Goal: Information Seeking & Learning: Learn about a topic

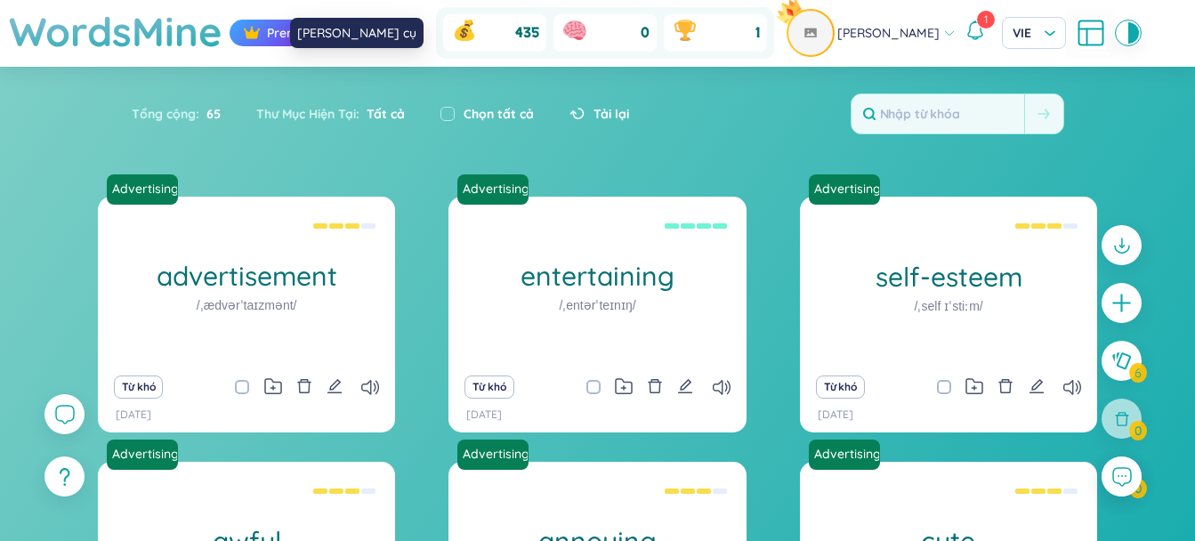
click at [414, 47] on icon at bounding box center [400, 33] width 32 height 32
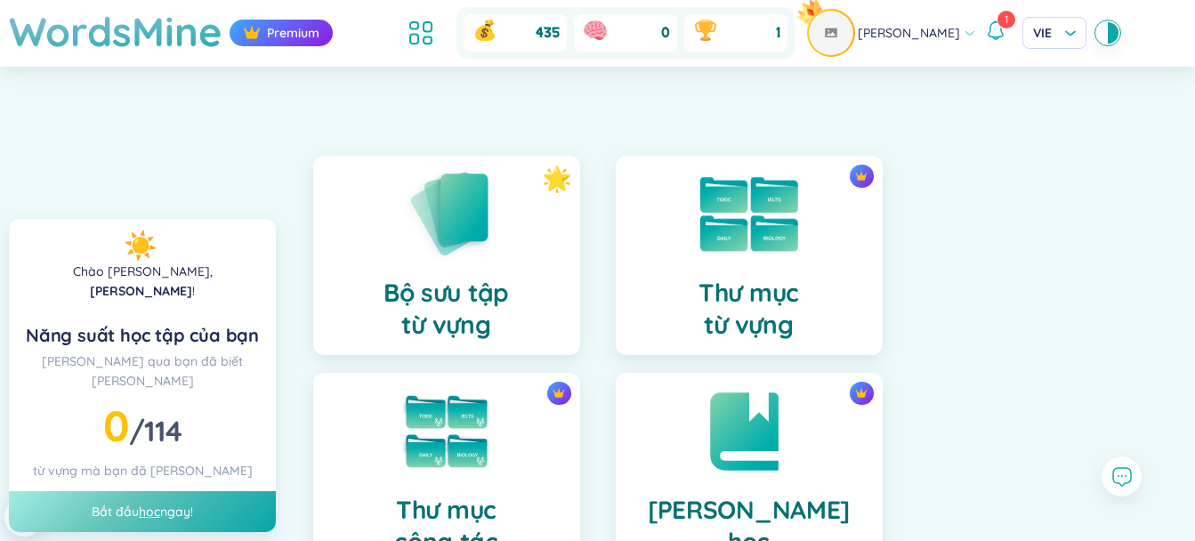
click at [743, 244] on img at bounding box center [749, 214] width 98 height 75
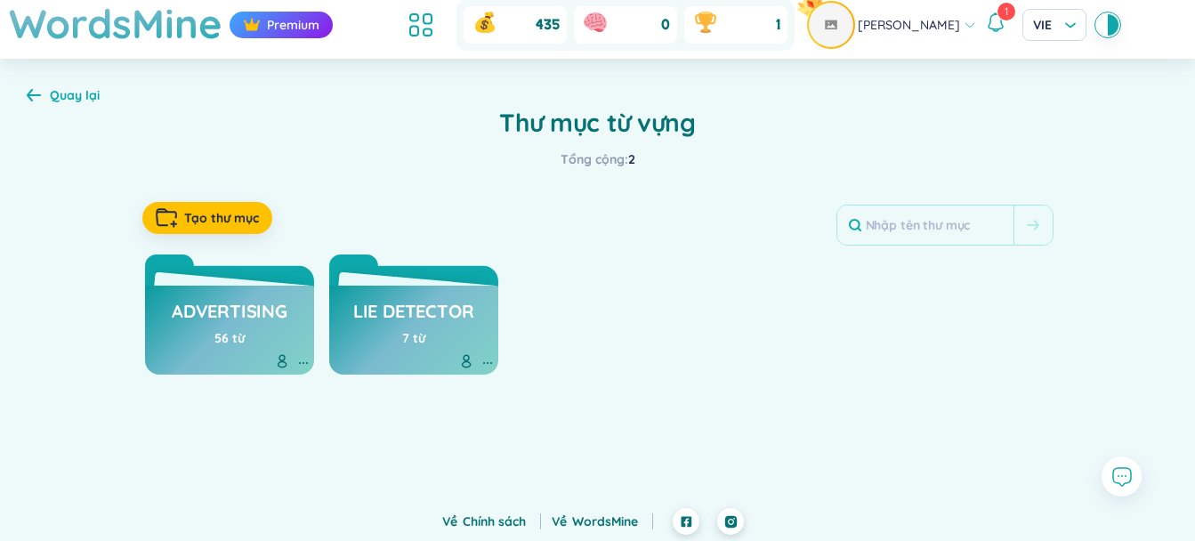
scroll to position [11, 0]
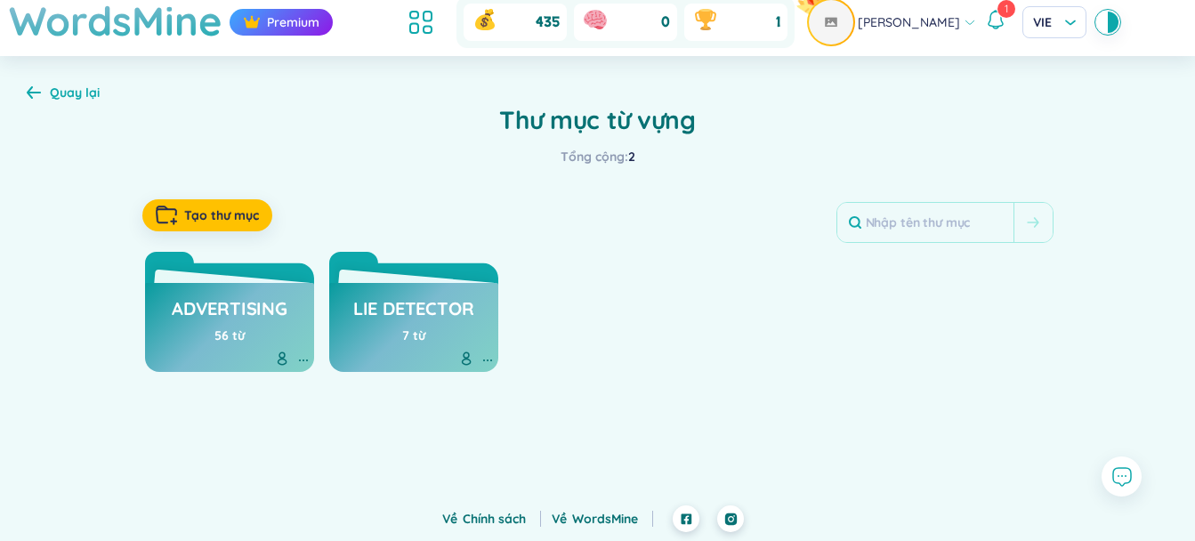
click at [31, 96] on icon at bounding box center [34, 92] width 14 height 12
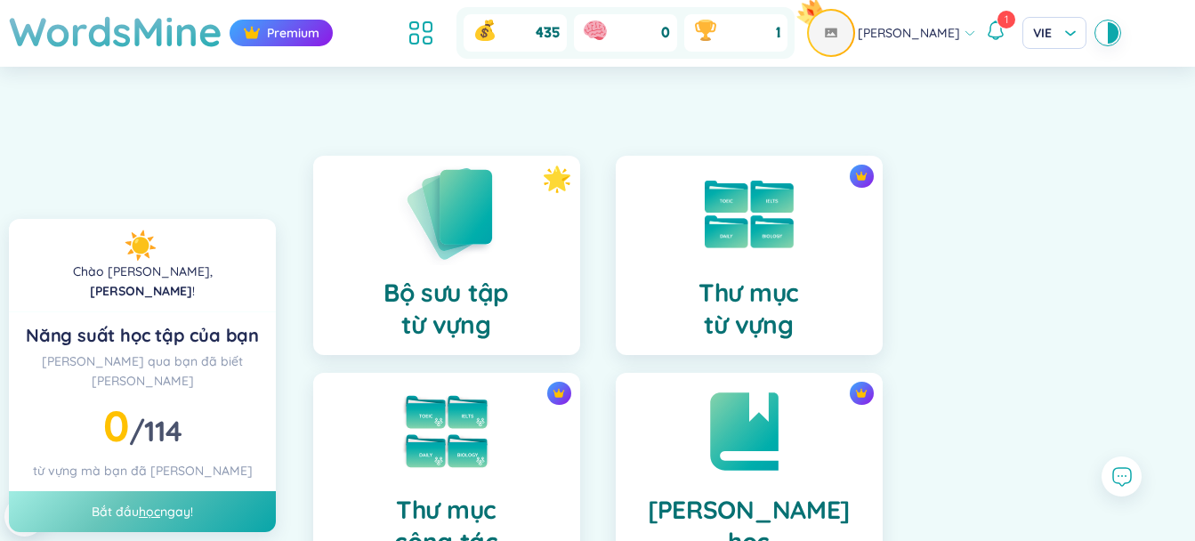
click at [476, 239] on img at bounding box center [447, 213] width 98 height 101
click at [156, 401] on div "0 / 104" at bounding box center [142, 425] width 217 height 49
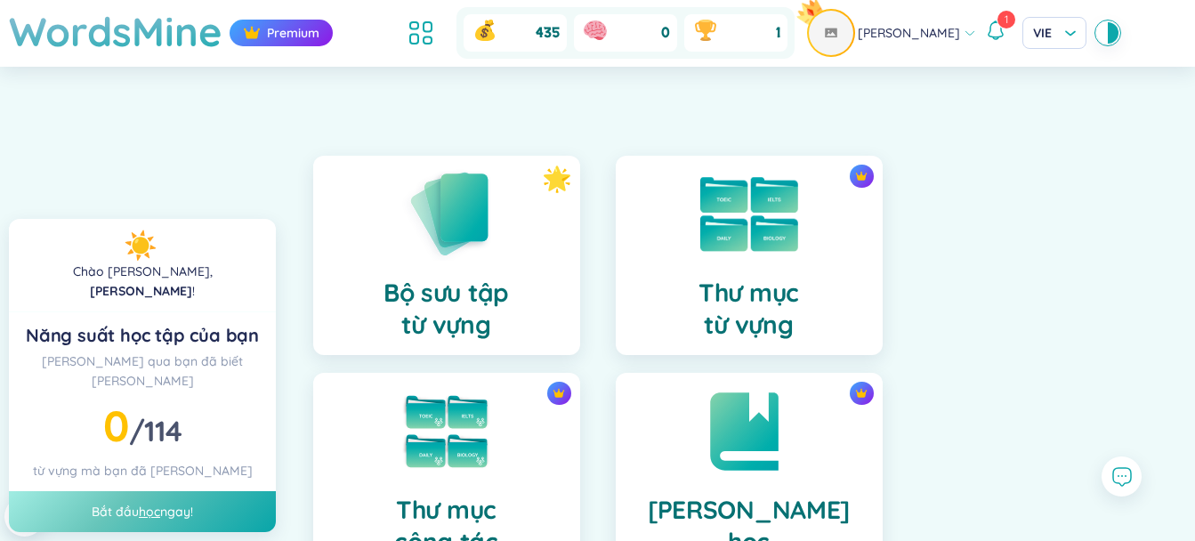
click at [753, 224] on img at bounding box center [749, 214] width 98 height 75
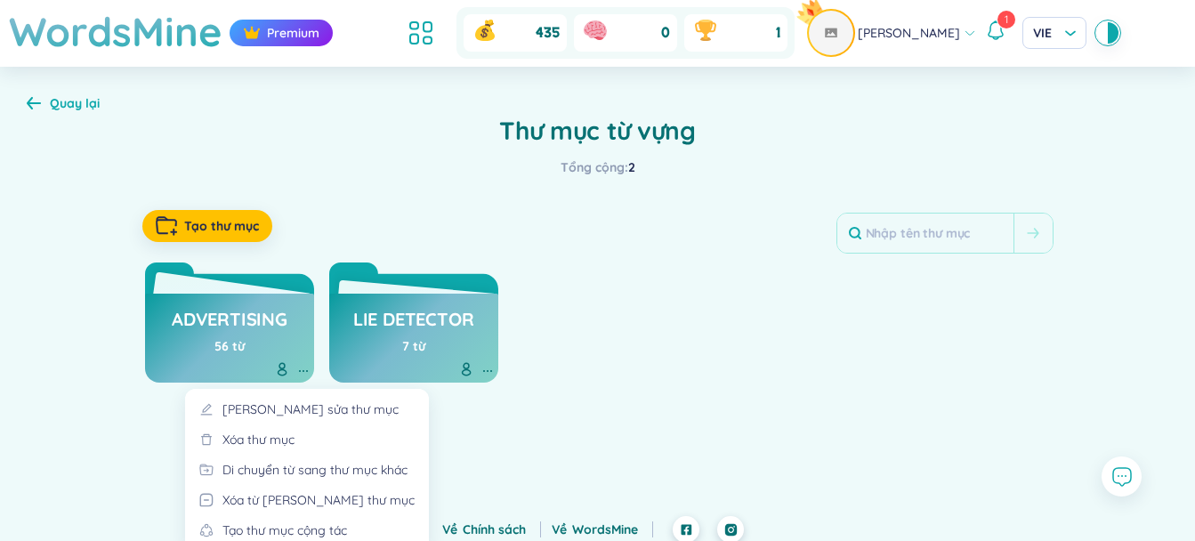
click at [305, 368] on icon at bounding box center [303, 371] width 14 height 14
click at [272, 438] on div "Xóa thư mục" at bounding box center [258, 440] width 72 height 20
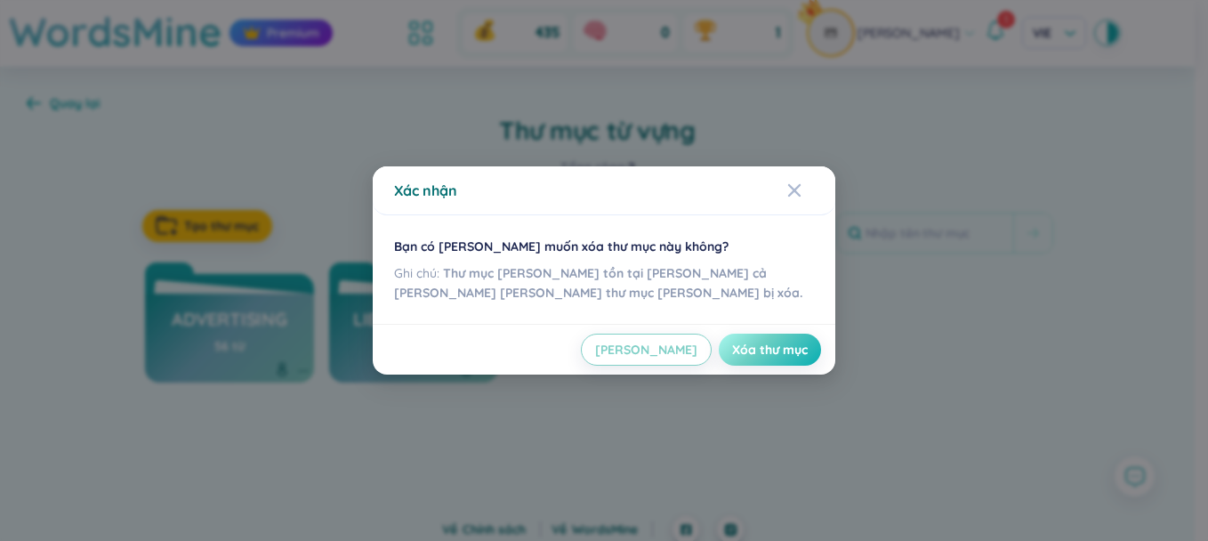
click at [764, 359] on button "Xóa thư mục" at bounding box center [770, 350] width 102 height 32
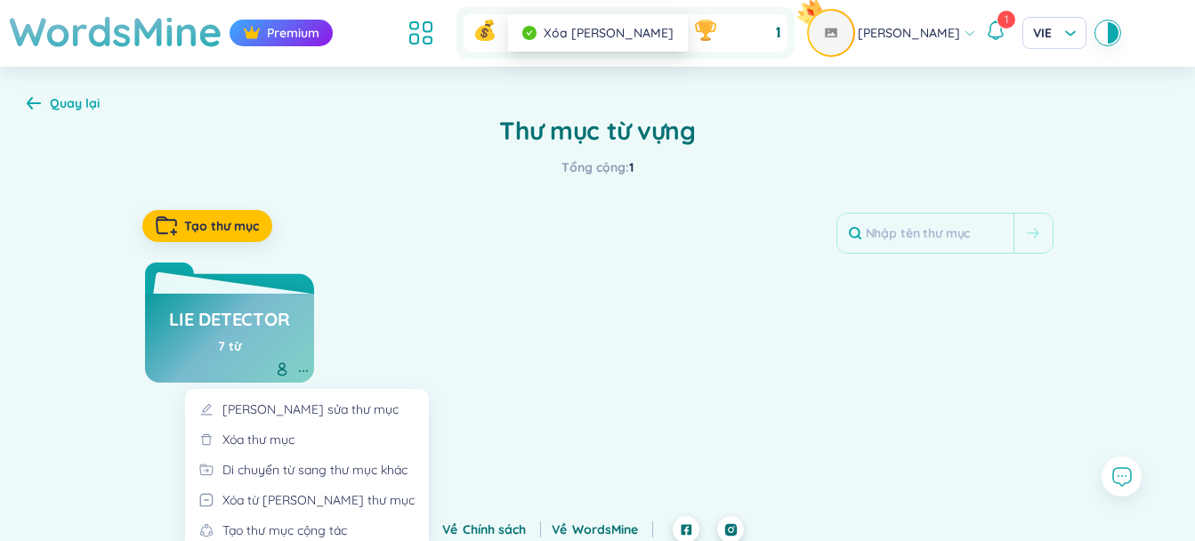
click at [302, 368] on icon at bounding box center [303, 371] width 14 height 14
click at [279, 435] on div "Xóa thư mục" at bounding box center [258, 440] width 72 height 20
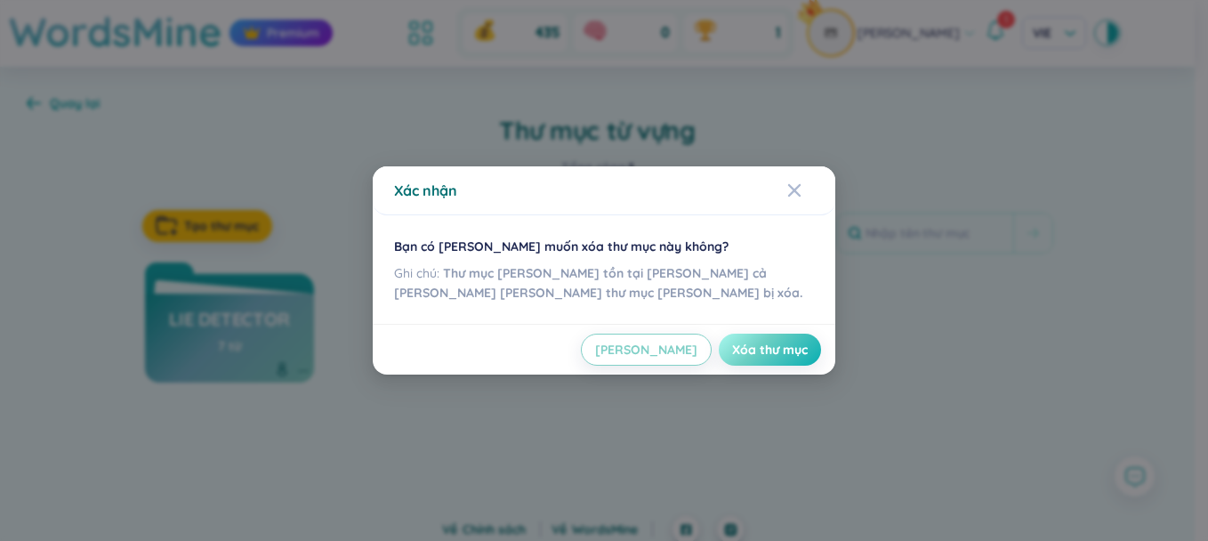
click at [780, 353] on span "Xóa thư mục" at bounding box center [770, 350] width 76 height 18
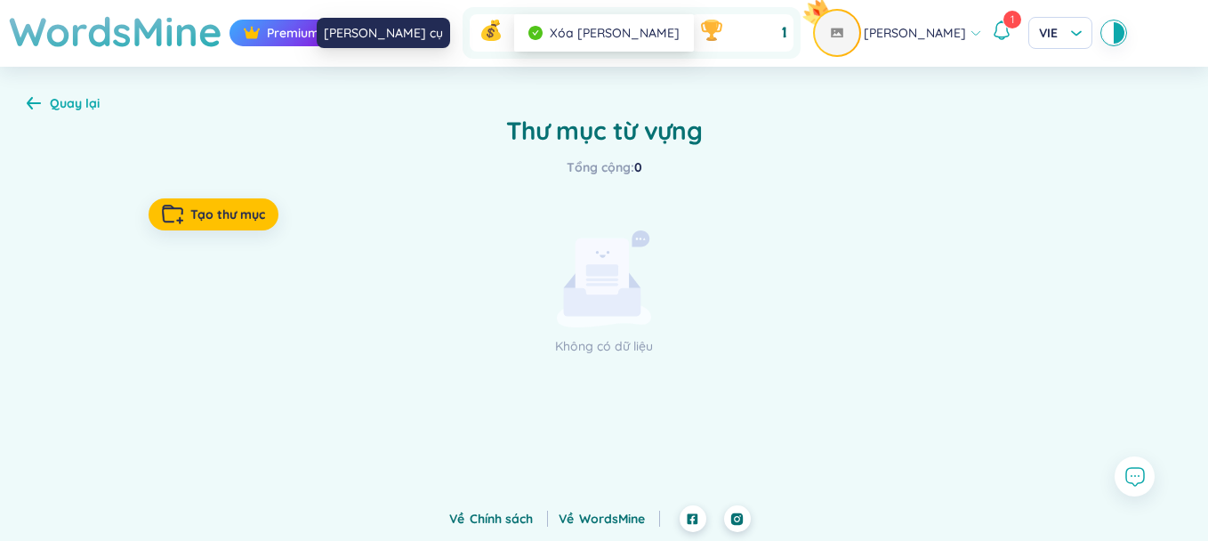
click at [443, 36] on icon at bounding box center [427, 33] width 32 height 32
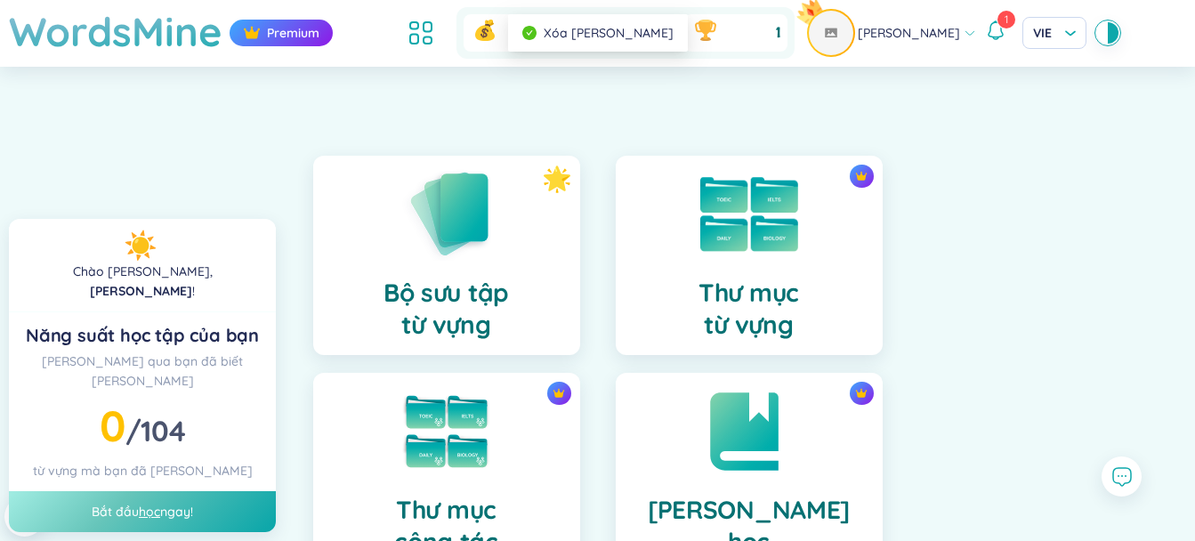
click at [758, 256] on div at bounding box center [748, 214] width 89 height 89
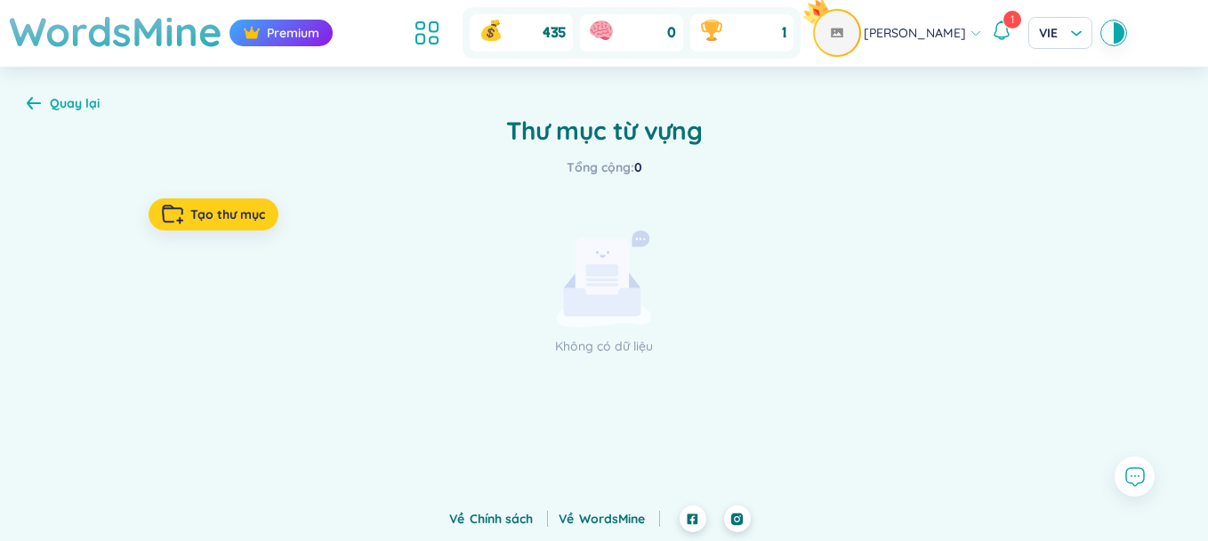
click at [179, 199] on button "Tạo thư mục" at bounding box center [214, 214] width 130 height 32
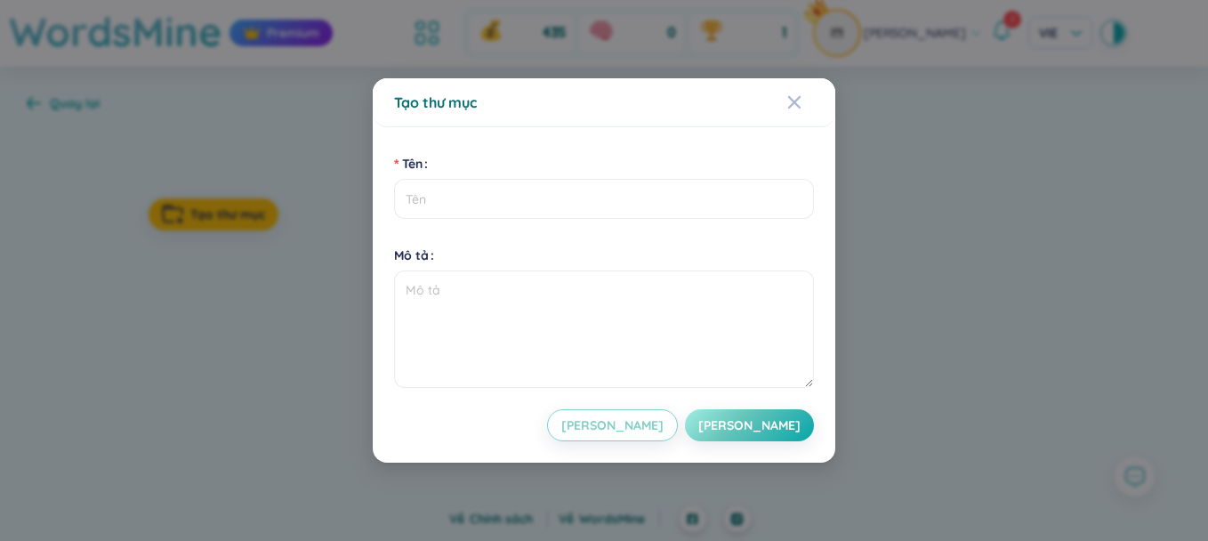
click at [165, 353] on div "Tạo thư mục Tên Mô tả [PERSON_NAME]" at bounding box center [604, 270] width 1208 height 541
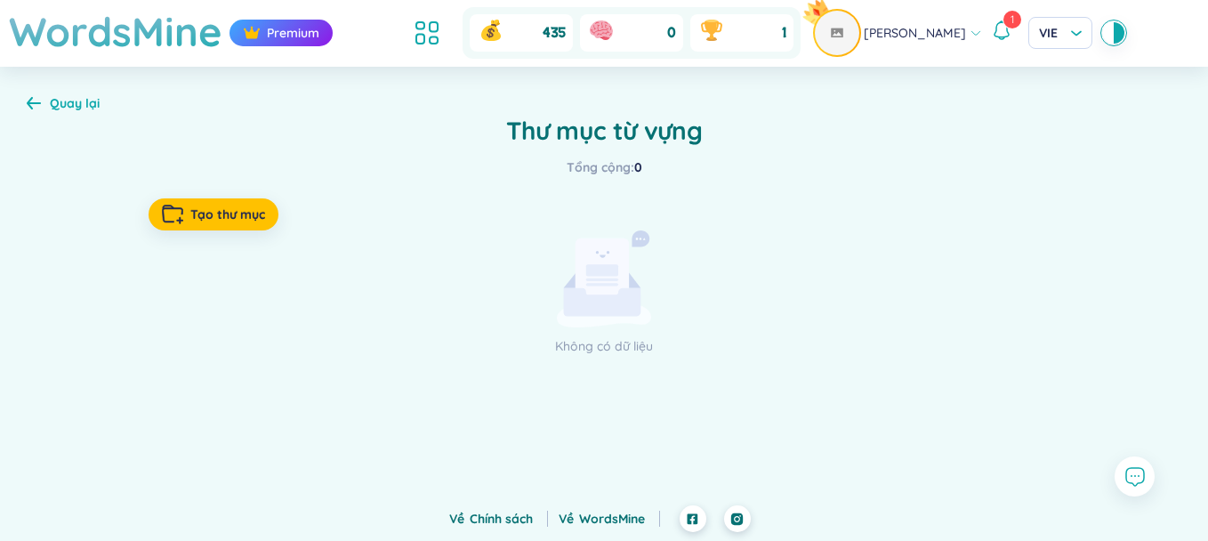
click at [31, 108] on icon at bounding box center [34, 103] width 14 height 12
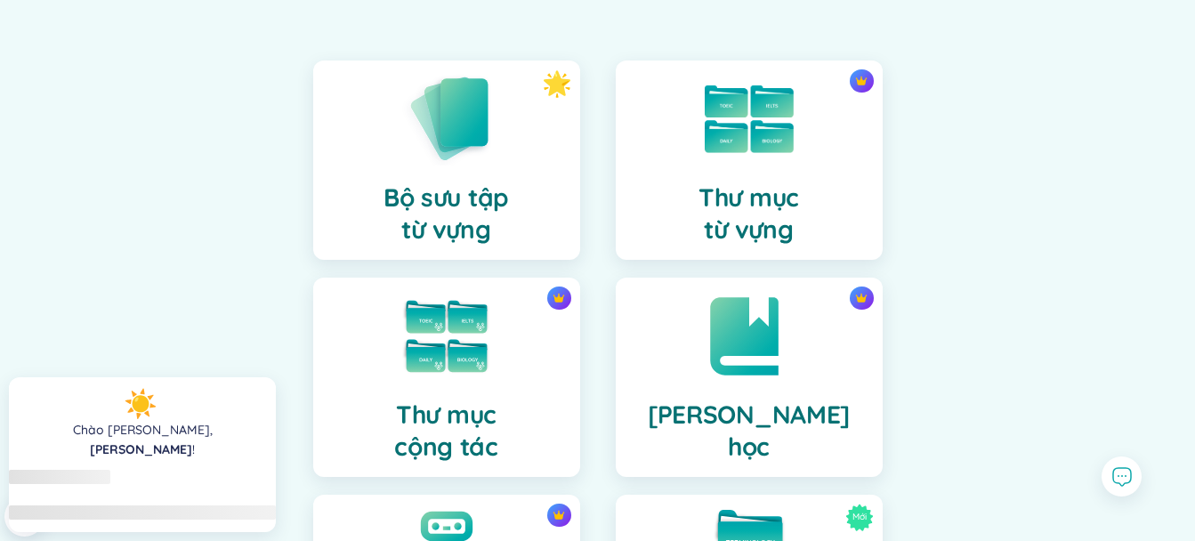
scroll to position [237, 0]
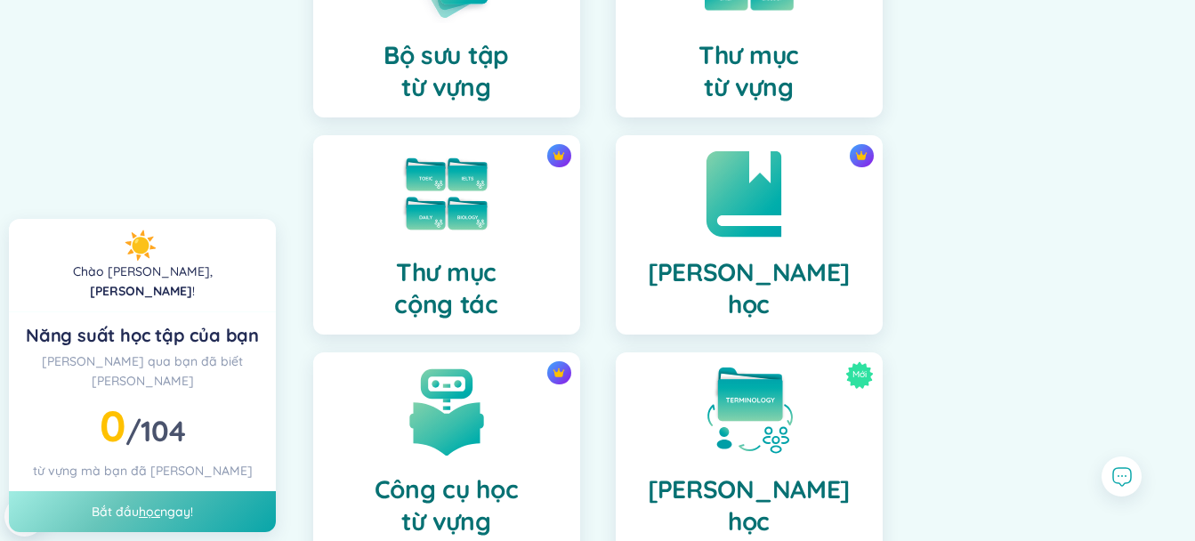
click at [784, 224] on img at bounding box center [749, 194] width 98 height 98
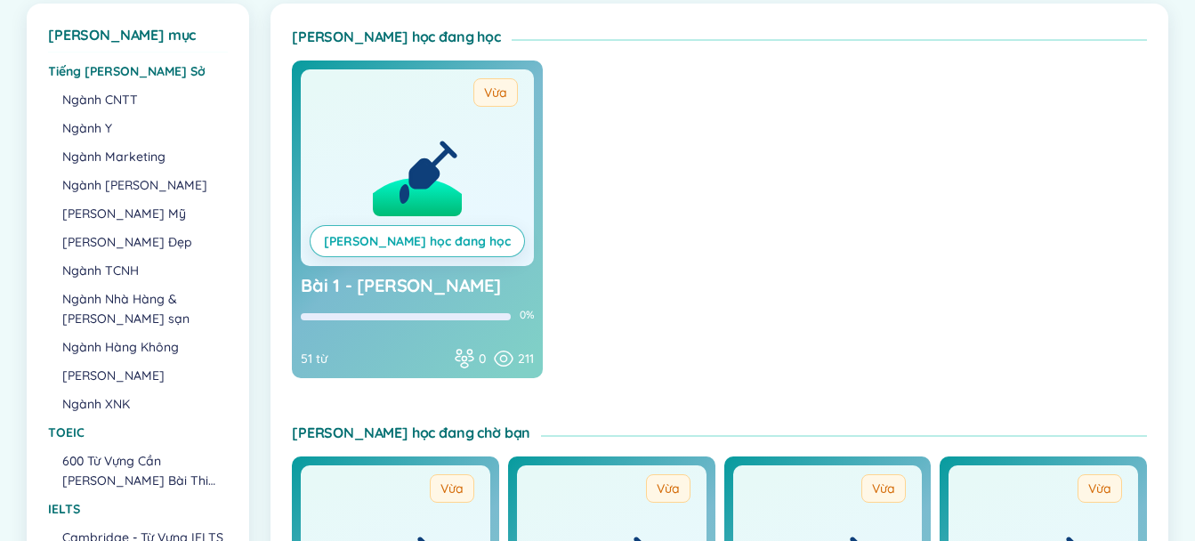
scroll to position [89, 0]
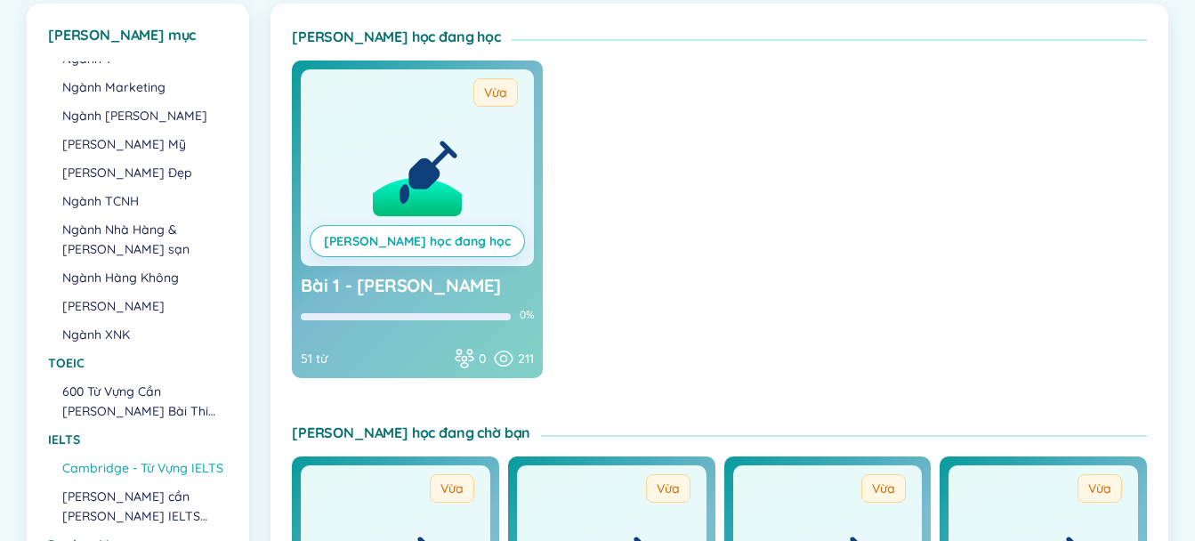
click at [102, 458] on li "Cambridge - Từ Vựng IELTS" at bounding box center [144, 468] width 164 height 20
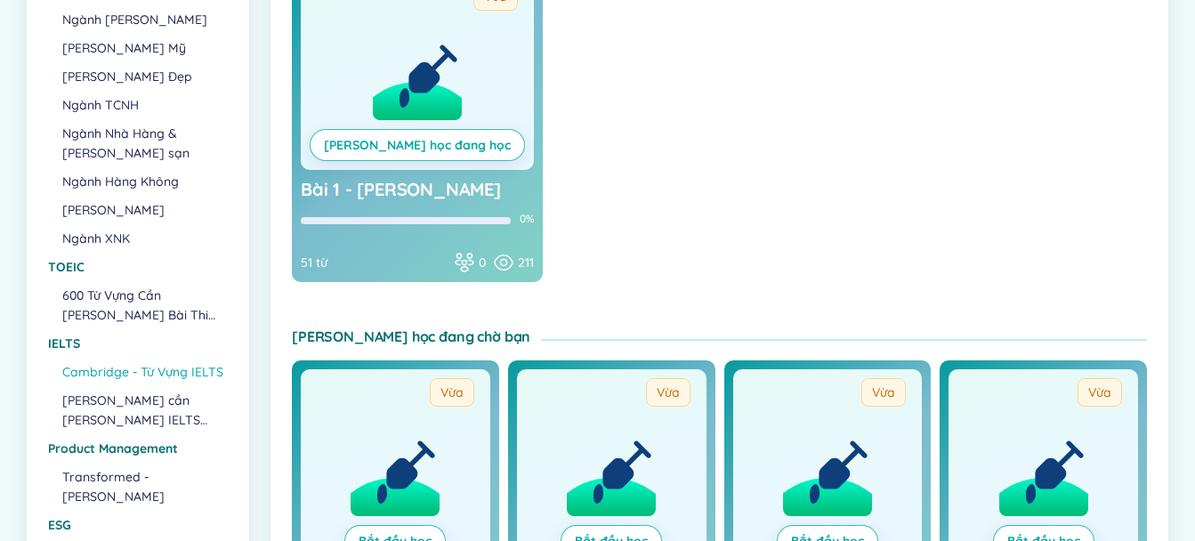
scroll to position [593, 0]
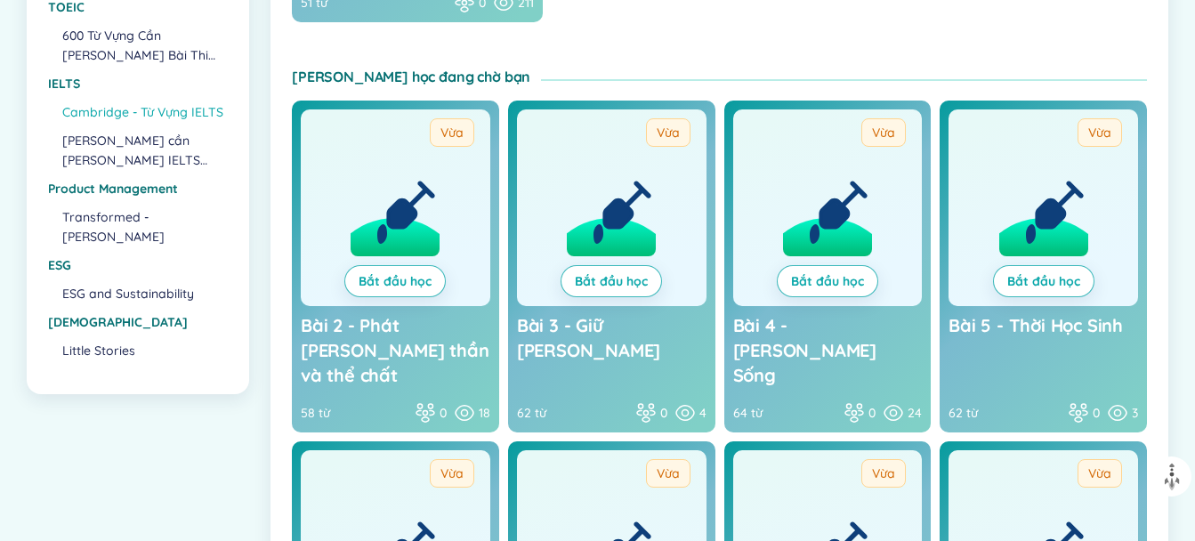
click at [126, 102] on li "Cambridge - Từ Vựng IELTS" at bounding box center [144, 112] width 164 height 20
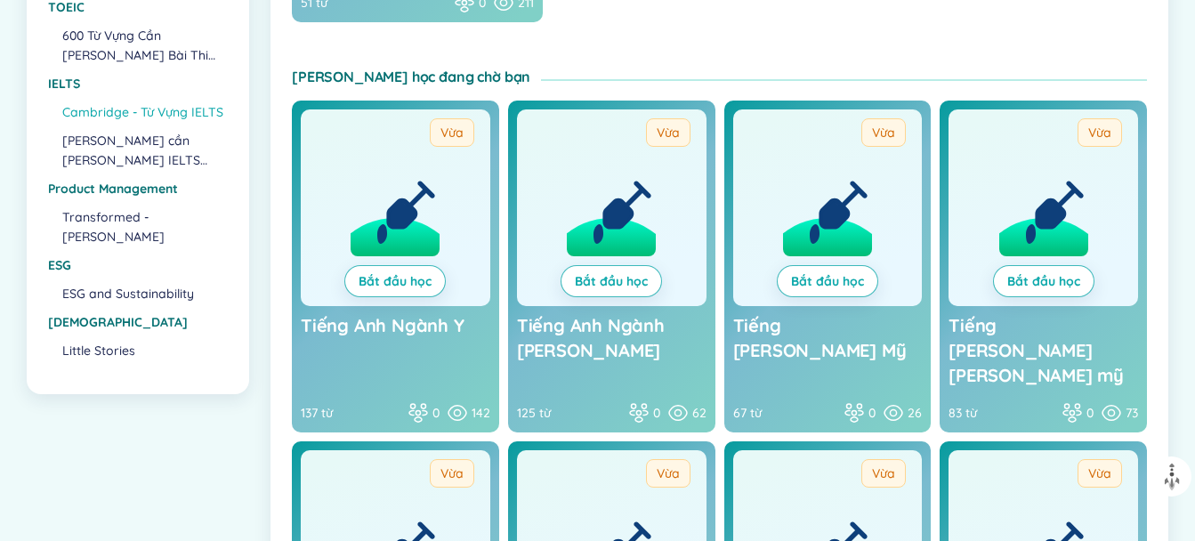
click at [108, 102] on li "Cambridge - Từ Vựng IELTS" at bounding box center [144, 112] width 164 height 20
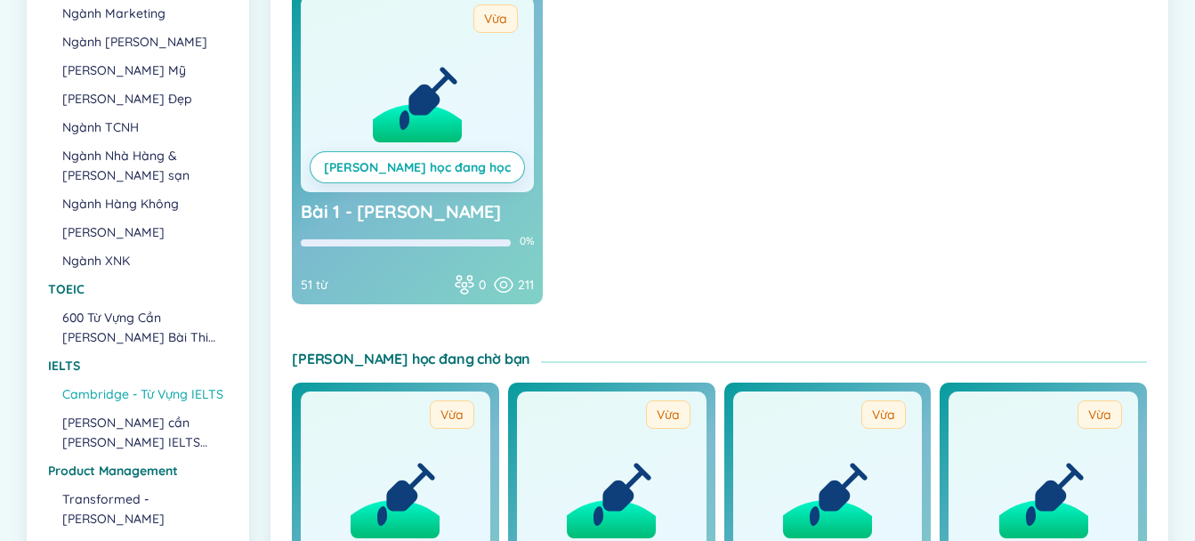
scroll to position [237, 0]
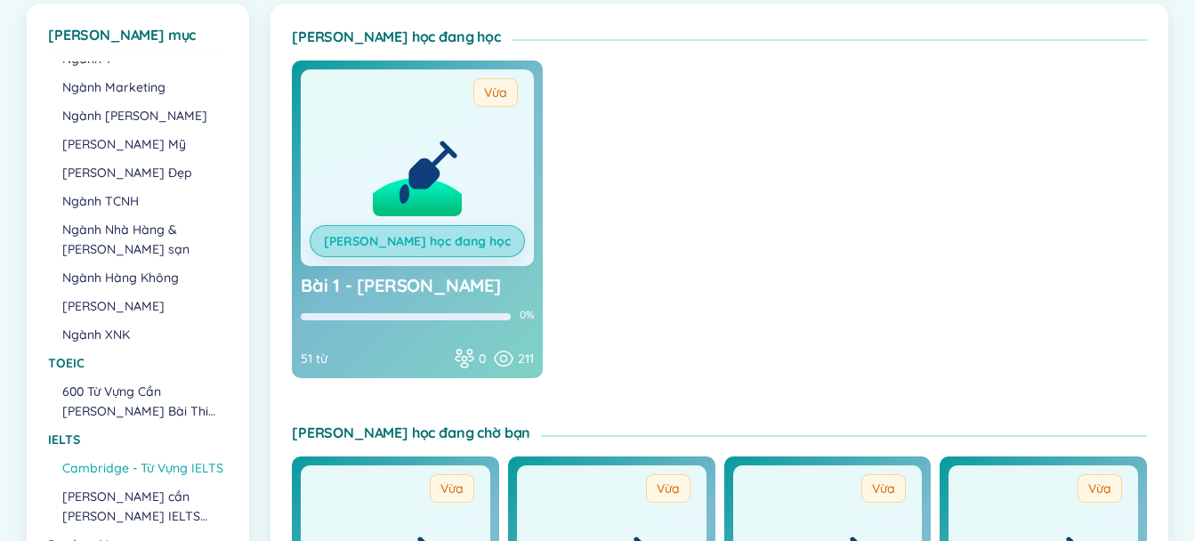
click at [419, 244] on link "[PERSON_NAME] học đang học" at bounding box center [417, 241] width 187 height 20
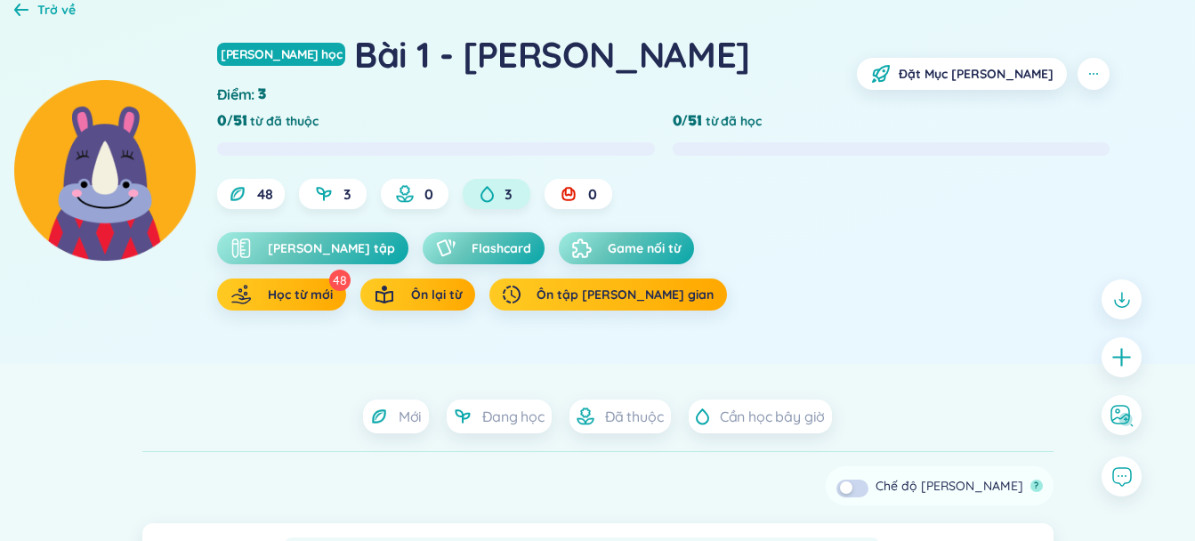
scroll to position [118, 0]
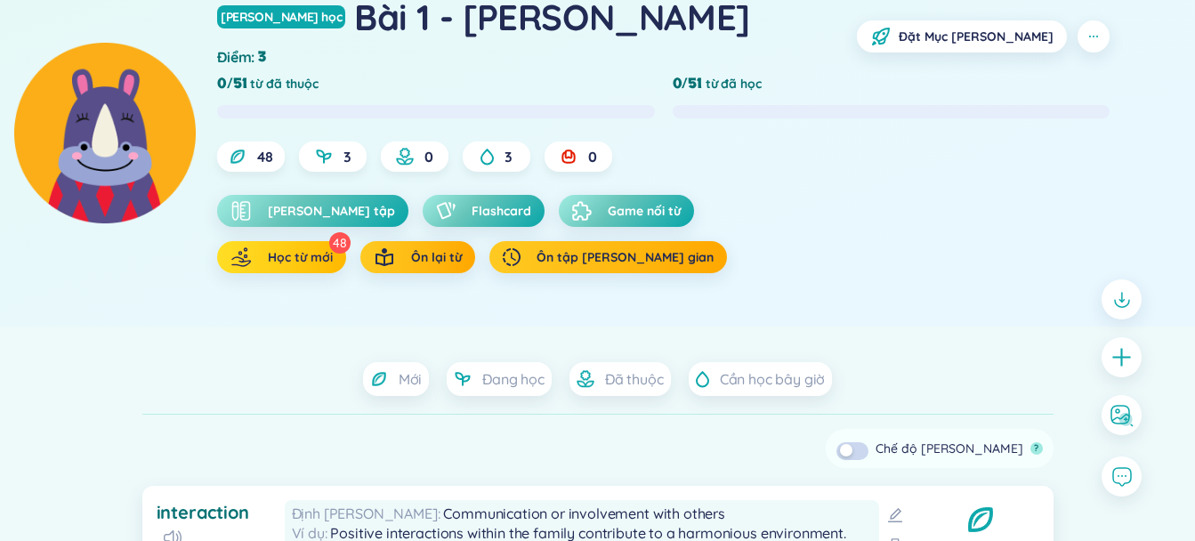
click at [283, 257] on span "Học từ mới" at bounding box center [300, 257] width 65 height 18
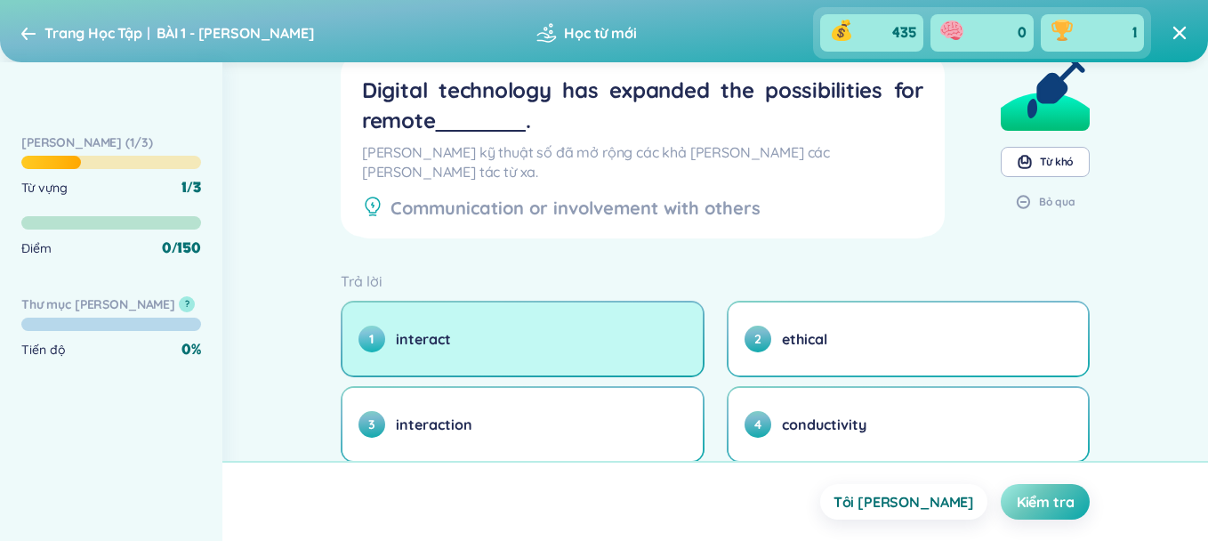
scroll to position [111, 0]
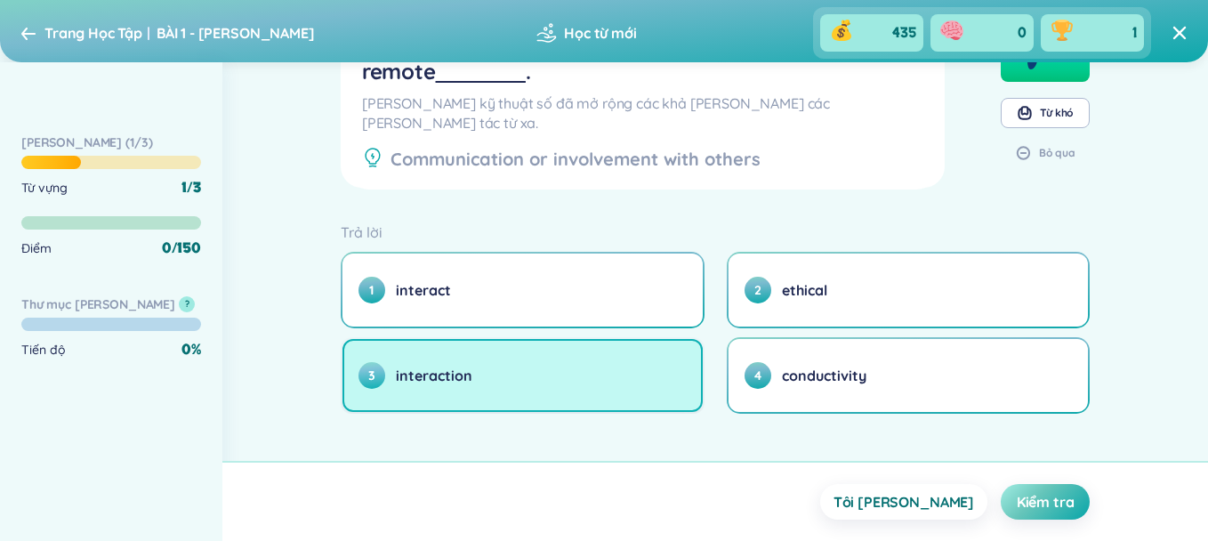
click at [552, 384] on button "3 interaction" at bounding box center [522, 375] width 360 height 73
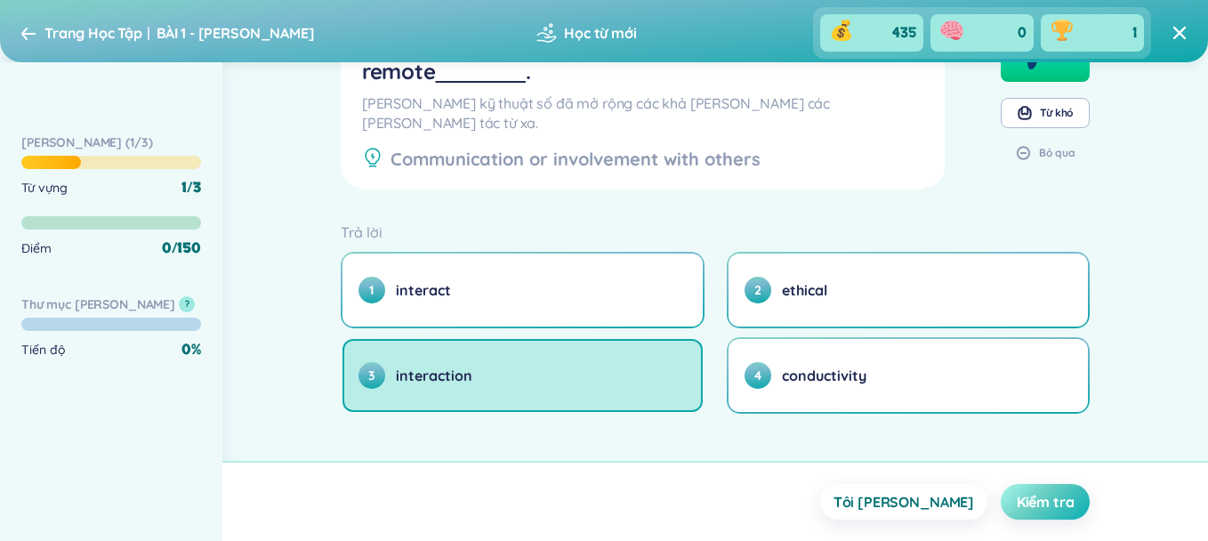
click at [1026, 489] on button "Kiểm tra" at bounding box center [1045, 502] width 89 height 36
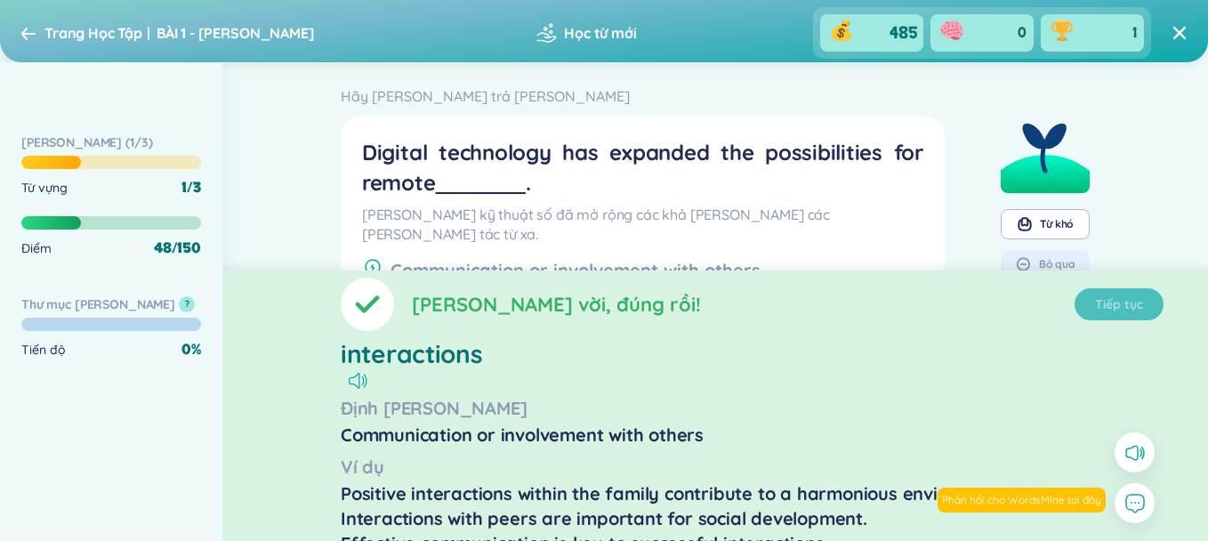
scroll to position [118, 0]
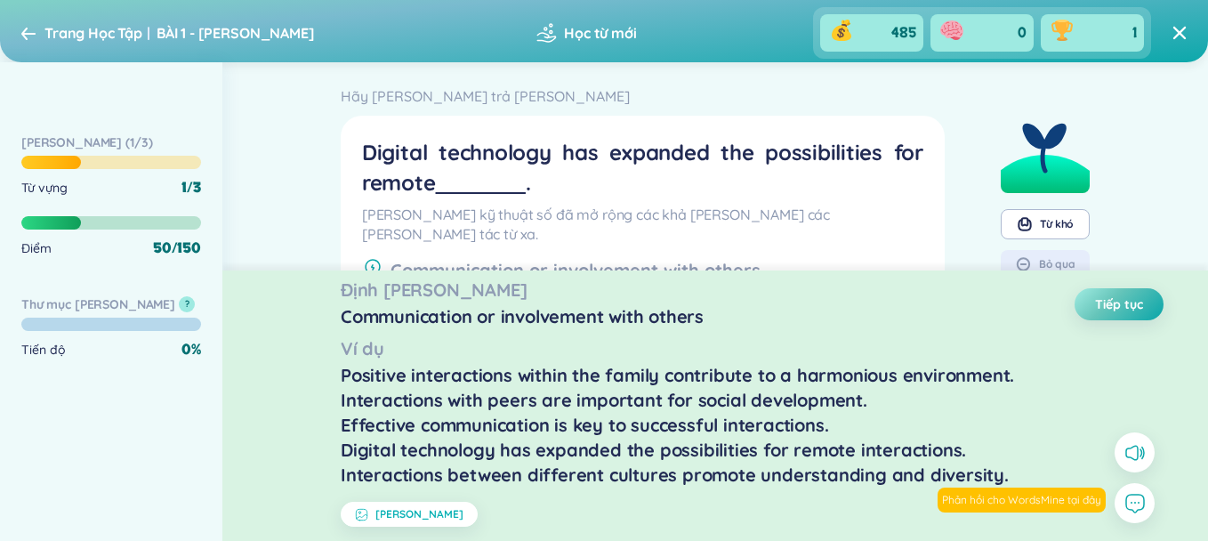
click at [368, 508] on div "button" at bounding box center [365, 514] width 20 height 13
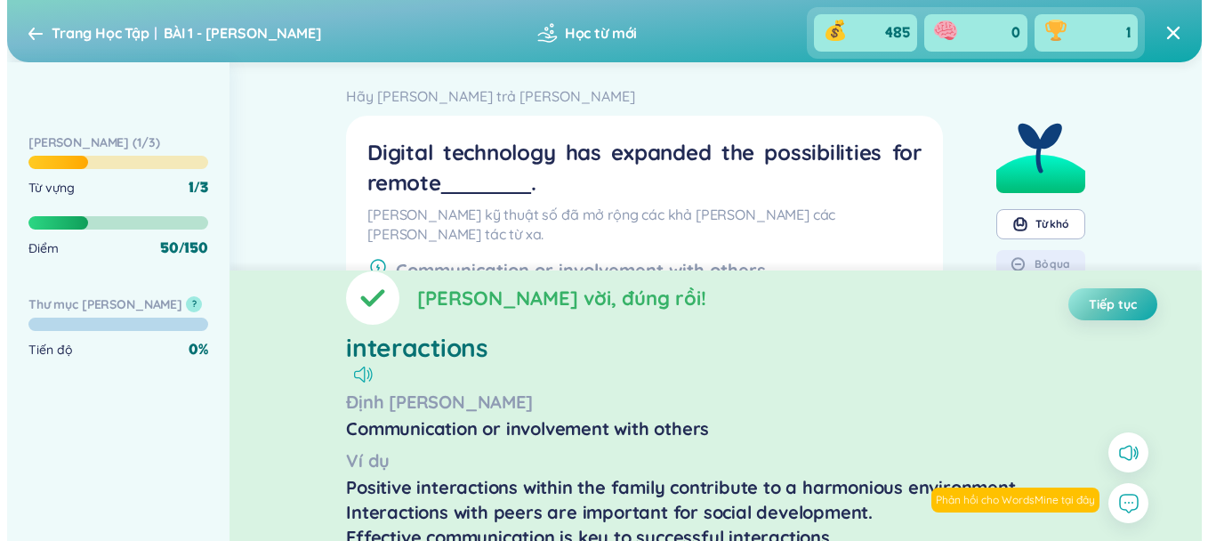
scroll to position [0, 0]
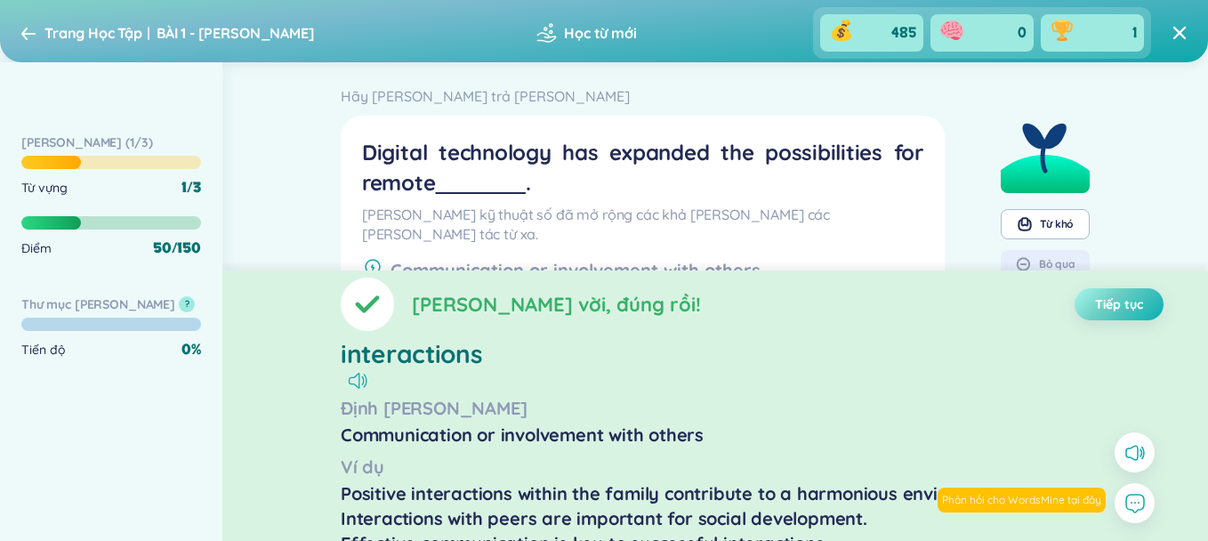
click at [1108, 297] on span "Tiếp tục" at bounding box center [1119, 304] width 48 height 18
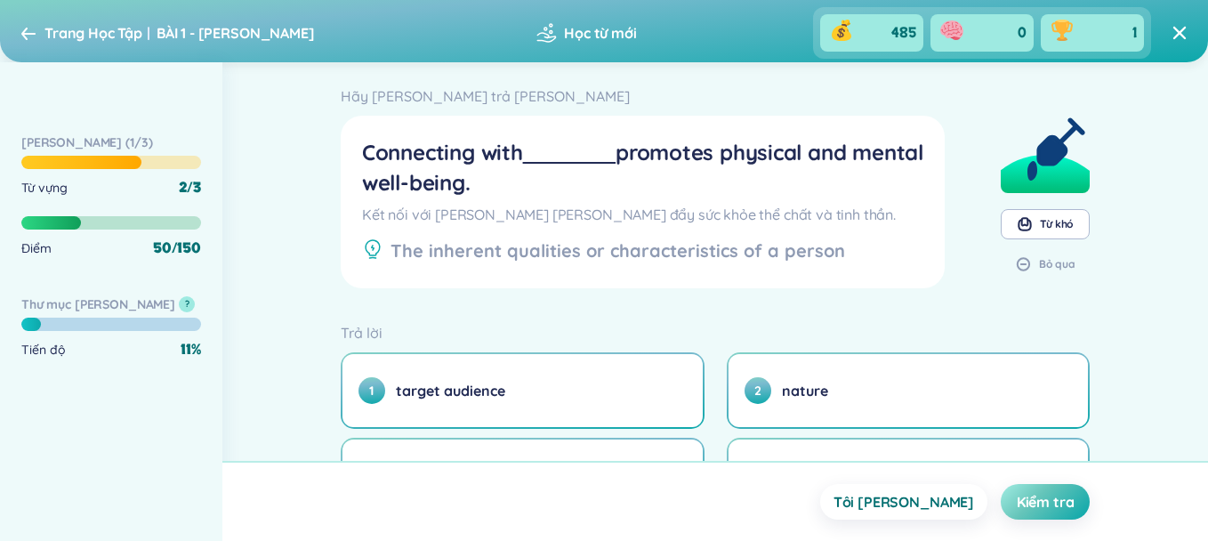
scroll to position [111, 0]
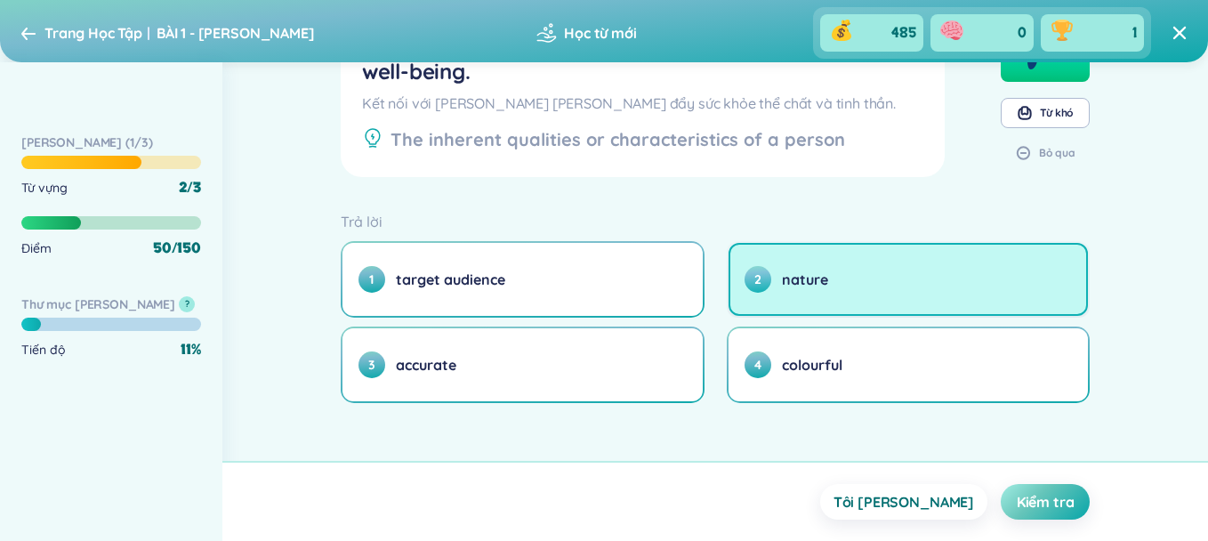
click at [852, 288] on button "2 nature" at bounding box center [908, 279] width 360 height 73
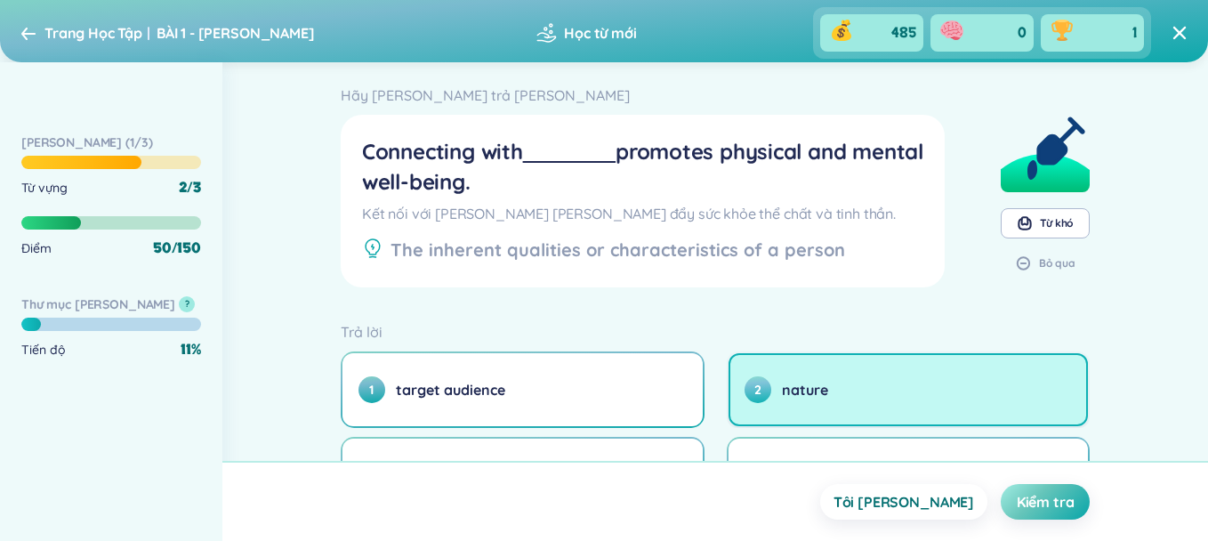
scroll to position [0, 0]
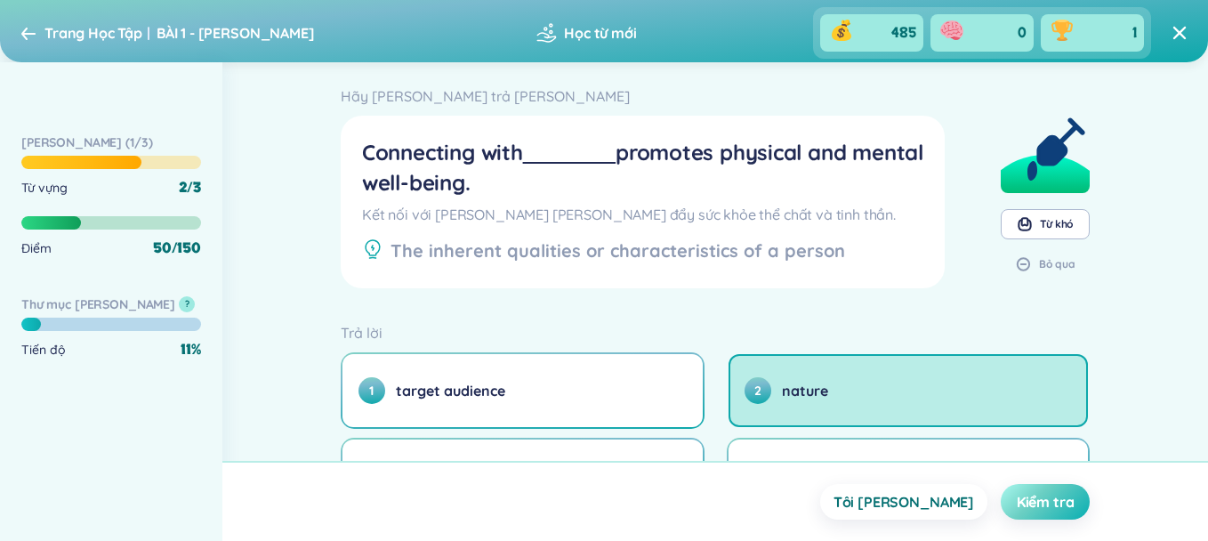
click at [1063, 501] on span "Kiểm tra" at bounding box center [1046, 502] width 58 height 20
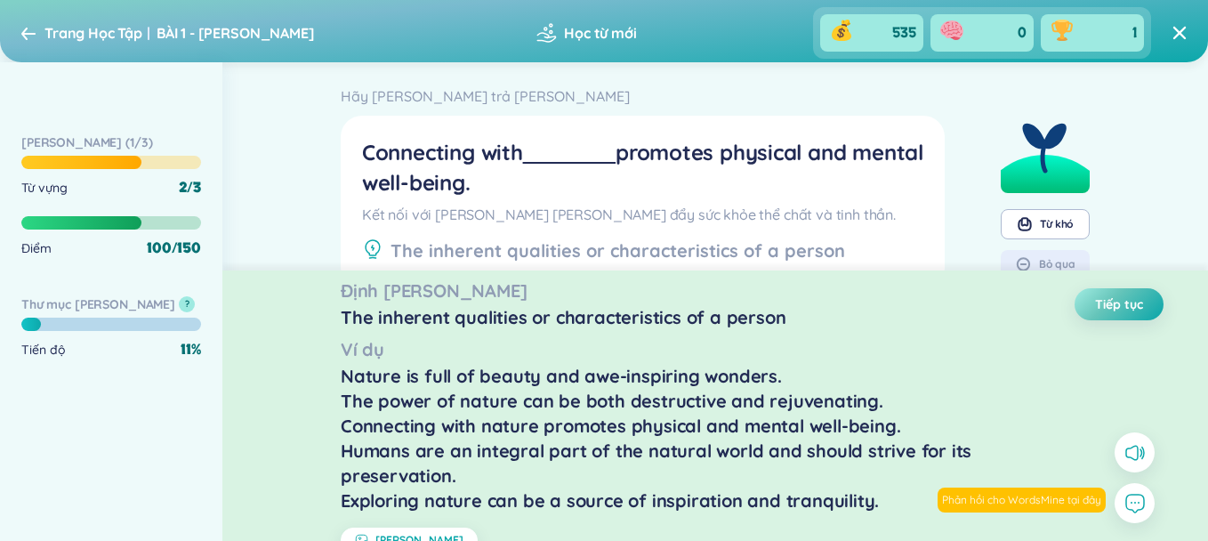
scroll to position [123, 0]
click at [398, 532] on span "[PERSON_NAME]" at bounding box center [419, 539] width 88 height 14
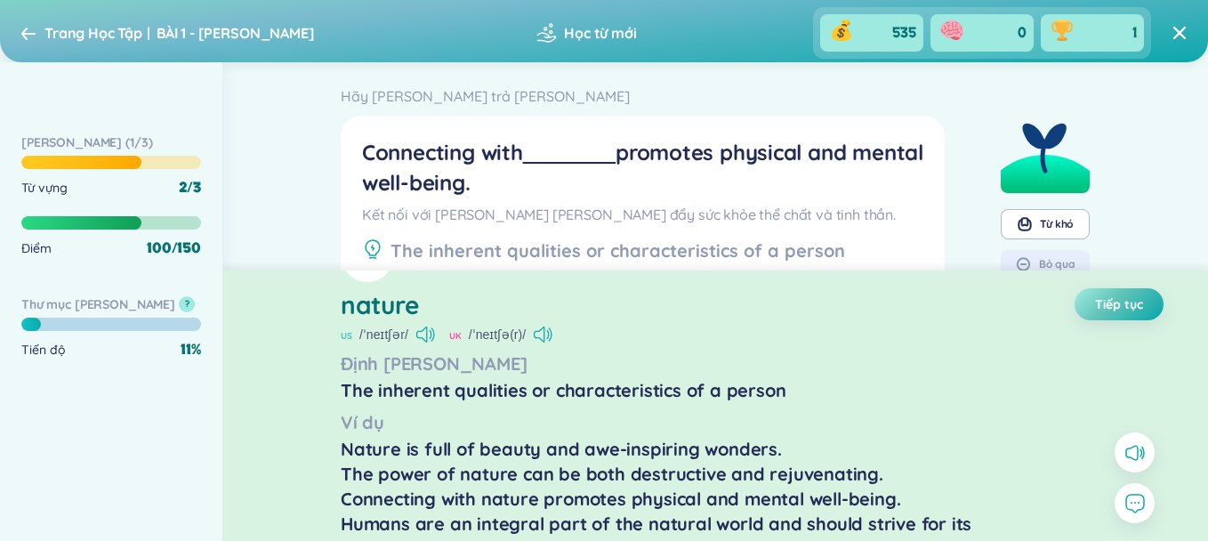
scroll to position [0, 0]
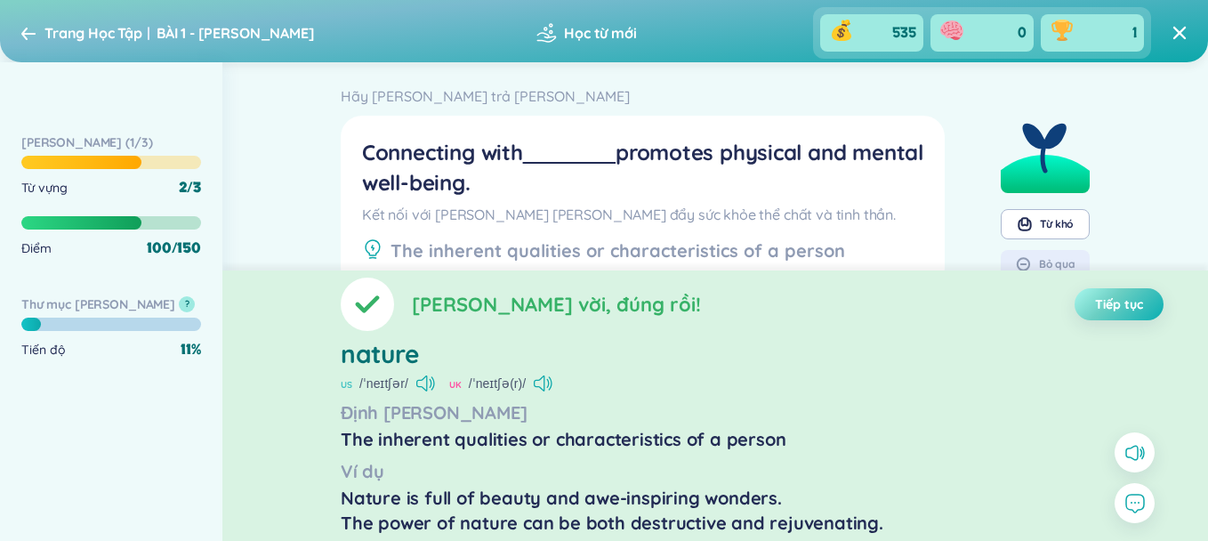
click at [1090, 295] on button "Tiếp tục" at bounding box center [1118, 304] width 89 height 32
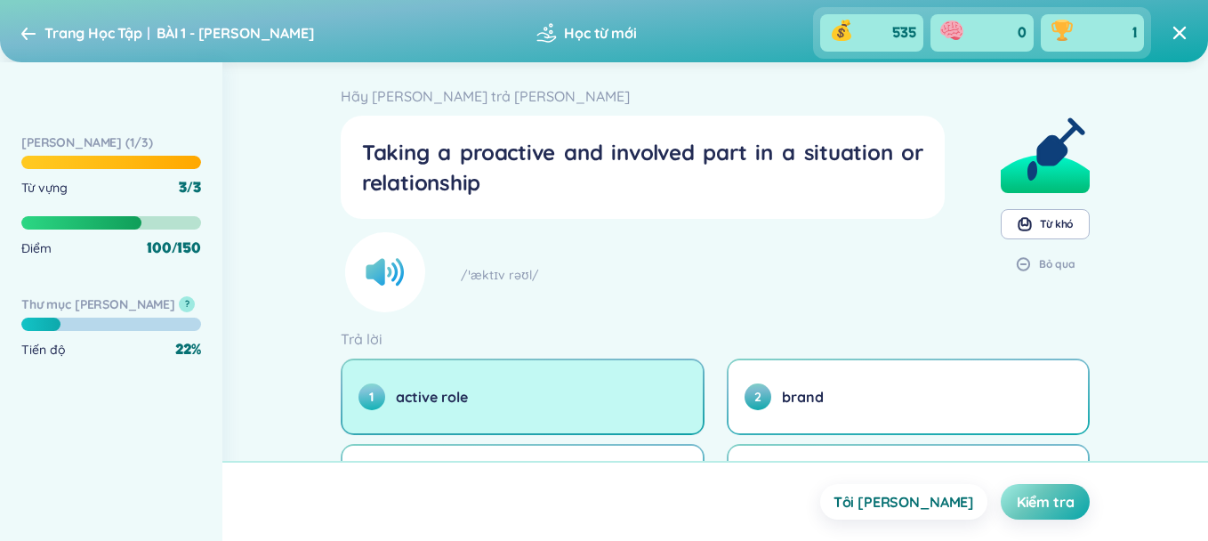
click at [591, 392] on button "1 active role" at bounding box center [522, 396] width 360 height 73
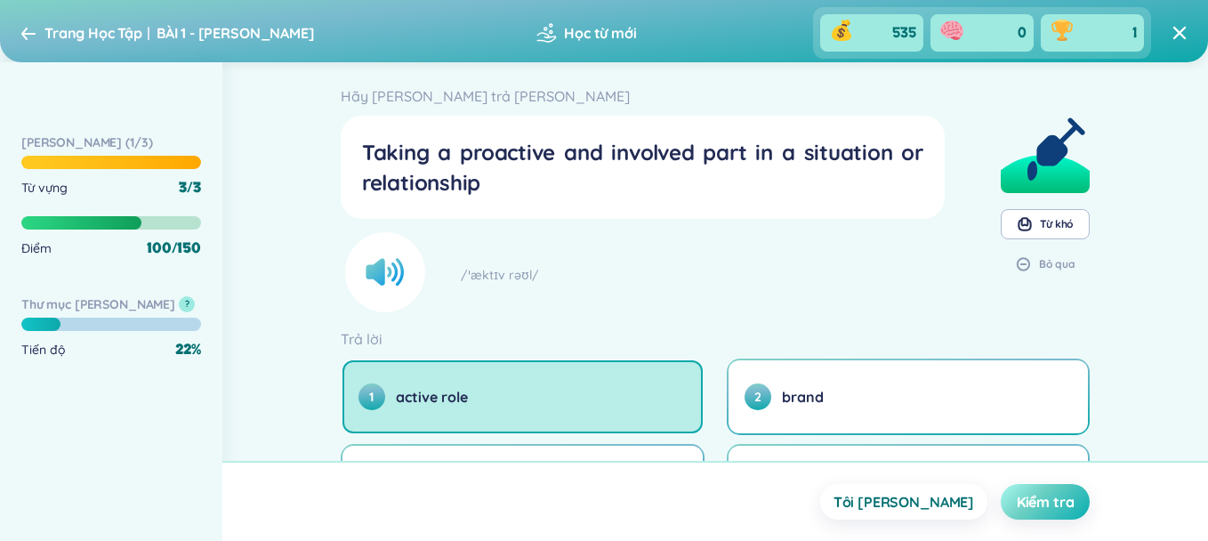
click at [1065, 512] on button "Kiểm tra" at bounding box center [1045, 502] width 89 height 36
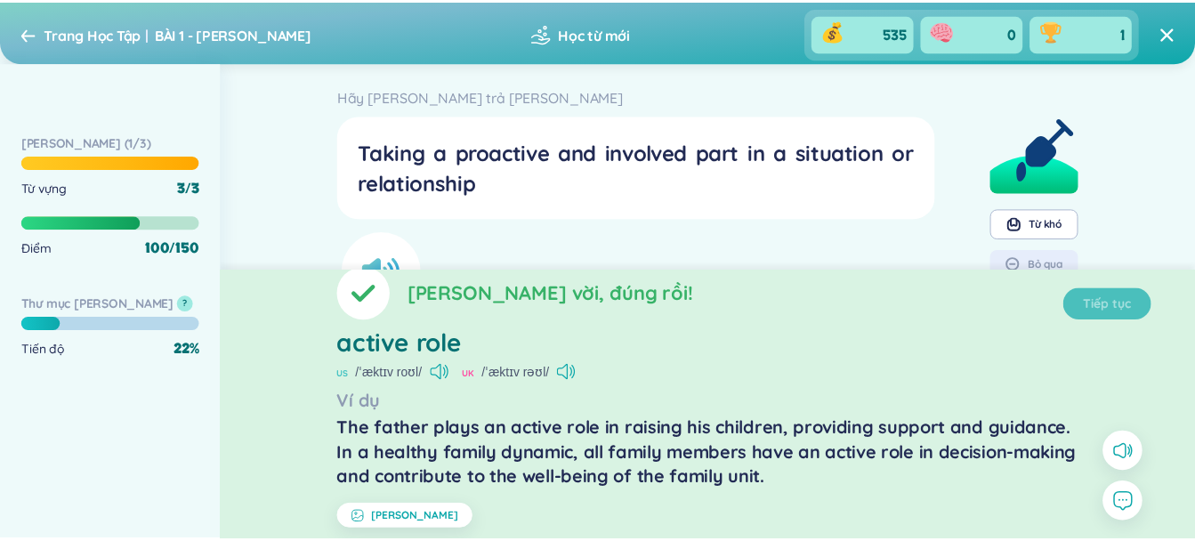
scroll to position [14, 0]
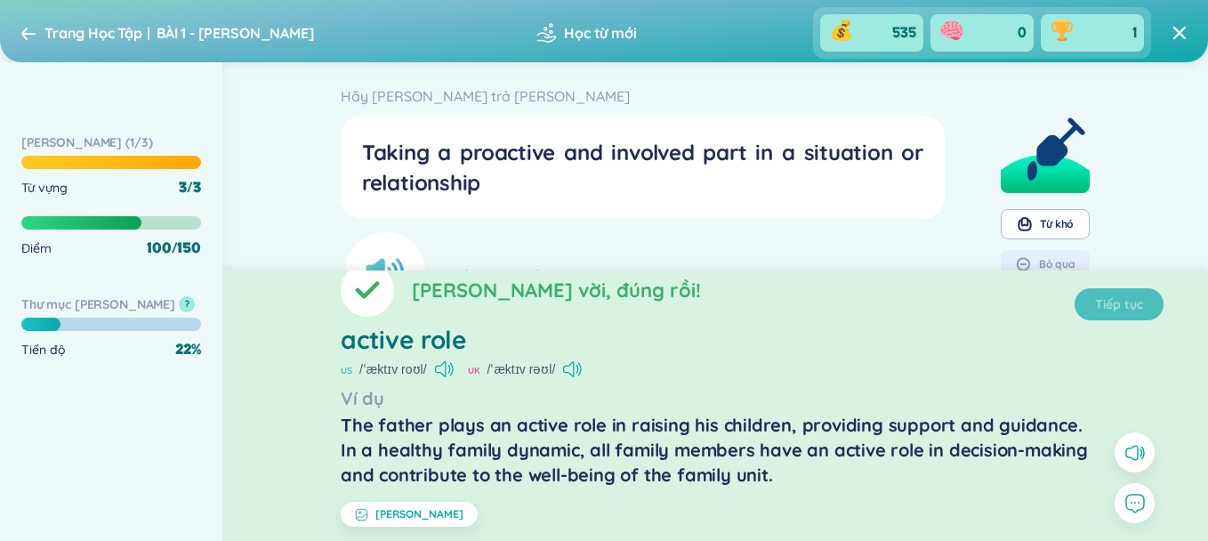
click at [1113, 293] on section "[PERSON_NAME] vời, đúng rồi! Tiếp tục active role US /ˈæktɪv roʊl/ [GEOGRAPHIC_…" at bounding box center [714, 405] width 985 height 270
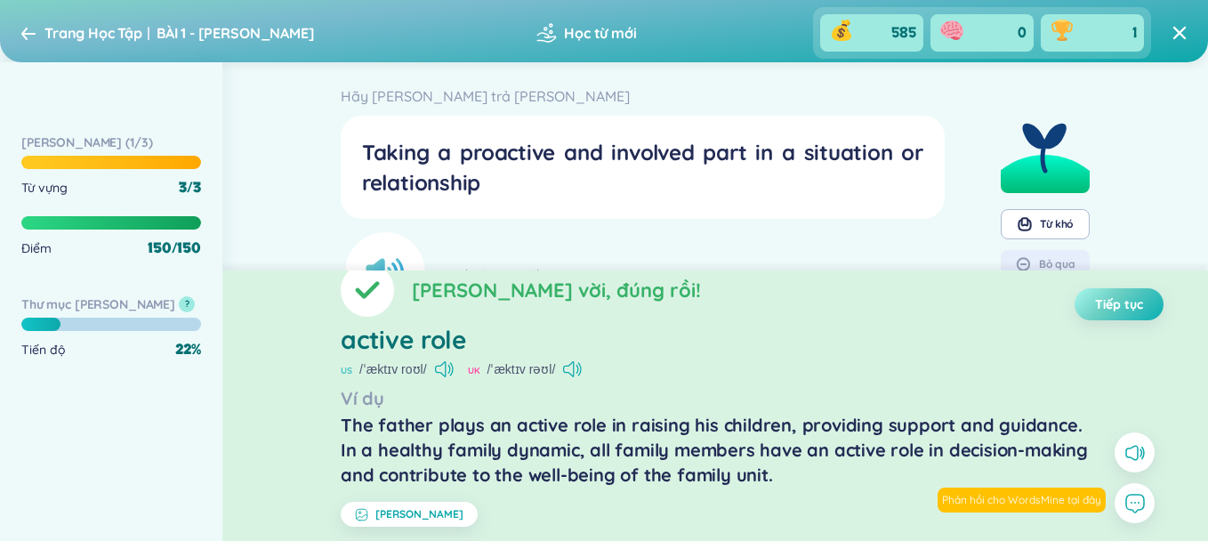
click at [1119, 305] on span "Tiếp tục" at bounding box center [1119, 304] width 48 height 18
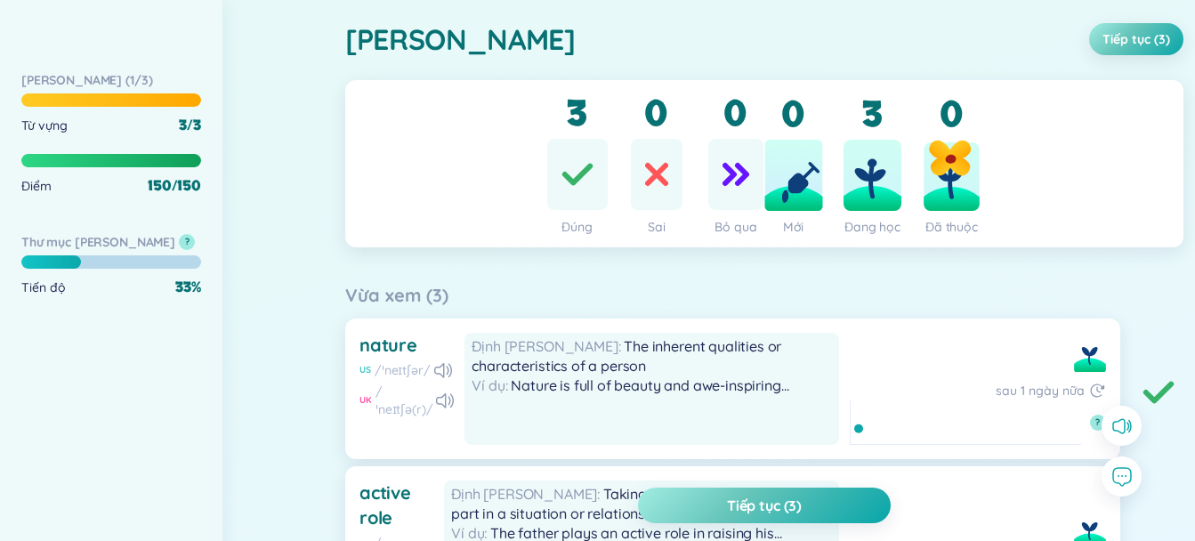
scroll to position [237, 0]
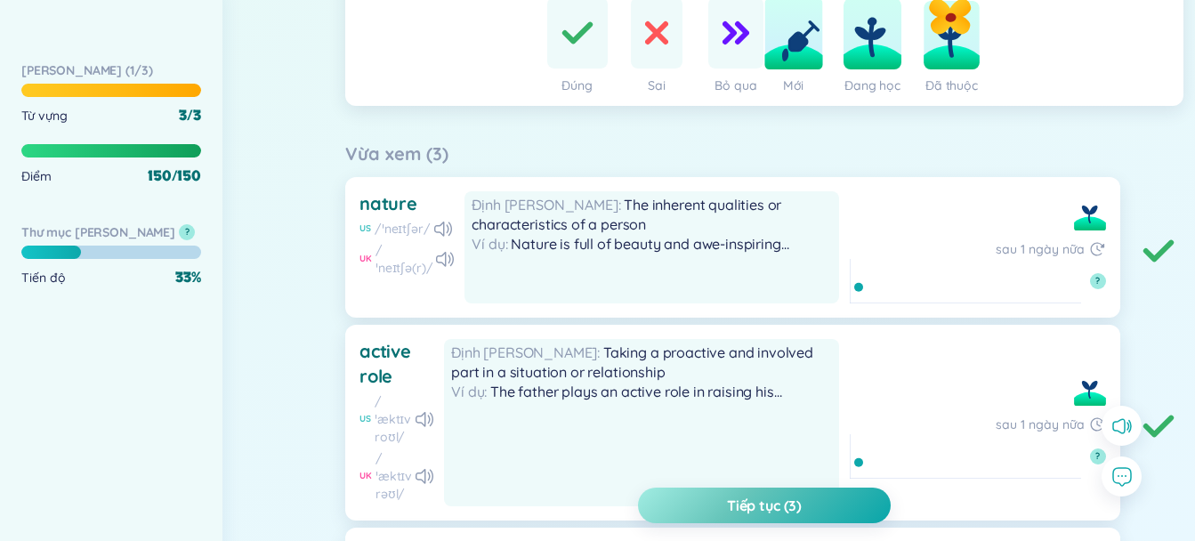
click at [891, 283] on icon at bounding box center [964, 281] width 231 height 44
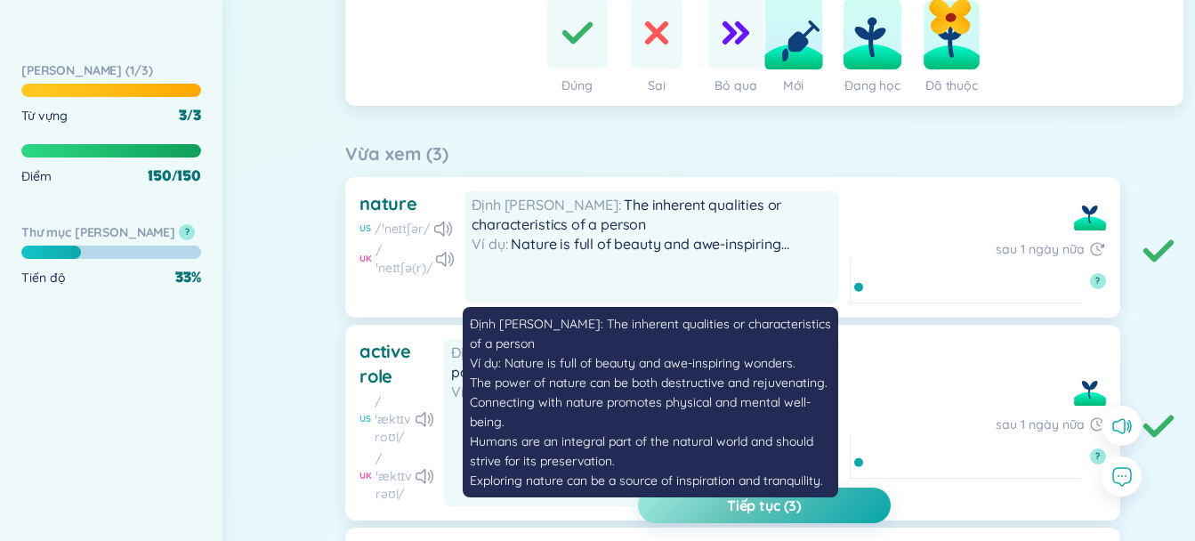
click at [695, 261] on div "Định [PERSON_NAME] The inherent qualities or characteristics of a person Ví dụ …" at bounding box center [651, 247] width 374 height 112
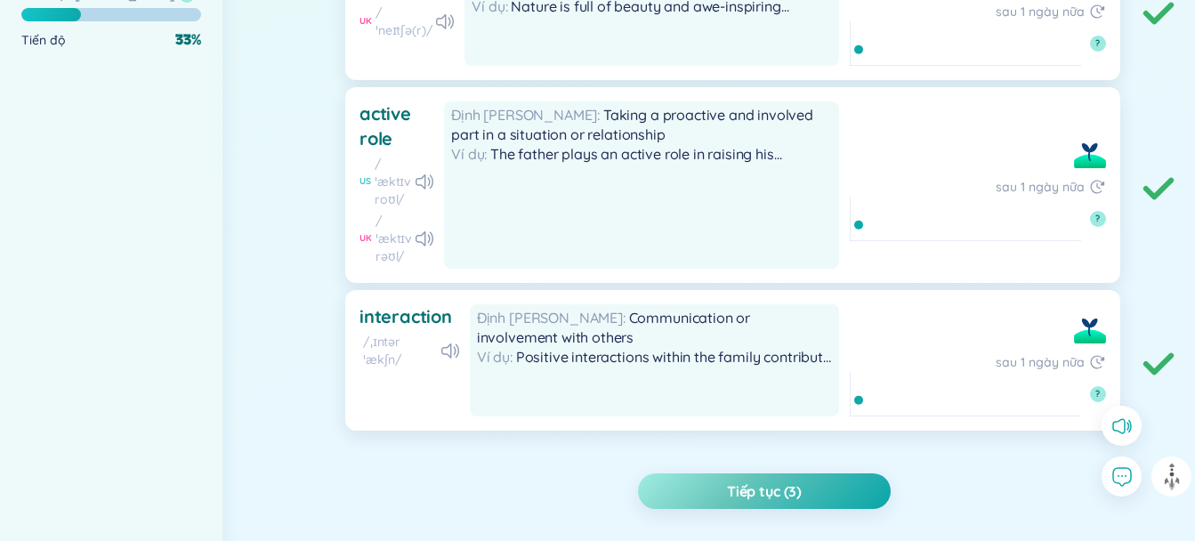
scroll to position [532, 0]
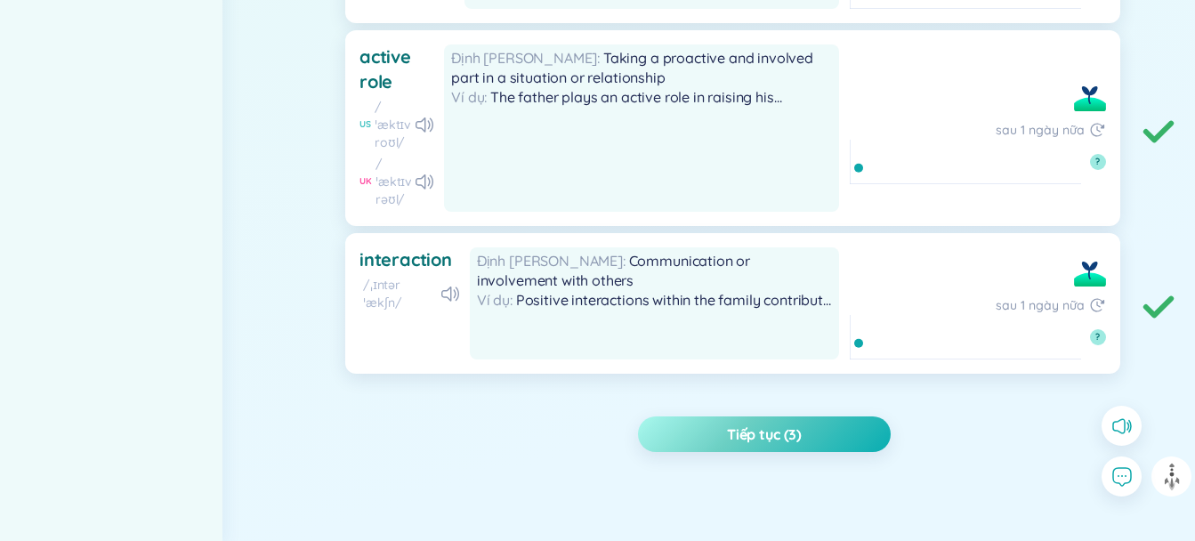
click at [790, 438] on span "Tiếp tục (3)" at bounding box center [764, 434] width 75 height 20
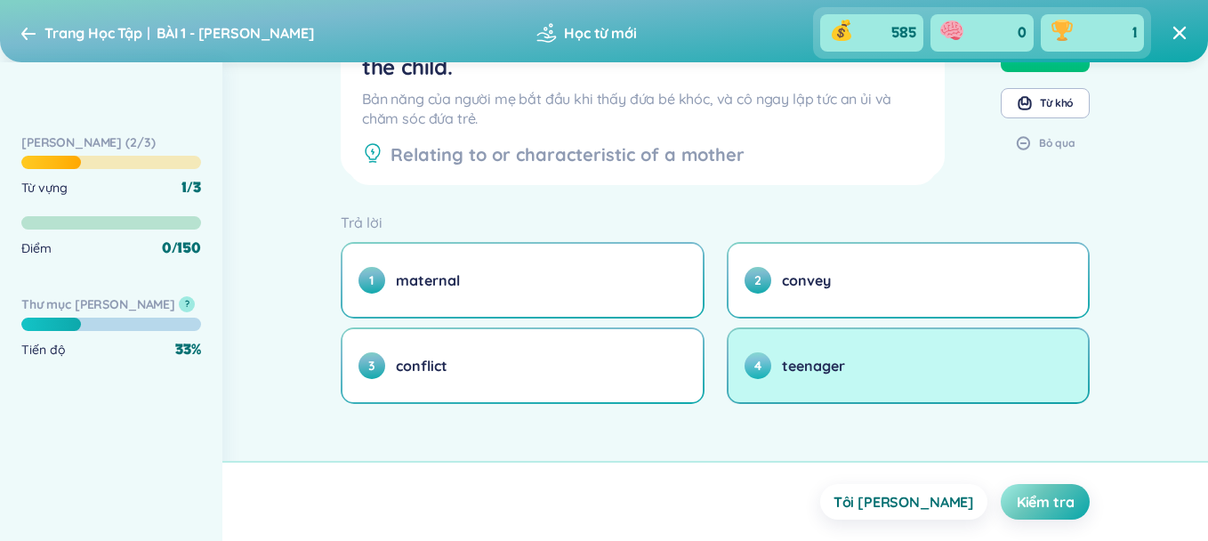
scroll to position [122, 0]
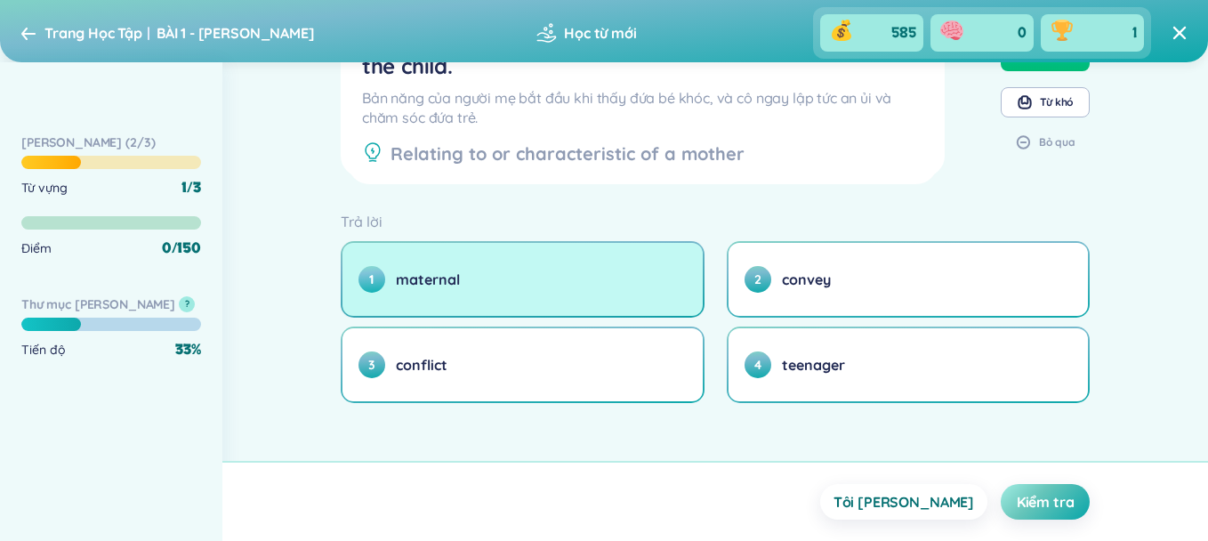
click at [555, 293] on button "1 maternal" at bounding box center [522, 279] width 360 height 73
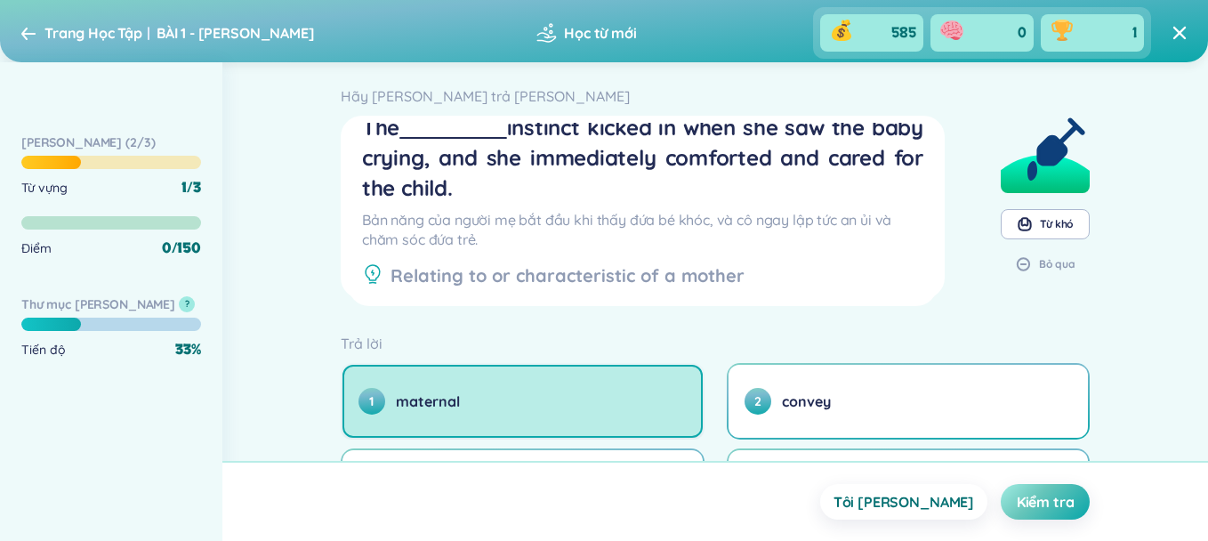
scroll to position [0, 0]
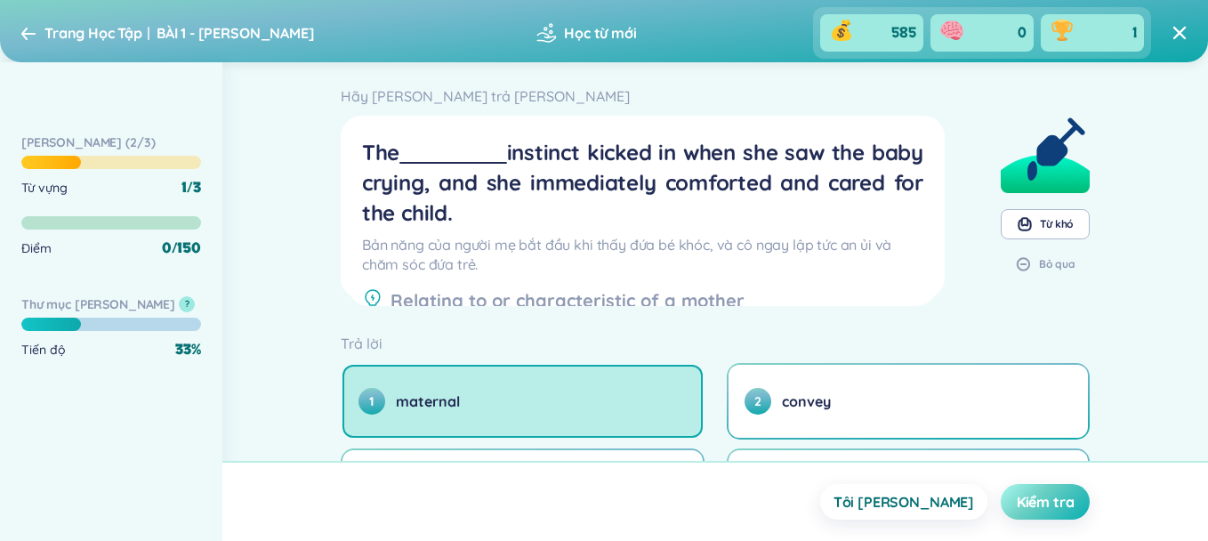
click at [1032, 493] on span "Kiểm tra" at bounding box center [1046, 502] width 58 height 20
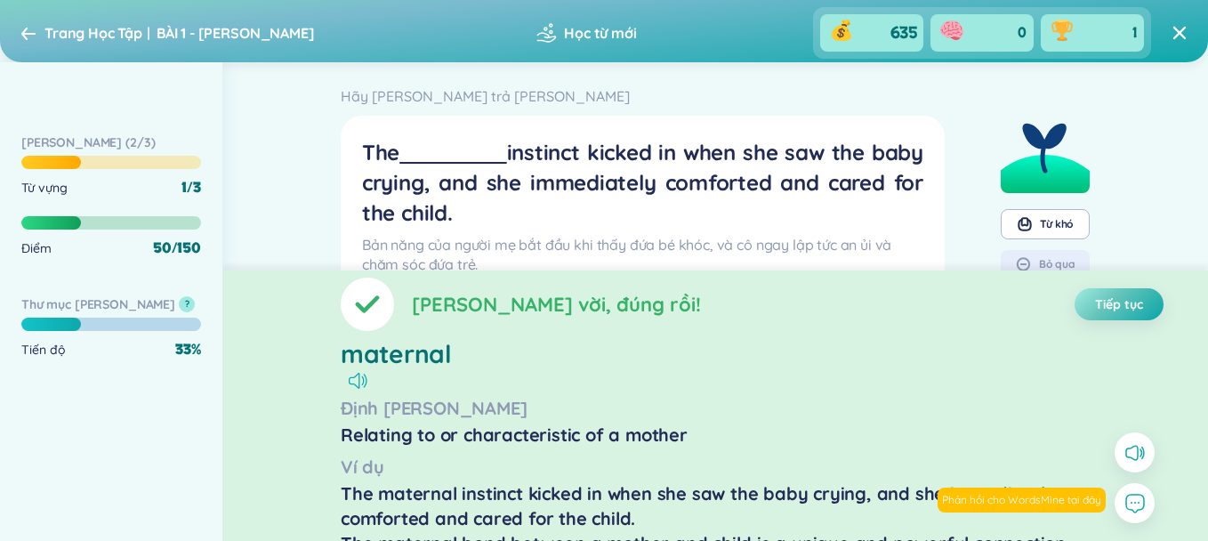
scroll to position [68, 0]
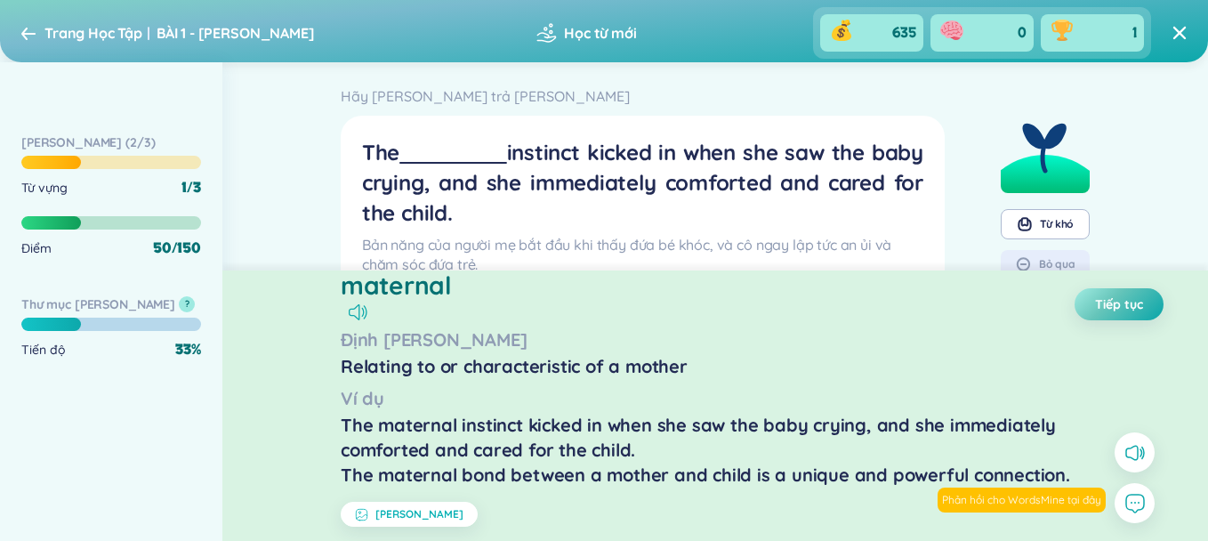
click at [412, 510] on span "[PERSON_NAME]" at bounding box center [419, 514] width 88 height 14
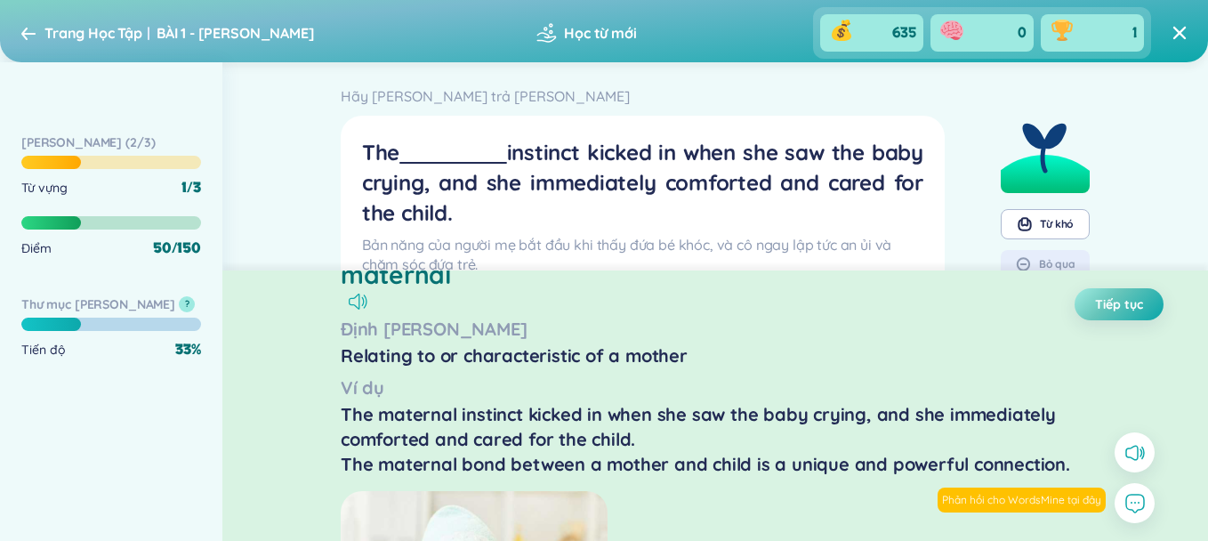
scroll to position [118, 0]
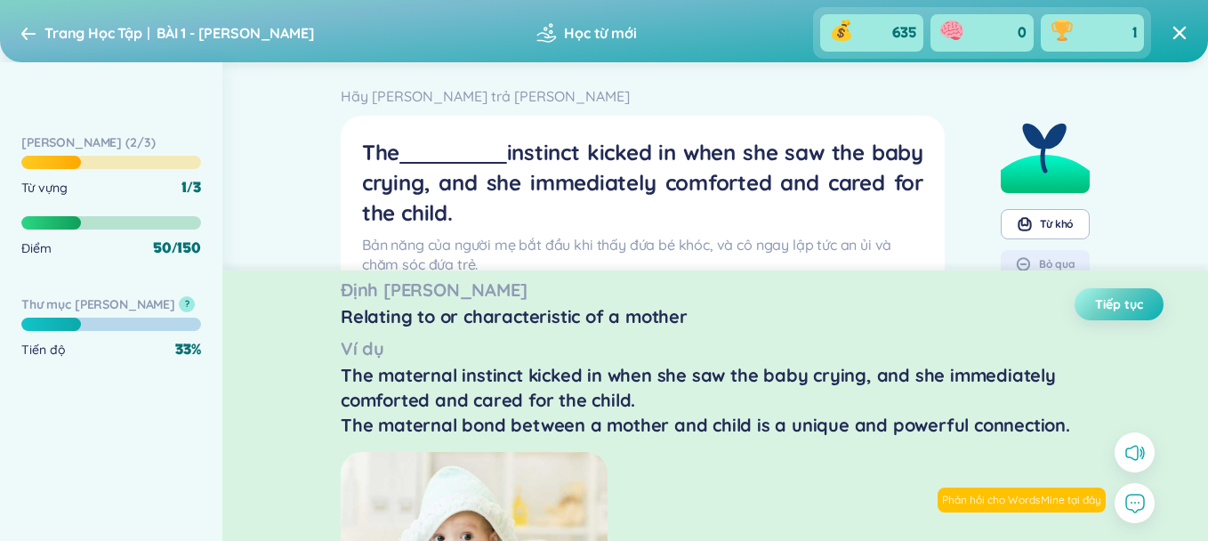
click at [1120, 292] on button "Tiếp tục" at bounding box center [1118, 304] width 89 height 32
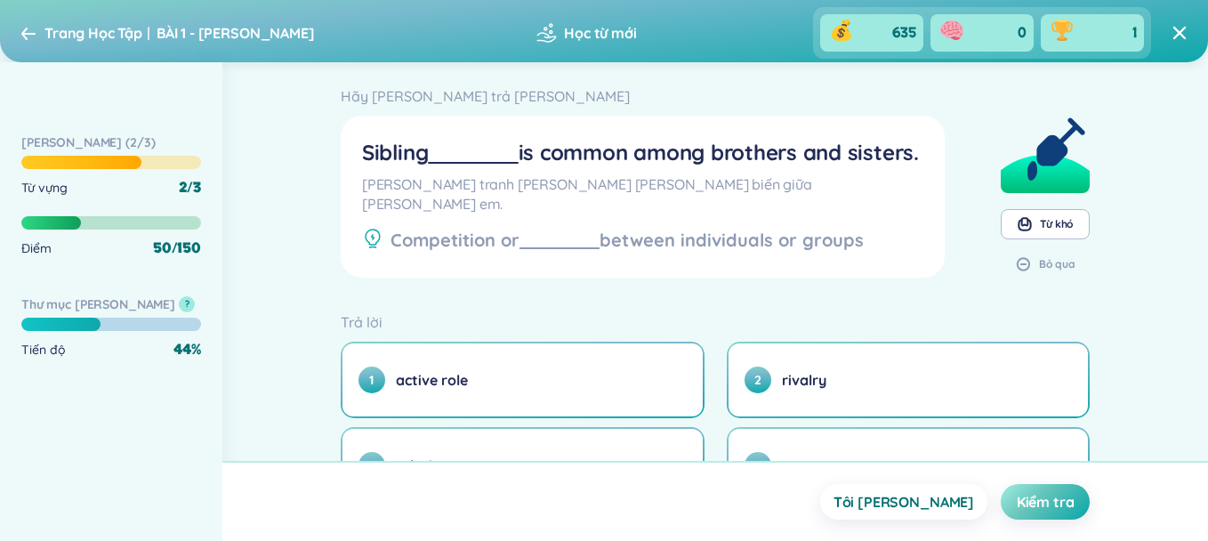
scroll to position [111, 0]
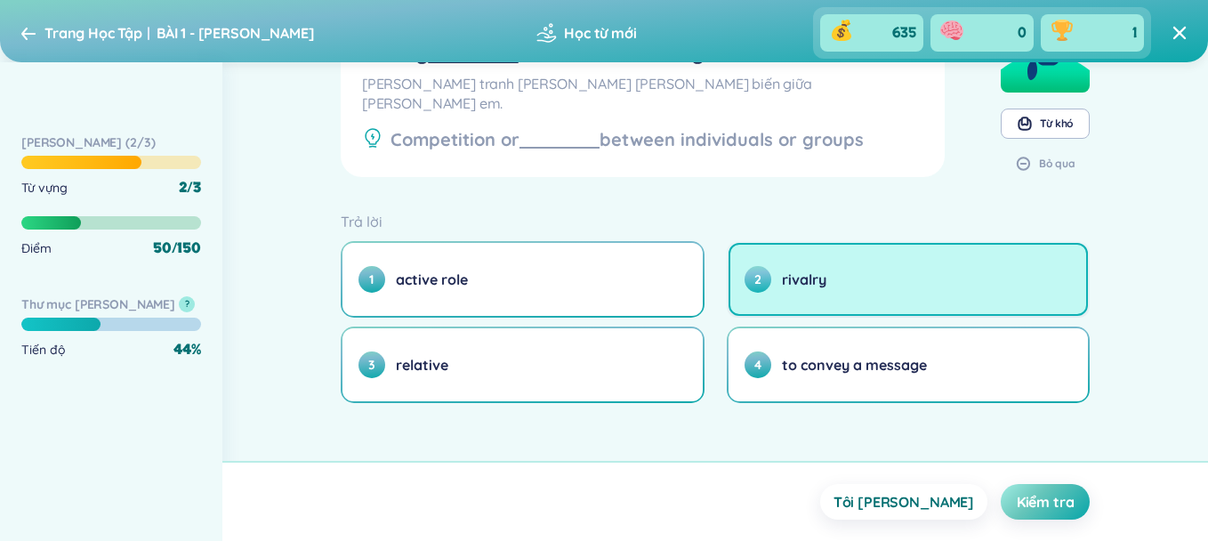
click at [831, 304] on button "2 rivalry" at bounding box center [908, 279] width 360 height 73
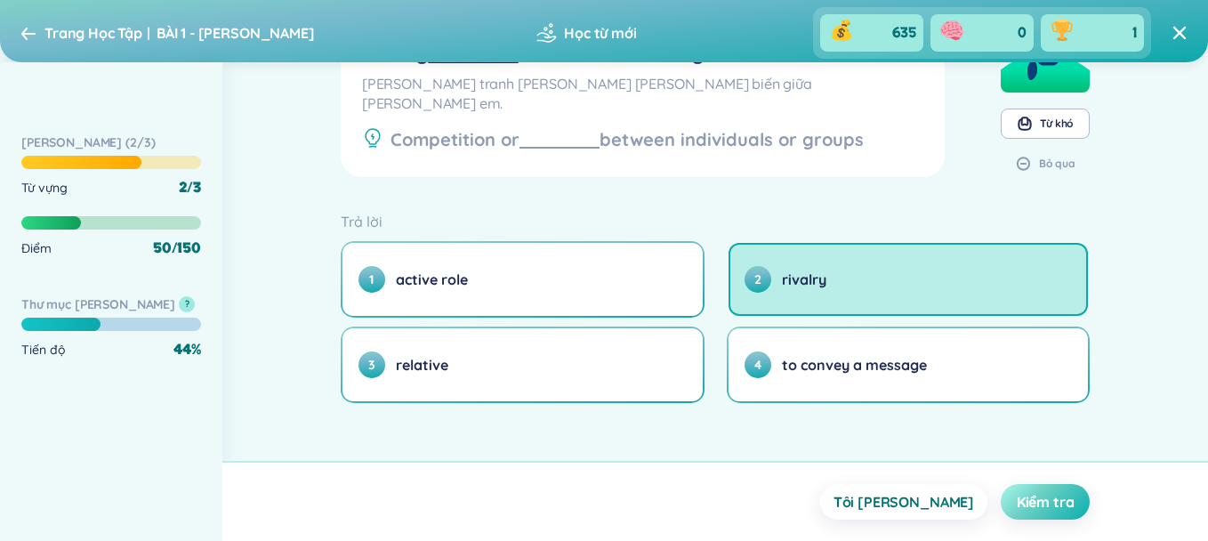
click at [1039, 495] on span "Kiểm tra" at bounding box center [1046, 502] width 58 height 20
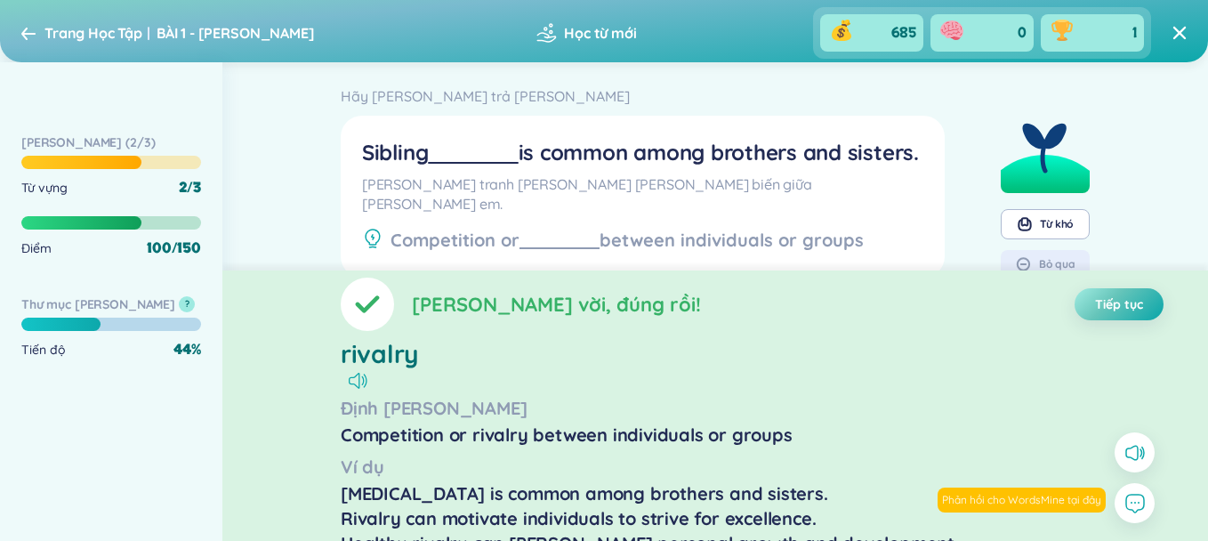
scroll to position [143, 0]
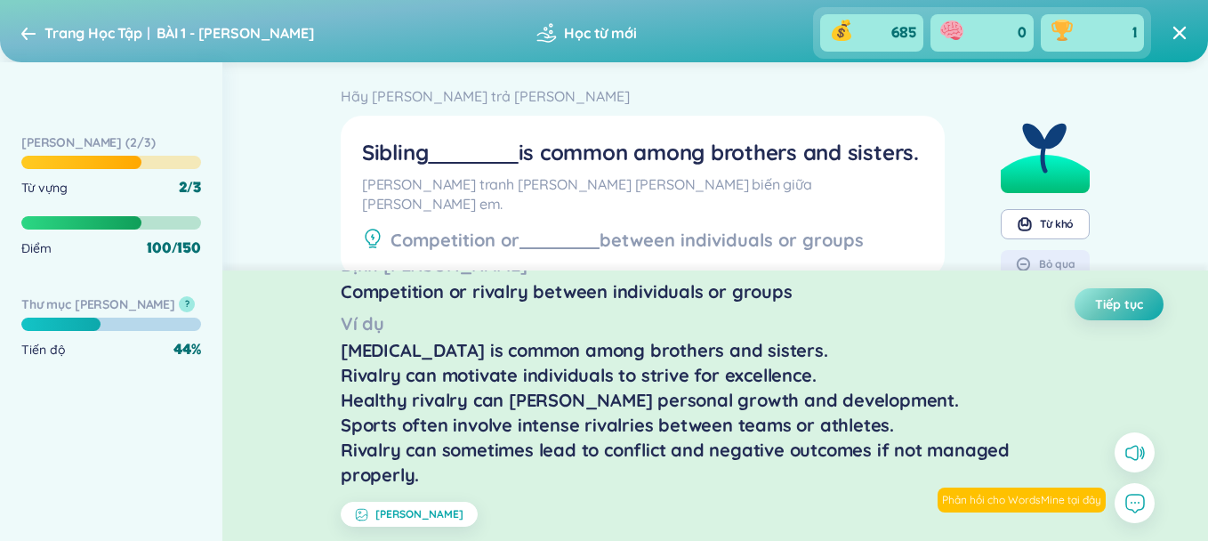
click at [672, 368] on div "[MEDICAL_DATA] is common among brothers and sisters. Rivalry can motivate indiv…" at bounding box center [715, 412] width 749 height 149
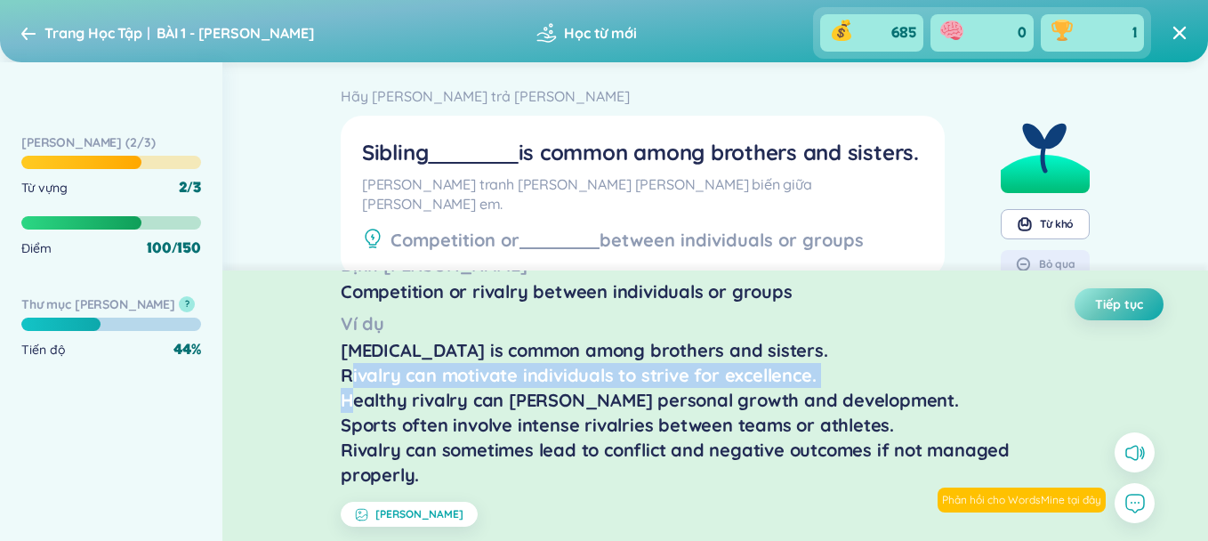
click at [672, 368] on div "[MEDICAL_DATA] is common among brothers and sisters. Rivalry can motivate indiv…" at bounding box center [715, 412] width 749 height 149
drag, startPoint x: 672, startPoint y: 368, endPoint x: 692, endPoint y: 374, distance: 20.3
click at [692, 374] on div "[MEDICAL_DATA] is common among brothers and sisters. Rivalry can motivate indiv…" at bounding box center [715, 412] width 749 height 149
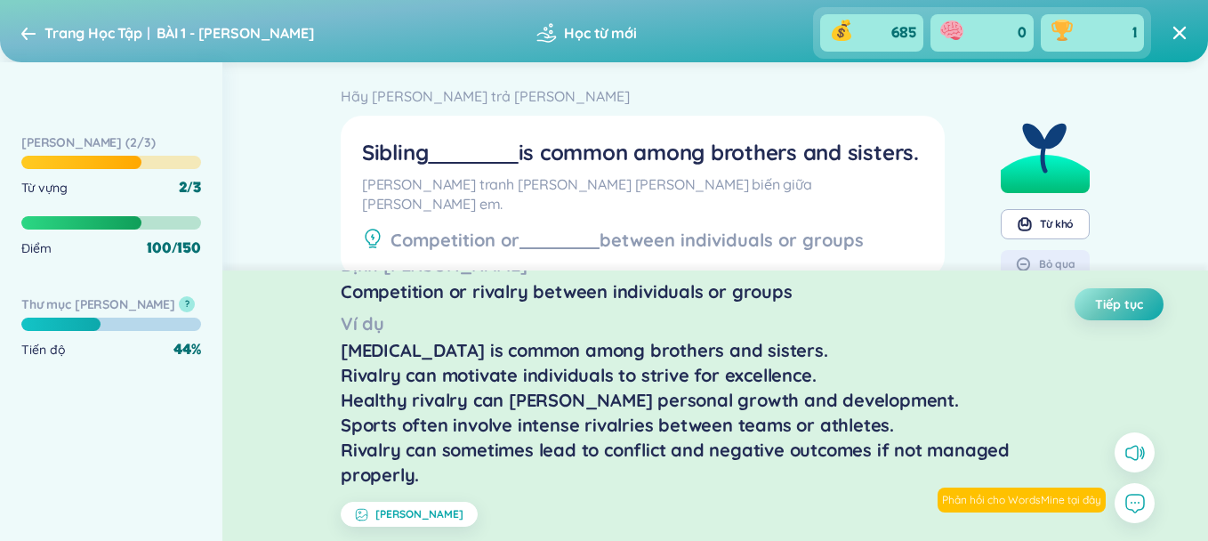
click at [667, 379] on div "[MEDICAL_DATA] is common among brothers and sisters. Rivalry can motivate indiv…" at bounding box center [715, 412] width 749 height 149
drag, startPoint x: 667, startPoint y: 379, endPoint x: 723, endPoint y: 412, distance: 65.0
click at [723, 412] on div "[MEDICAL_DATA] is common among brothers and sisters. Rivalry can motivate indiv…" at bounding box center [715, 412] width 749 height 149
click at [406, 505] on button "[PERSON_NAME]" at bounding box center [409, 514] width 137 height 25
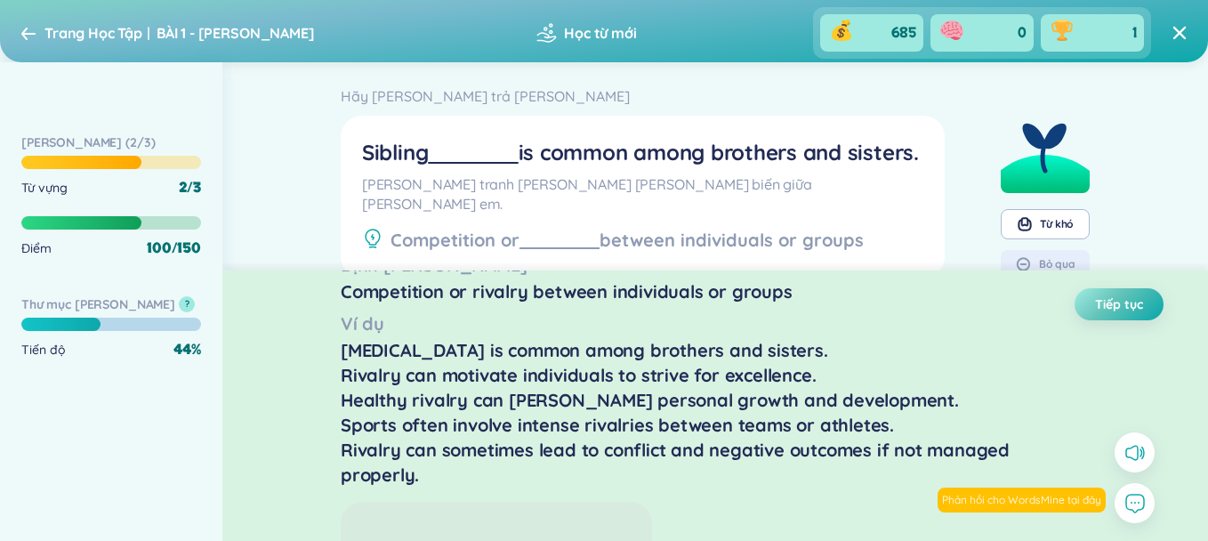
scroll to position [307, 0]
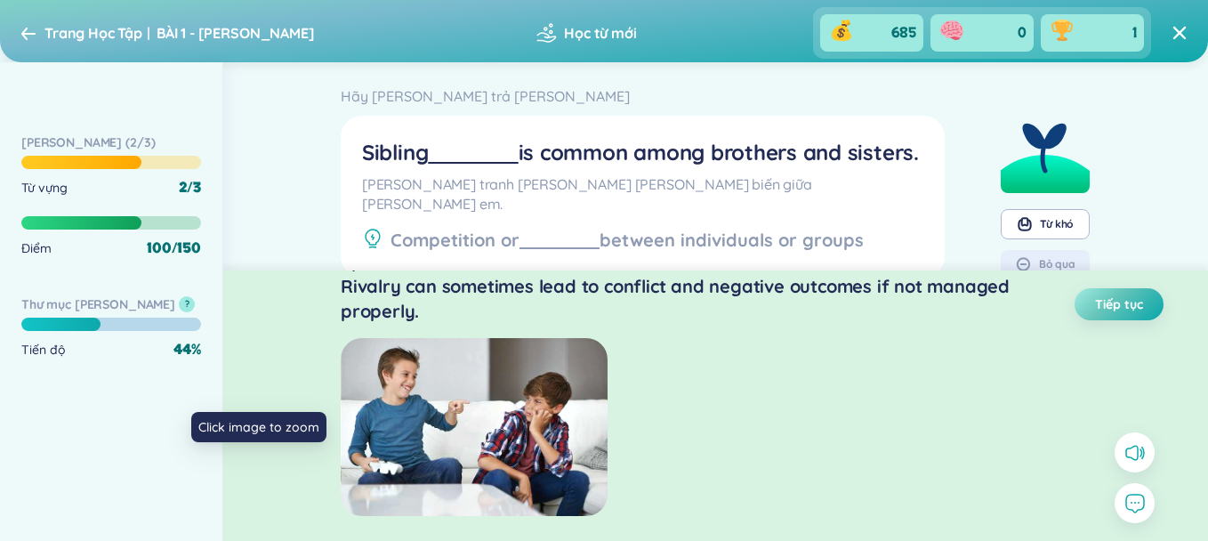
click at [465, 487] on img at bounding box center [474, 427] width 267 height 178
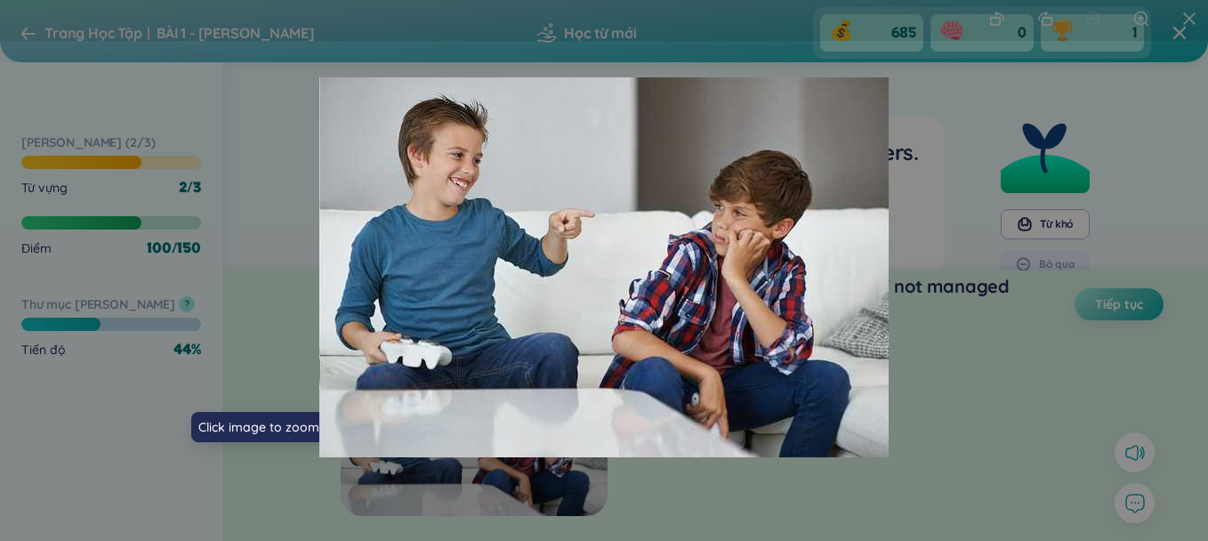
click at [956, 380] on div at bounding box center [604, 270] width 1208 height 541
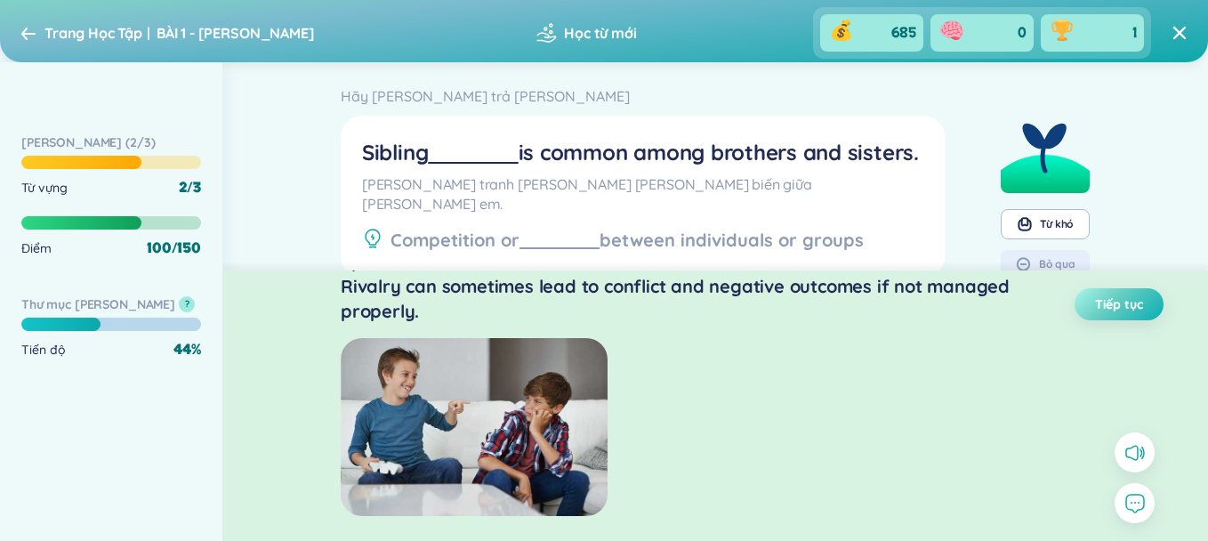
click at [1085, 304] on button "Tiếp tục" at bounding box center [1118, 304] width 89 height 32
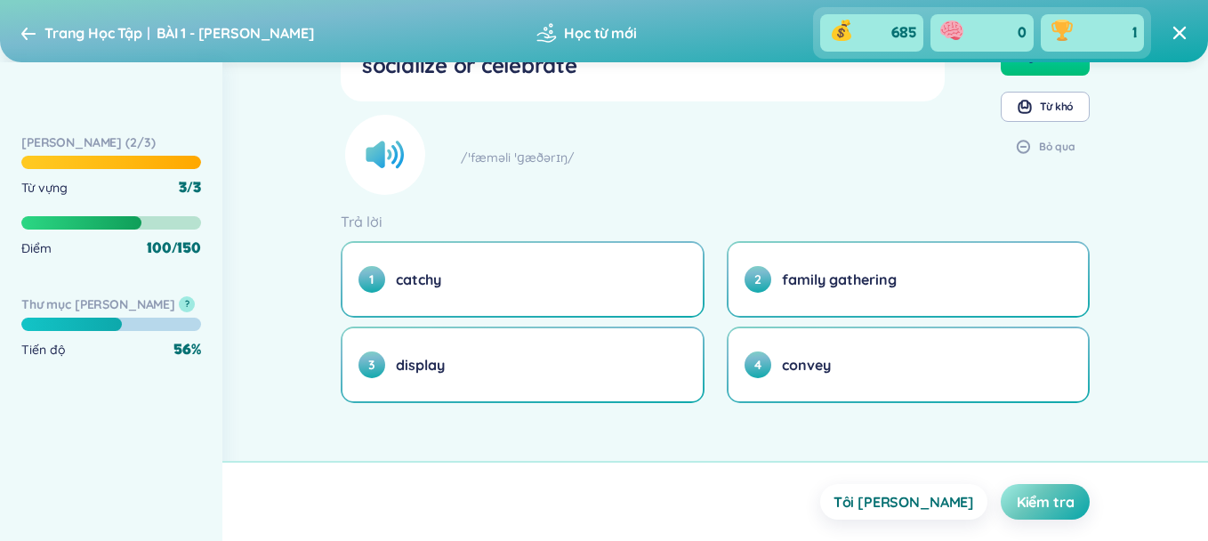
scroll to position [0, 0]
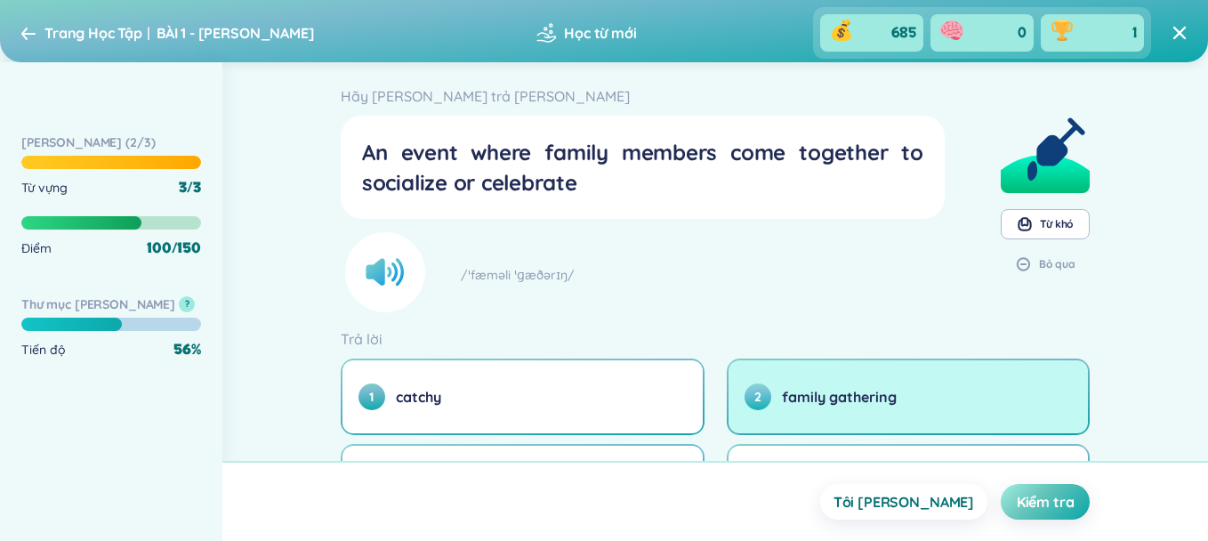
click at [832, 368] on button "2 family gathering" at bounding box center [908, 396] width 360 height 73
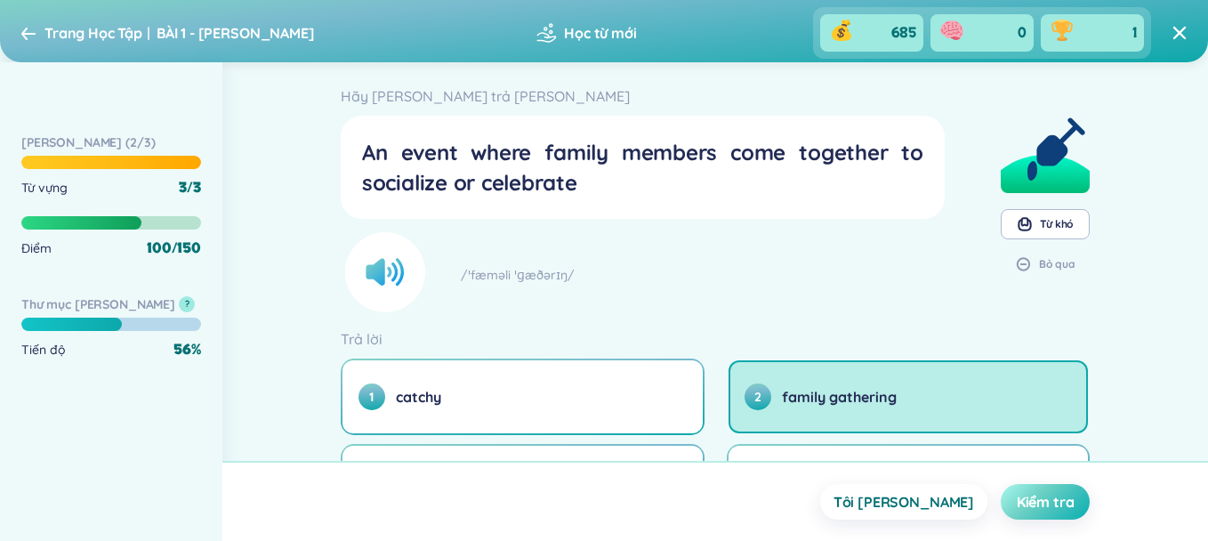
click at [1050, 508] on span "Kiểm tra" at bounding box center [1046, 502] width 58 height 20
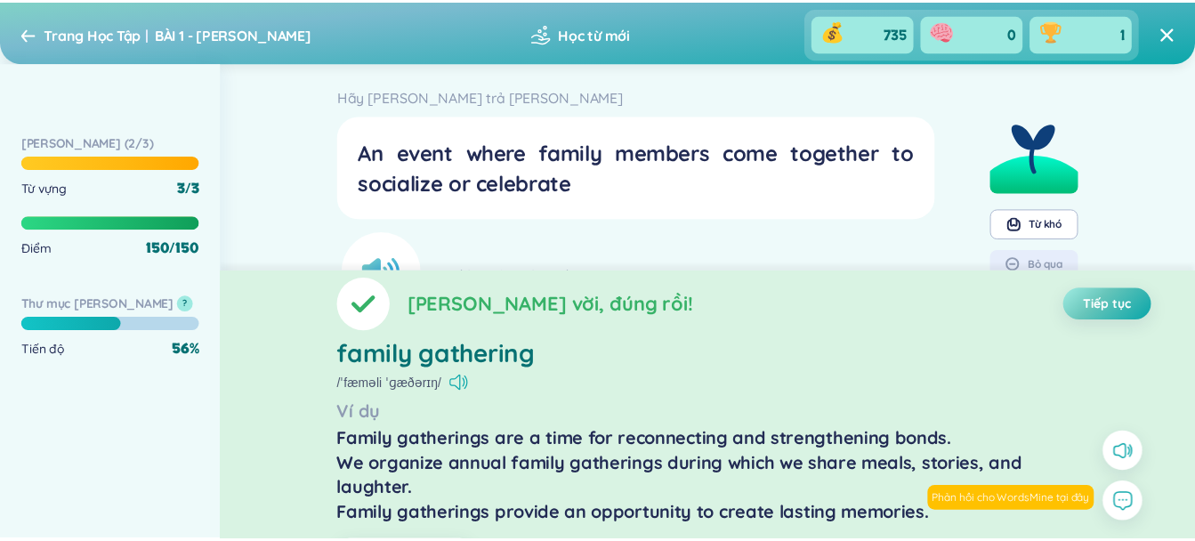
scroll to position [39, 0]
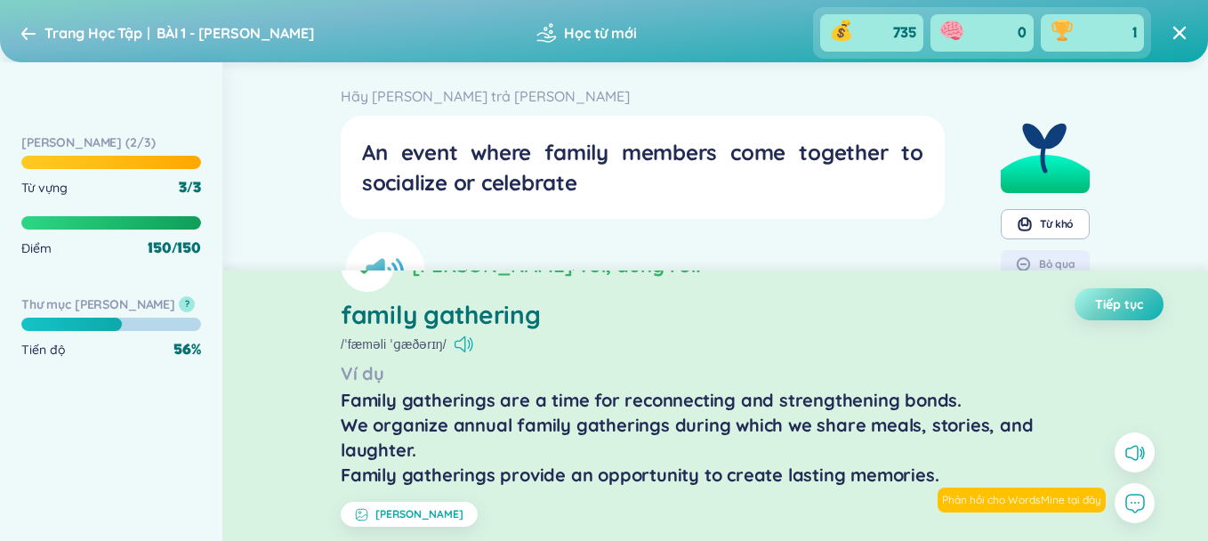
click at [1090, 317] on button "Tiếp tục" at bounding box center [1118, 304] width 89 height 32
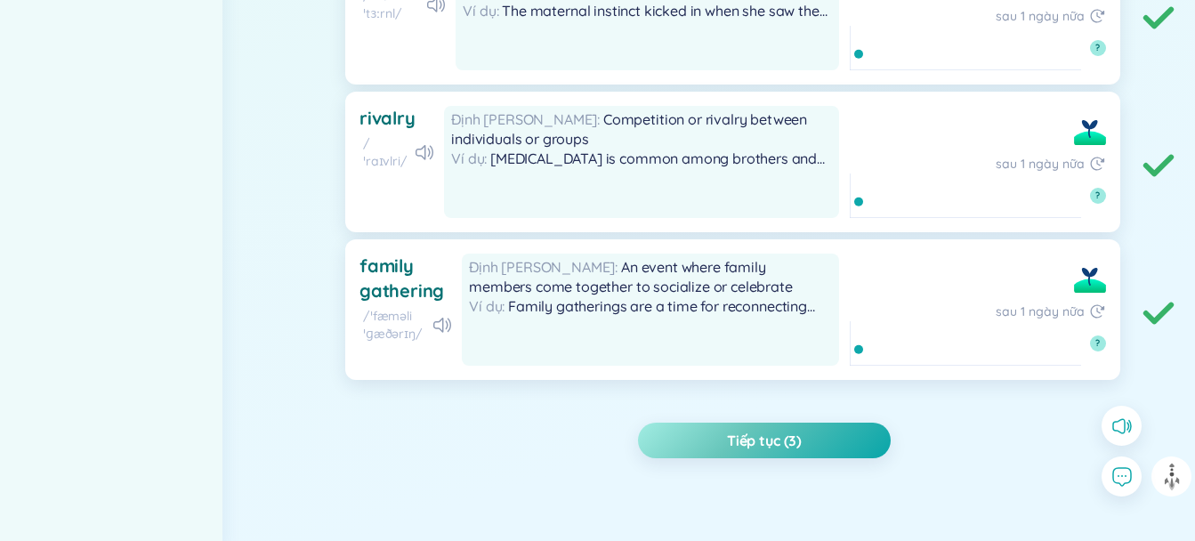
scroll to position [477, 0]
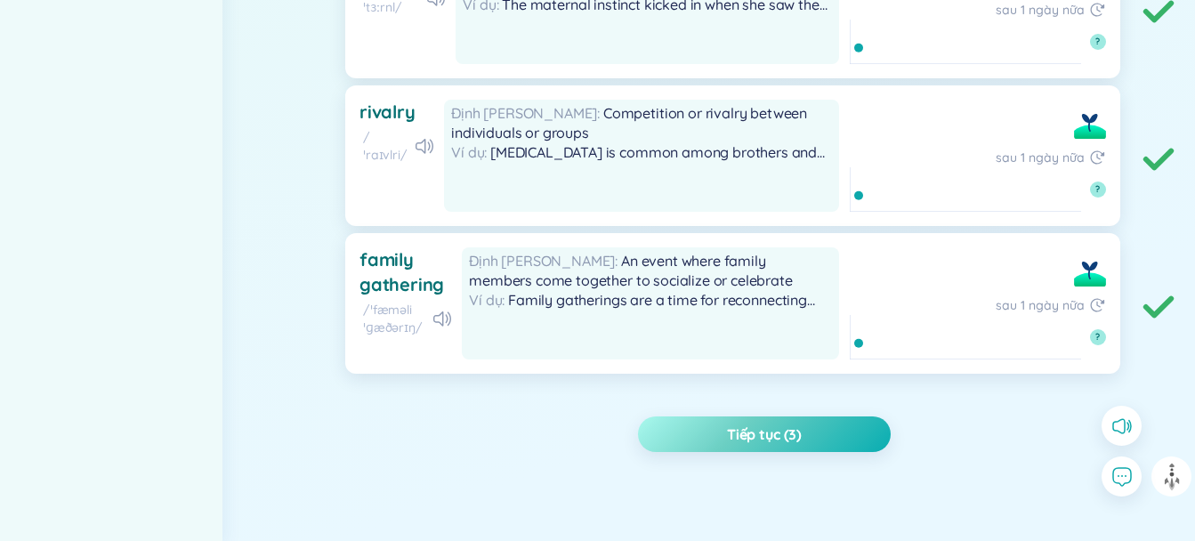
click at [841, 431] on button "Tiếp tục (3)" at bounding box center [764, 434] width 253 height 36
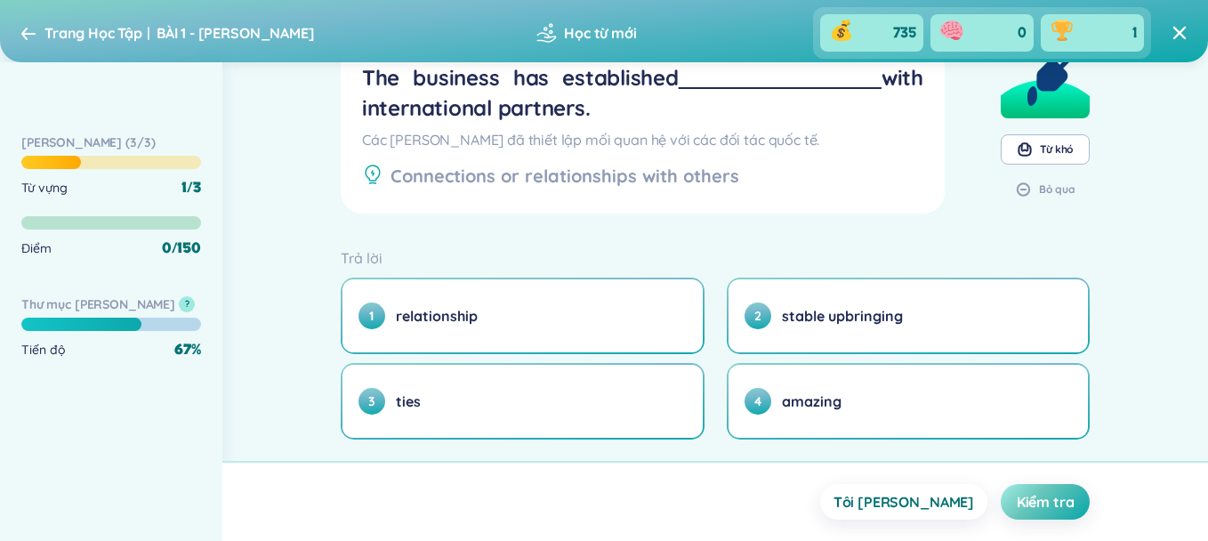
scroll to position [111, 0]
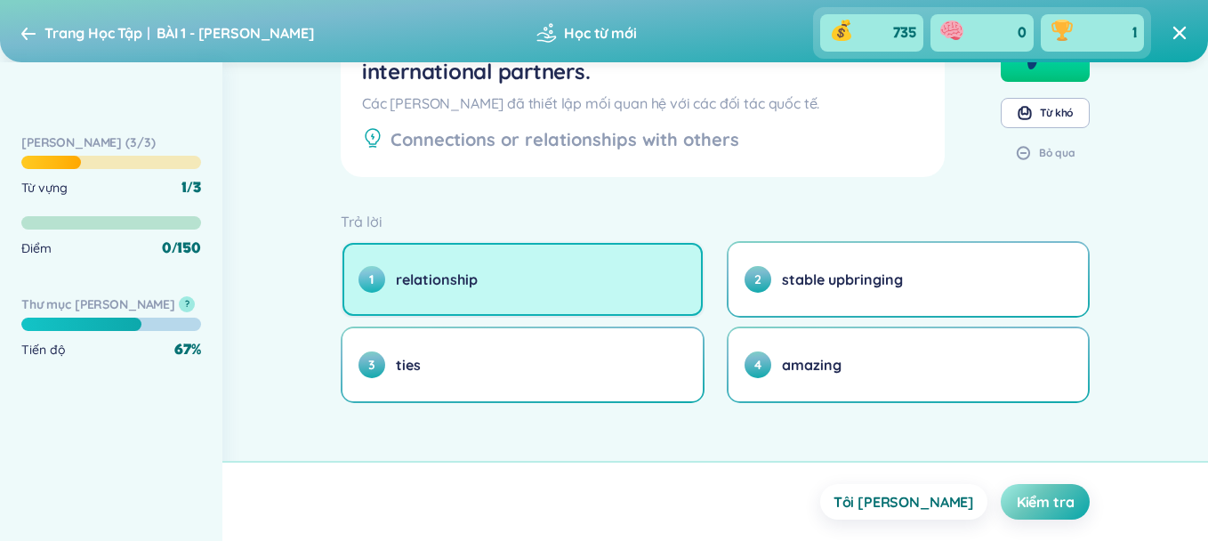
click at [551, 253] on button "1 relationship" at bounding box center [522, 279] width 360 height 73
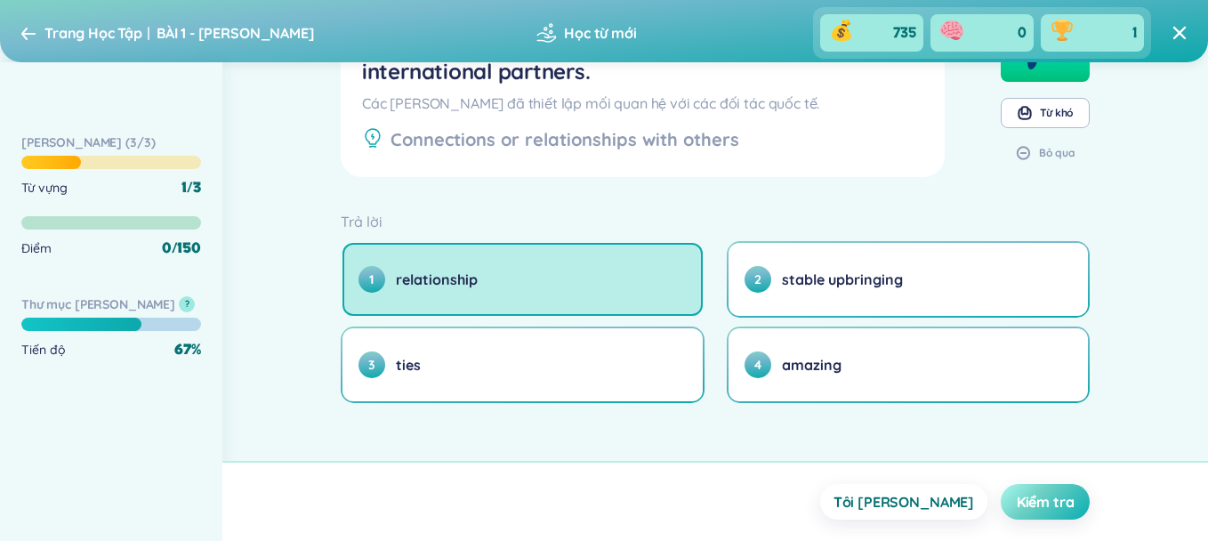
click at [1051, 507] on span "Kiểm tra" at bounding box center [1046, 502] width 58 height 20
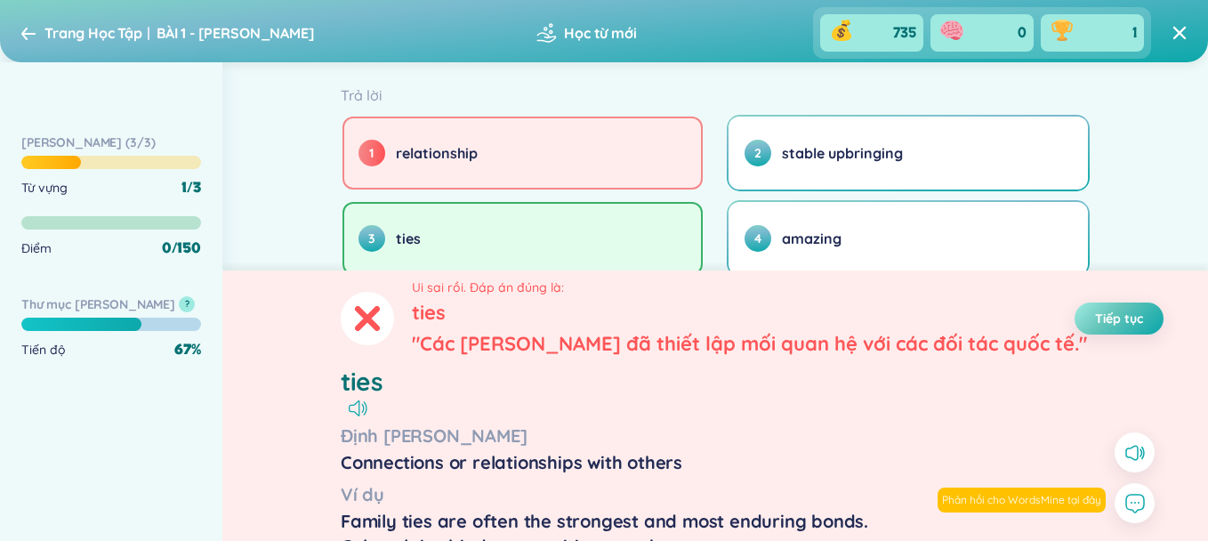
scroll to position [302, 0]
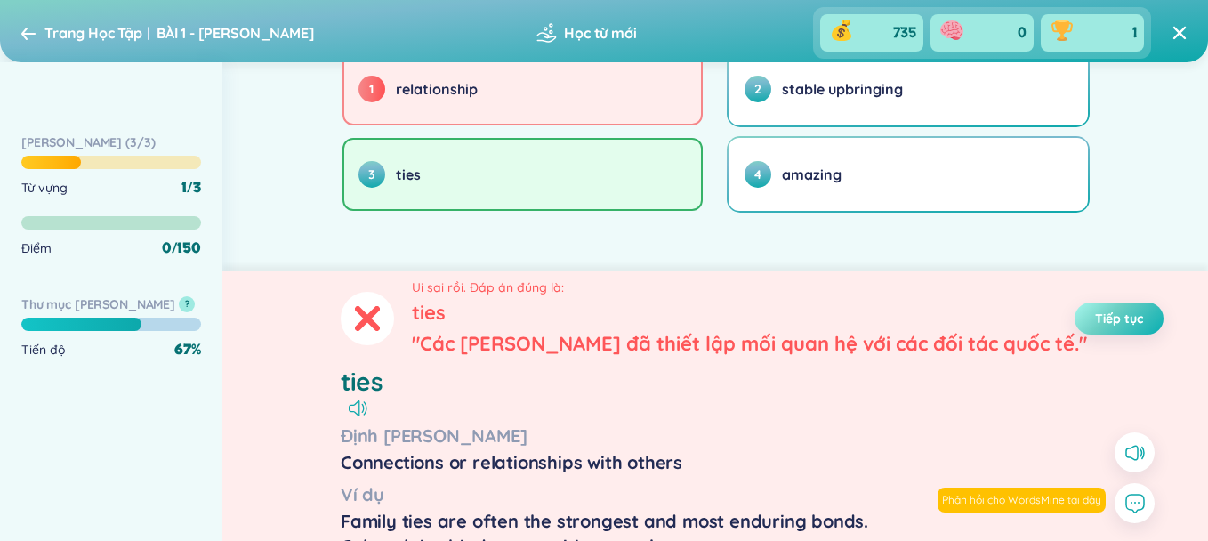
click at [1098, 316] on span "Tiếp tục" at bounding box center [1119, 319] width 48 height 18
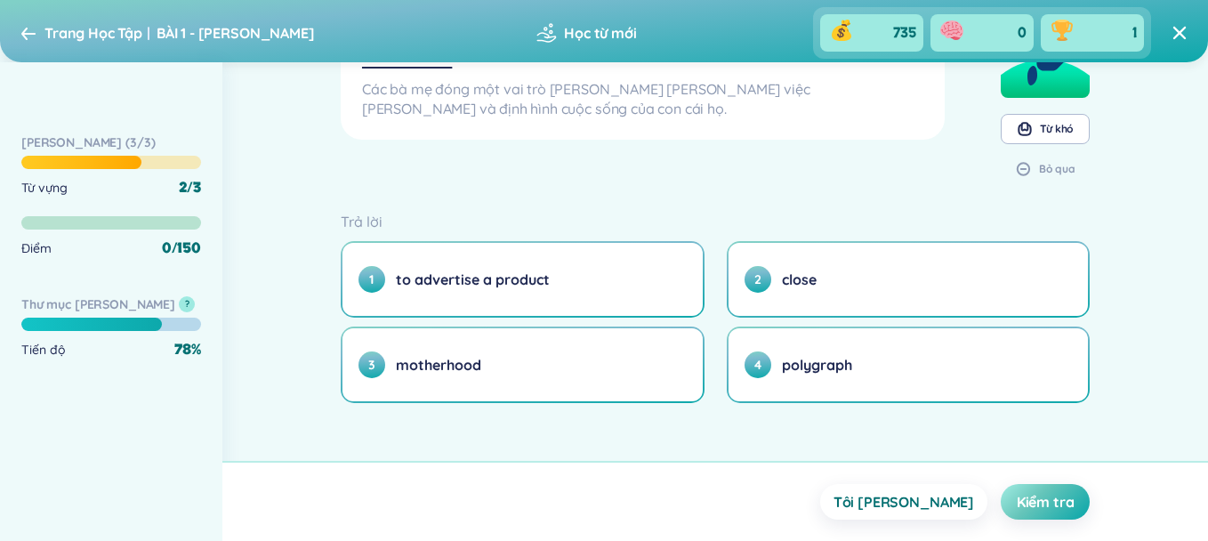
scroll to position [0, 0]
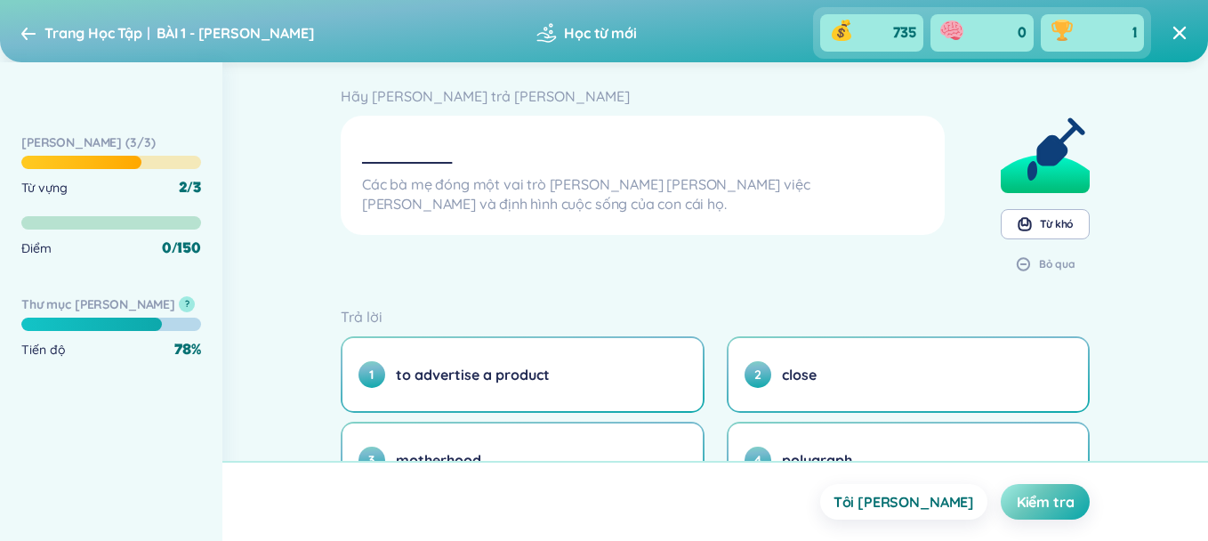
click at [587, 210] on div "Các bà mẹ đóng một vai trò [PERSON_NAME] [PERSON_NAME] việc [PERSON_NAME] và đị…" at bounding box center [642, 193] width 561 height 39
click at [434, 130] on div "Các bà mẹ đóng một vai trò [PERSON_NAME] [PERSON_NAME] việc [PERSON_NAME] và đị…" at bounding box center [643, 175] width 590 height 105
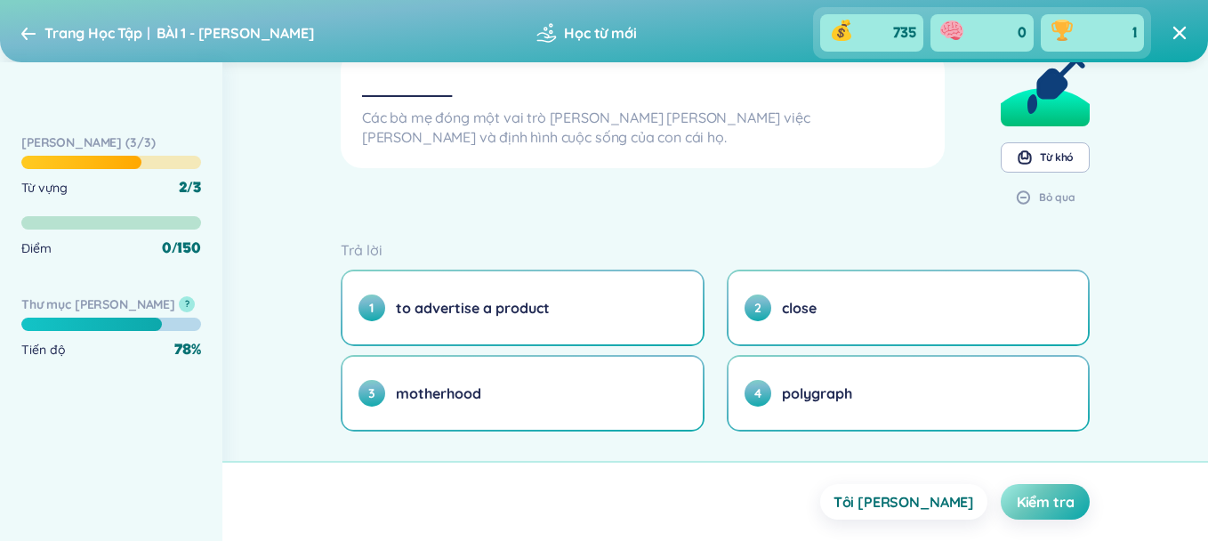
scroll to position [95, 0]
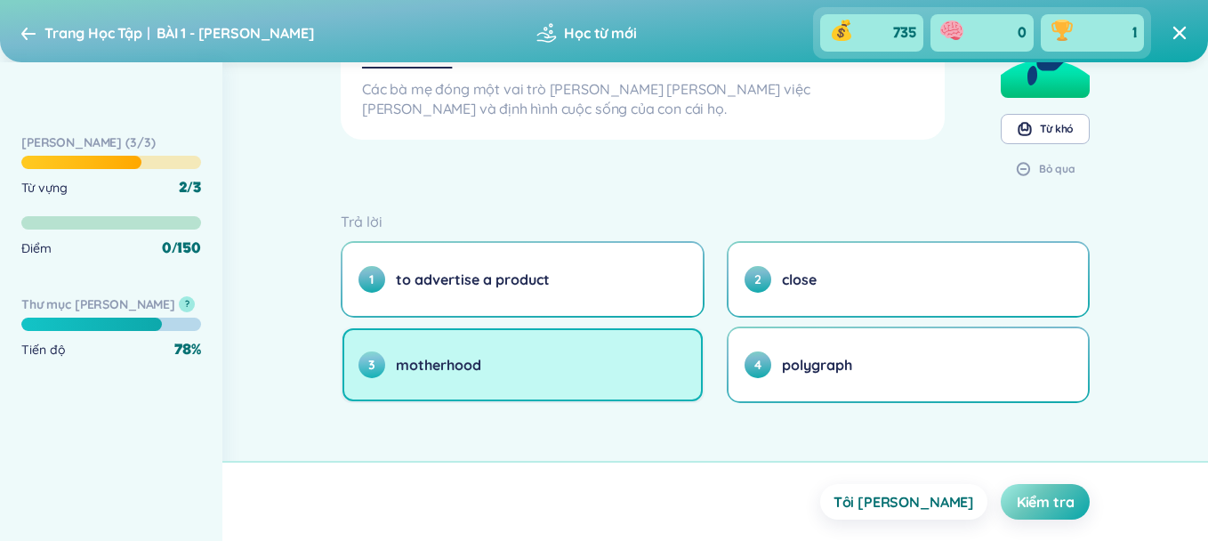
click at [605, 351] on button "3 motherhood" at bounding box center [522, 364] width 360 height 73
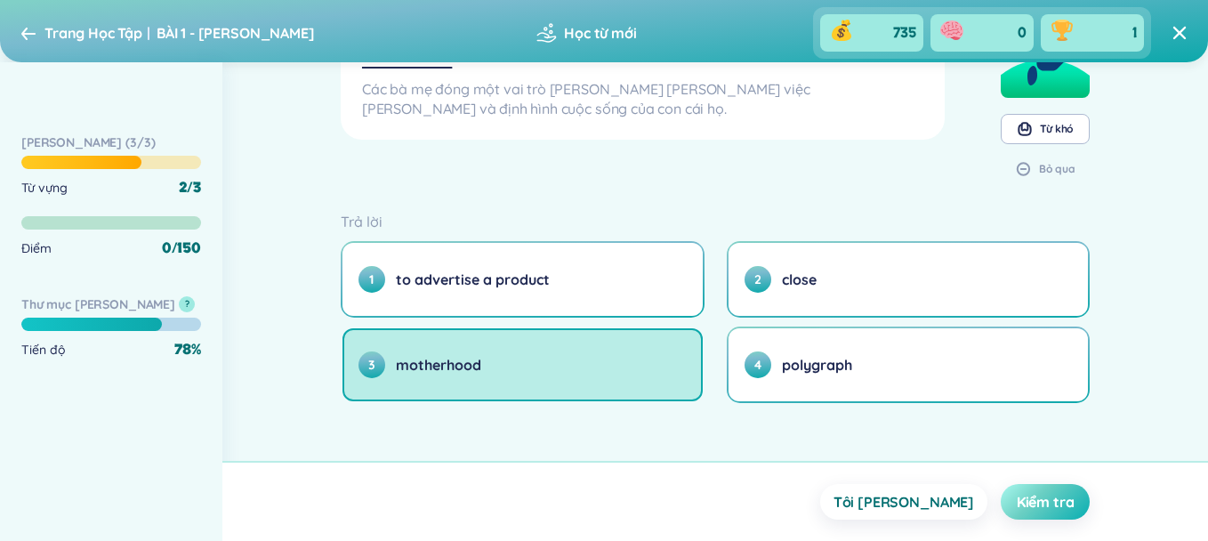
click at [1033, 497] on span "Kiểm tra" at bounding box center [1046, 502] width 58 height 20
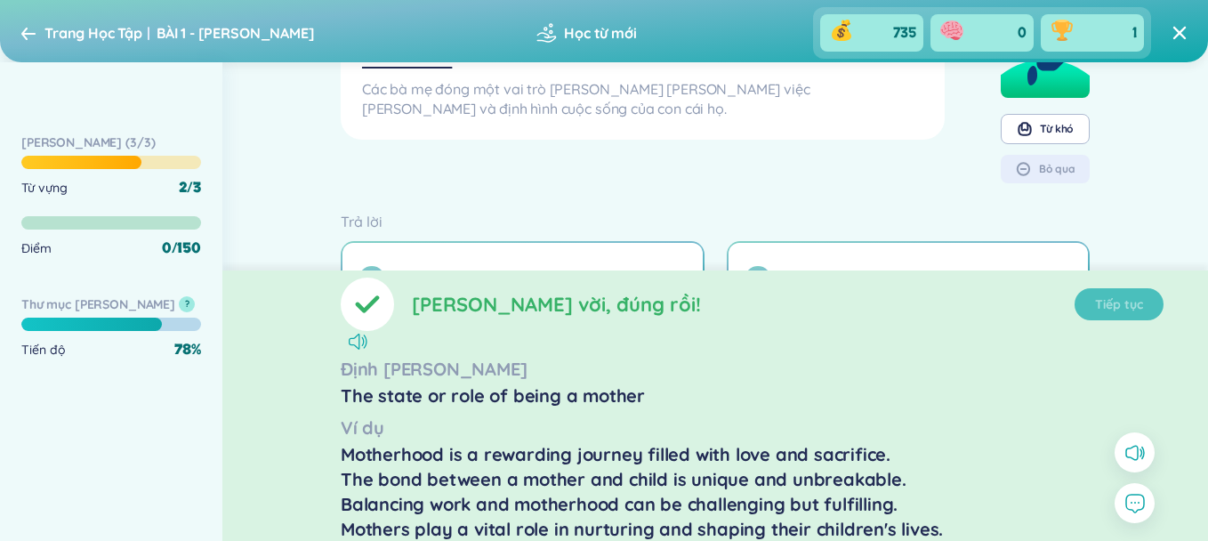
scroll to position [0, 0]
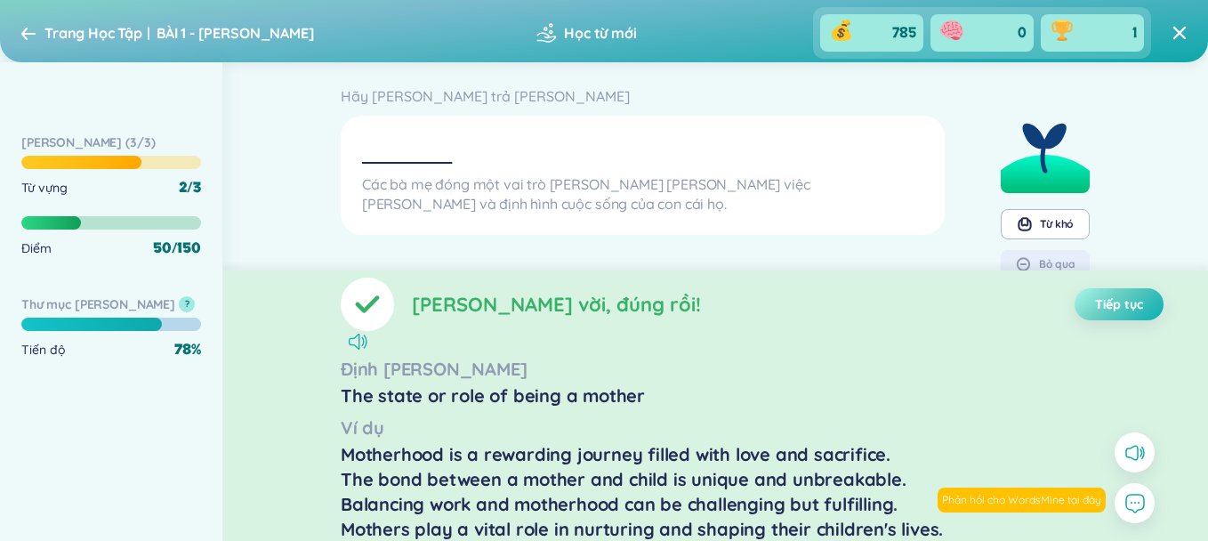
click at [1080, 308] on button "Tiếp tục" at bounding box center [1118, 304] width 89 height 32
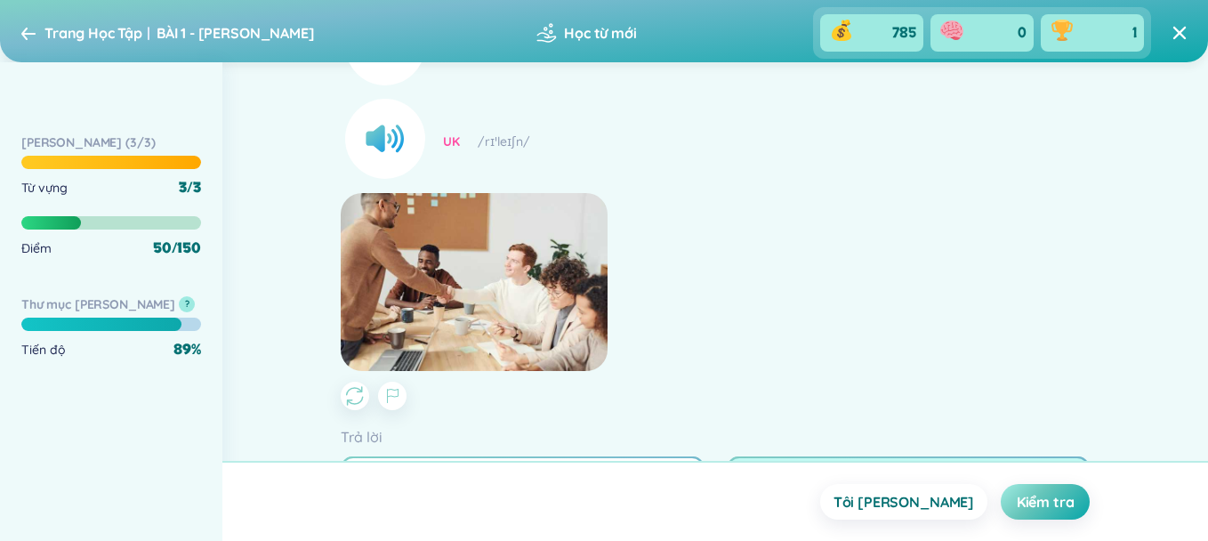
scroll to position [442, 0]
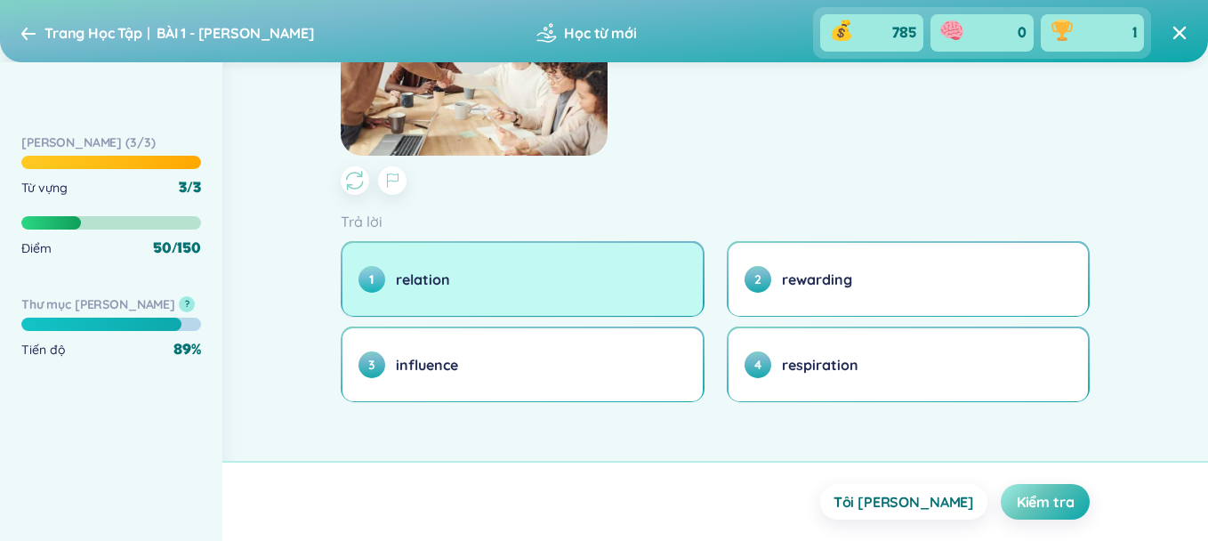
click at [576, 298] on button "1 relation" at bounding box center [522, 279] width 360 height 73
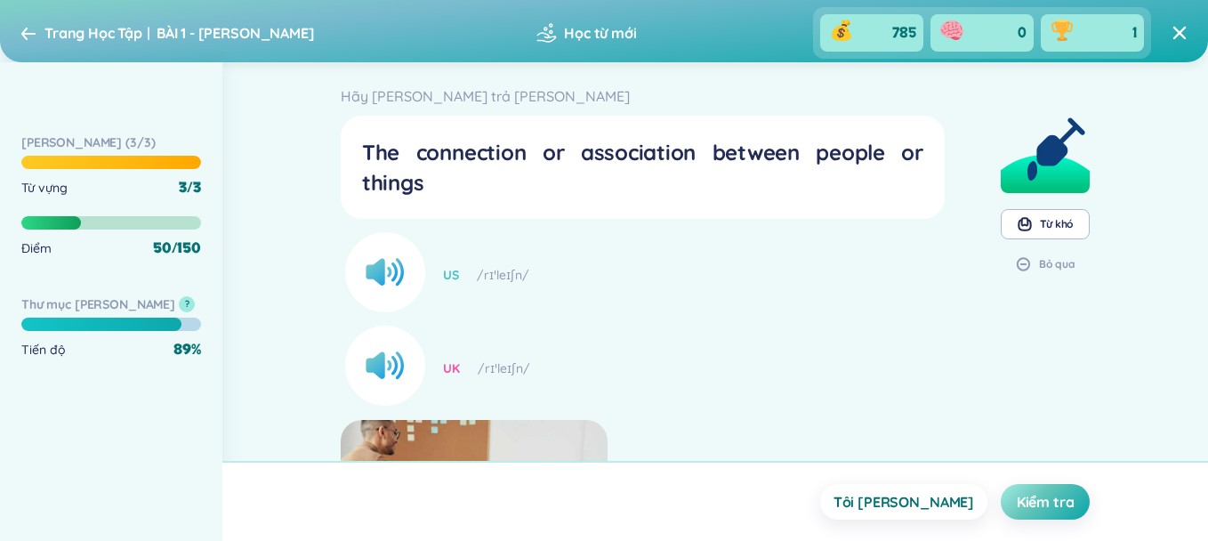
scroll to position [237, 0]
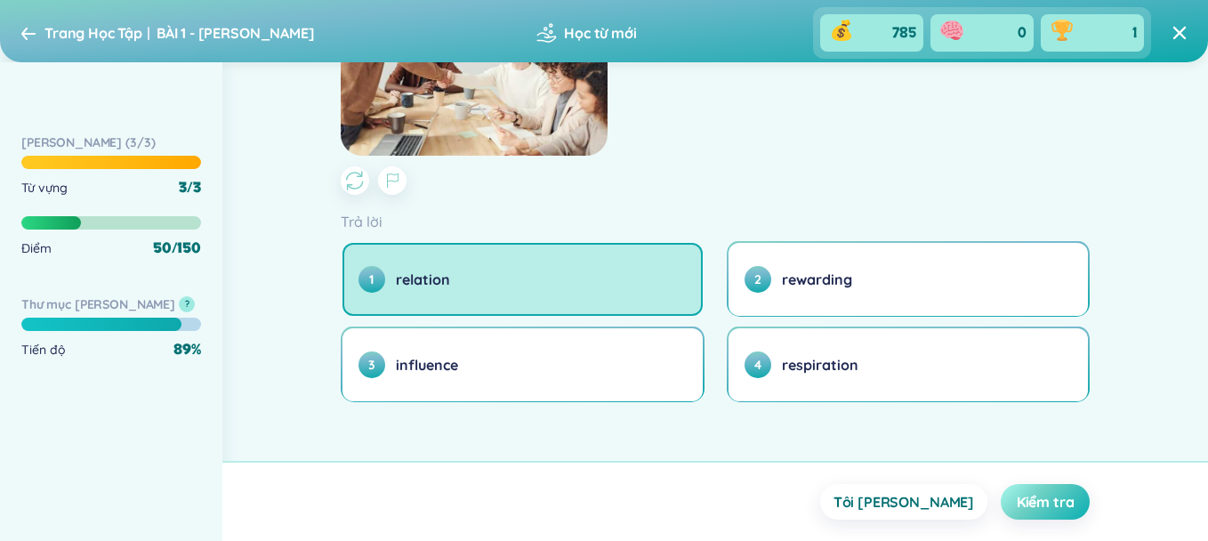
click at [1039, 497] on span "Kiểm tra" at bounding box center [1046, 502] width 58 height 20
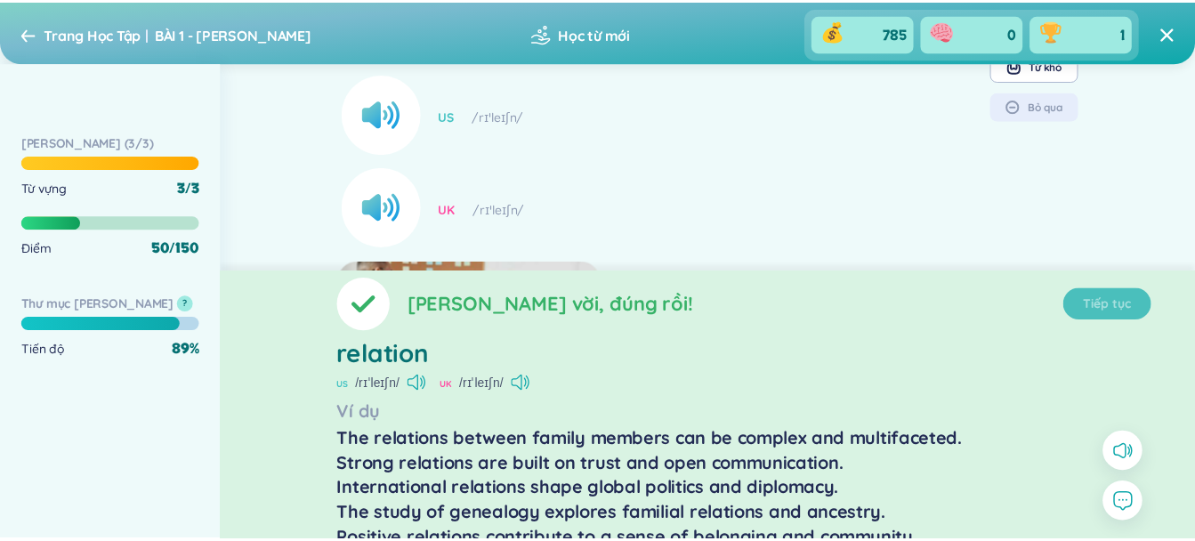
scroll to position [0, 0]
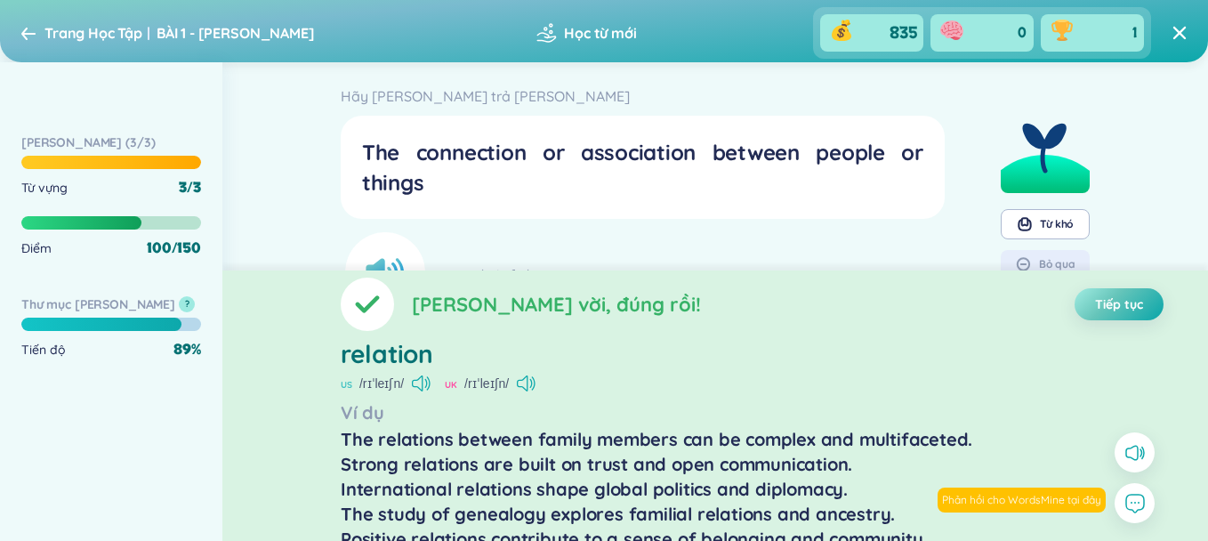
click at [1135, 303] on span "Tiếp tục" at bounding box center [1119, 304] width 48 height 18
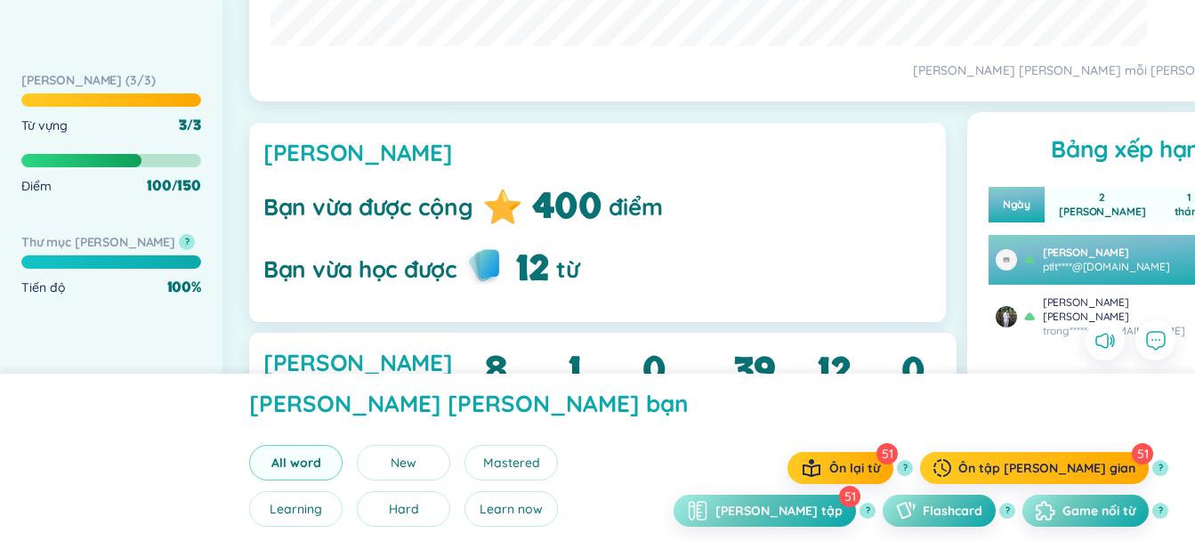
scroll to position [593, 0]
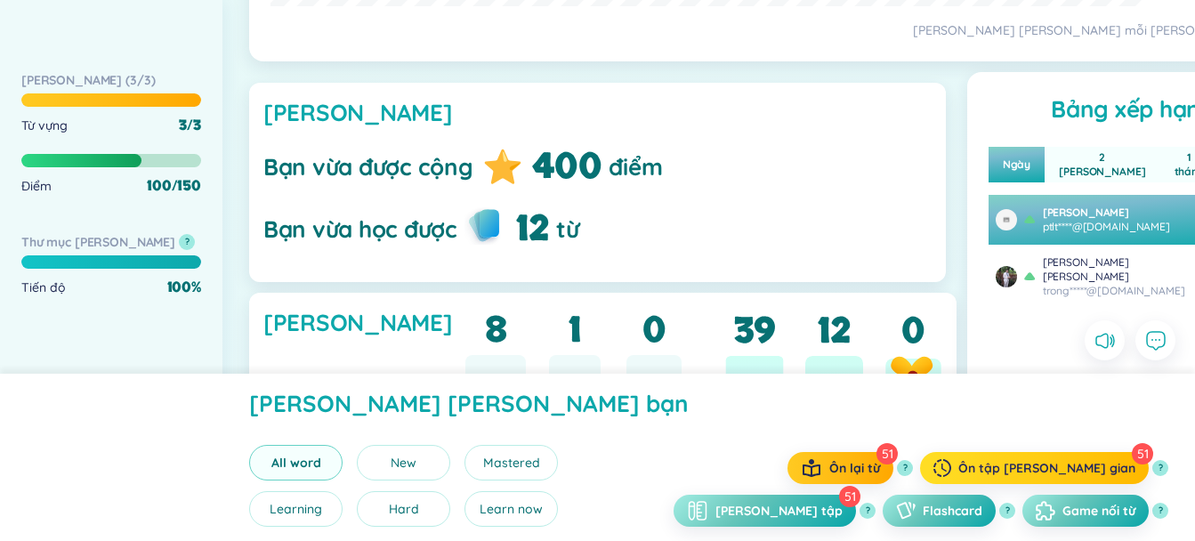
click at [1054, 468] on span "Ôn tập [PERSON_NAME] gian" at bounding box center [1046, 468] width 177 height 18
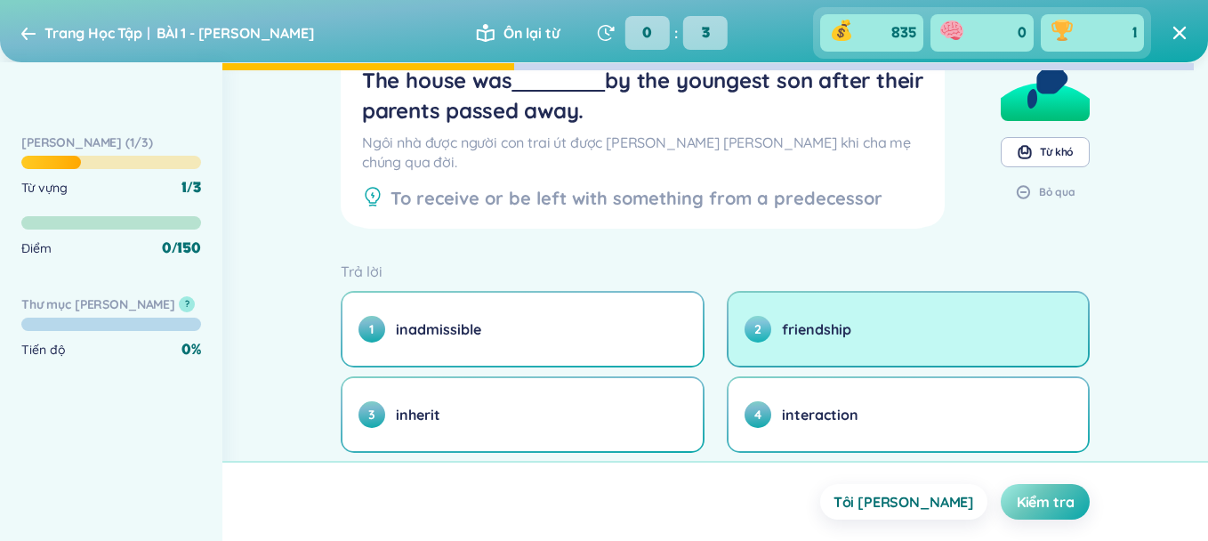
scroll to position [118, 0]
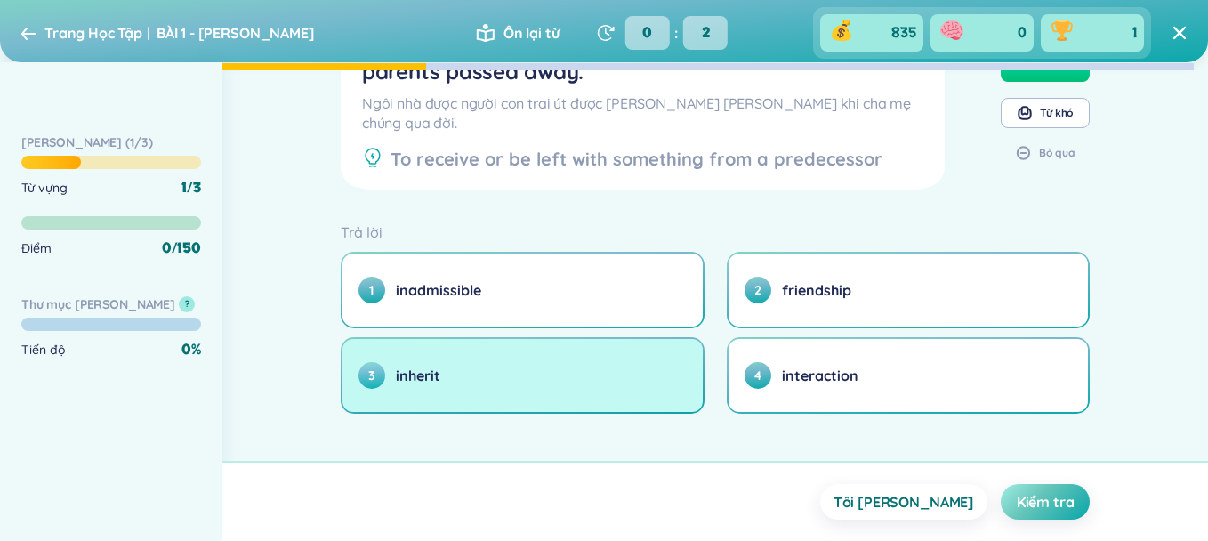
click at [601, 363] on button "3 inherit" at bounding box center [522, 375] width 360 height 73
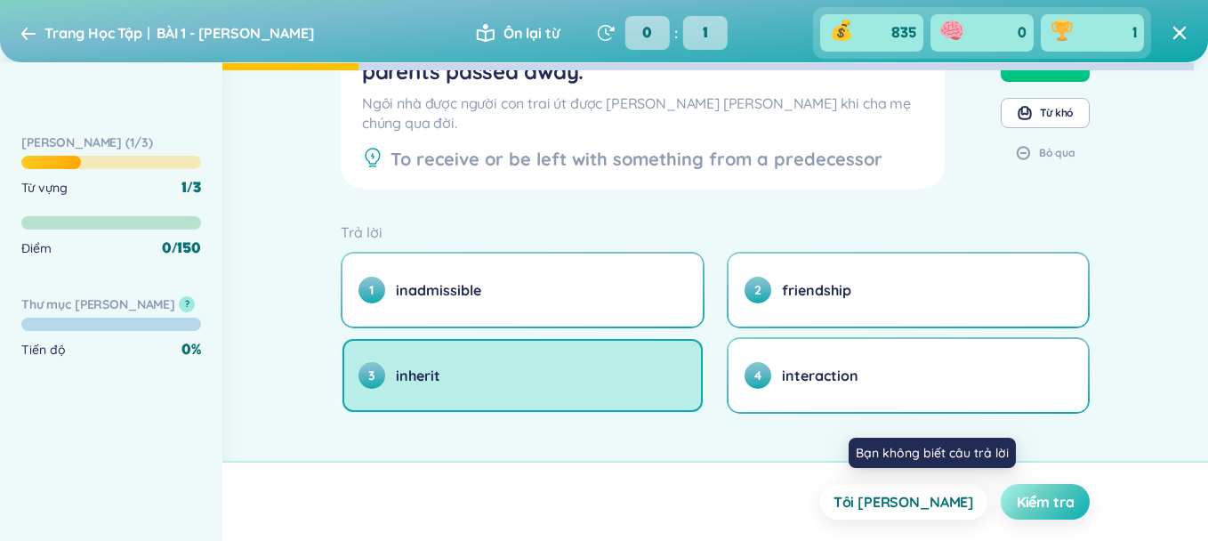
click at [1051, 499] on span "Kiểm tra" at bounding box center [1046, 502] width 58 height 20
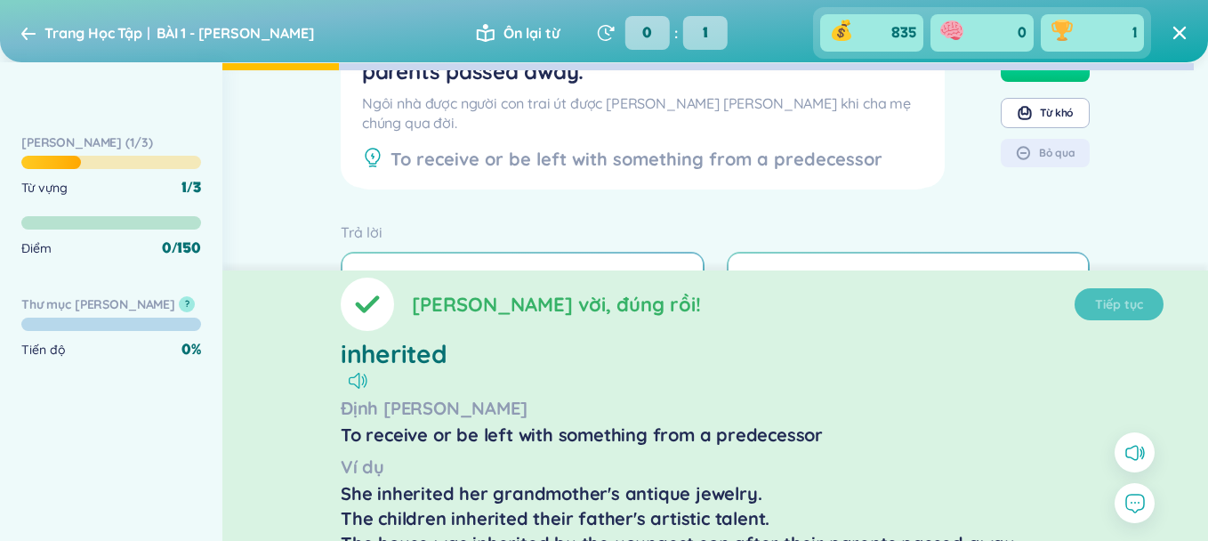
scroll to position [0, 0]
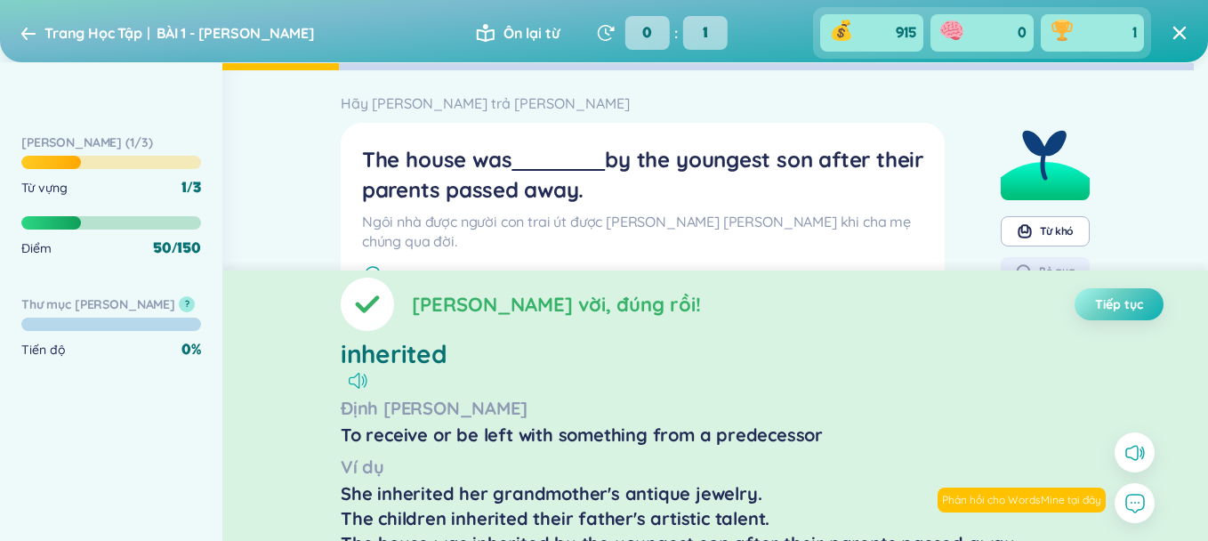
click at [1111, 310] on span "Tiếp tục" at bounding box center [1119, 304] width 48 height 18
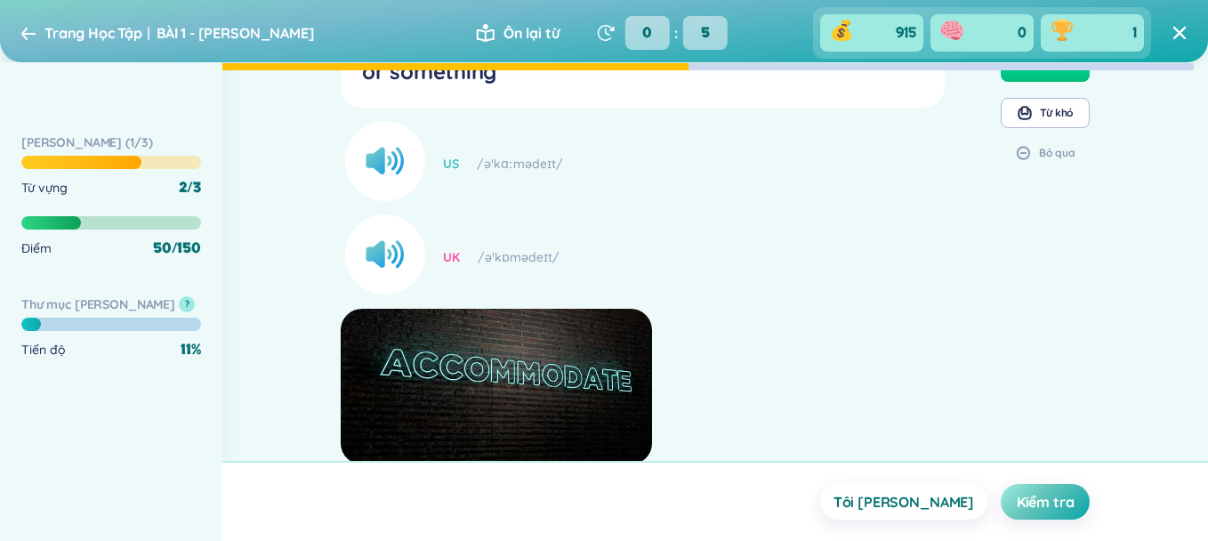
scroll to position [427, 0]
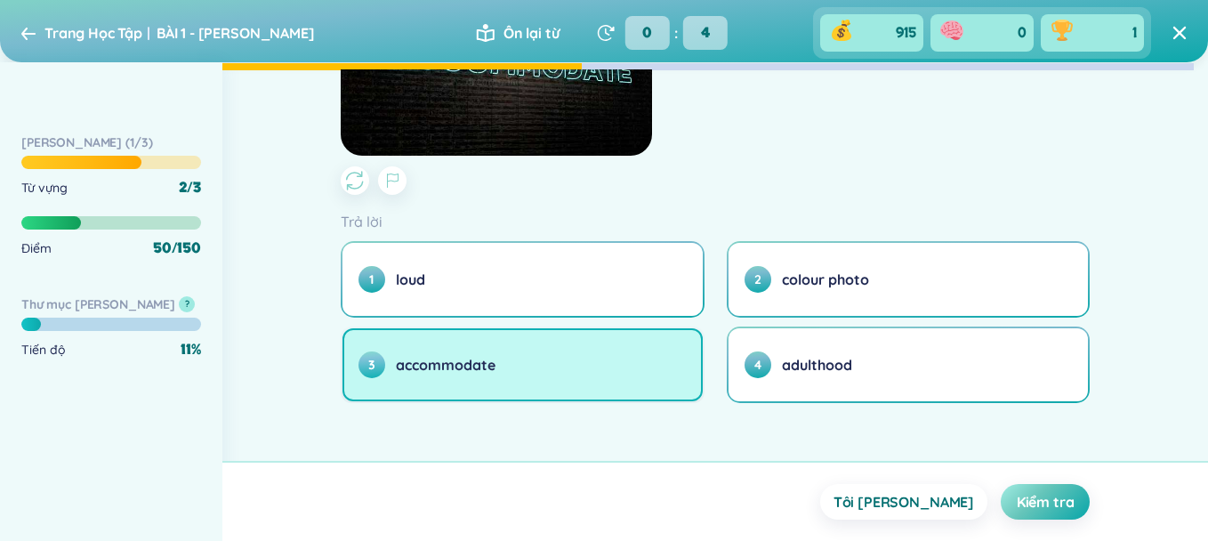
click at [615, 361] on button "3 accommodate" at bounding box center [522, 364] width 360 height 73
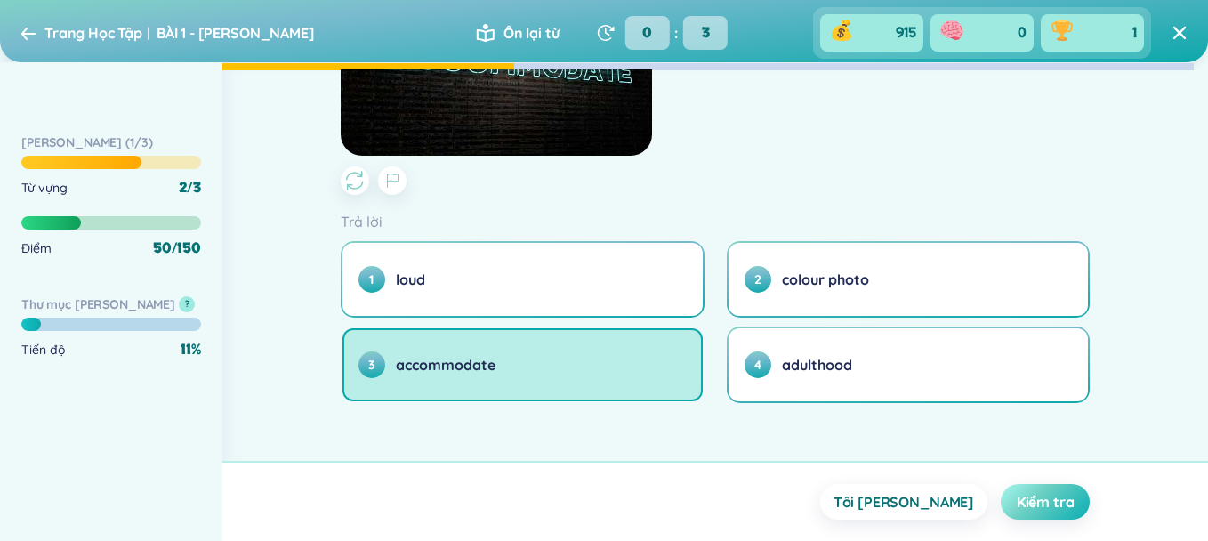
click at [1075, 509] on button "Kiểm tra" at bounding box center [1045, 502] width 89 height 36
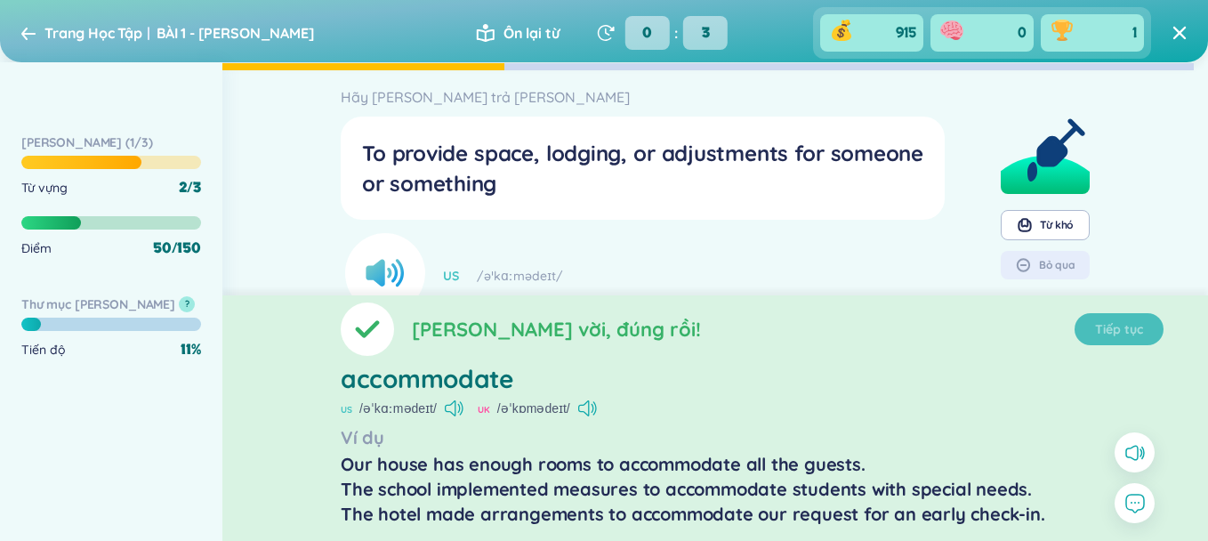
scroll to position [0, 0]
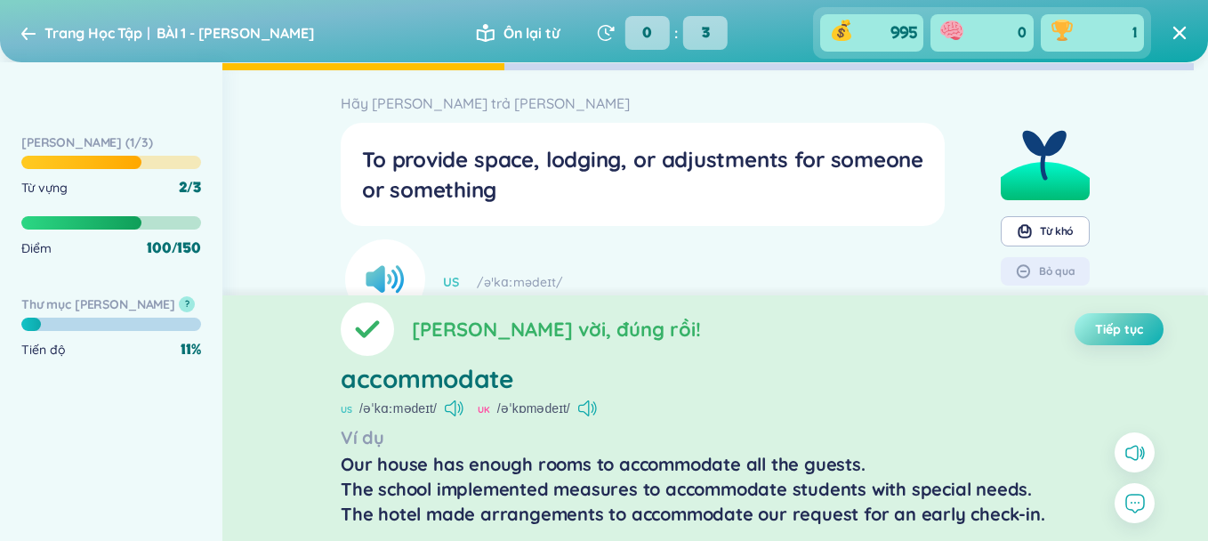
click at [1121, 327] on span "Tiếp tục" at bounding box center [1119, 329] width 48 height 18
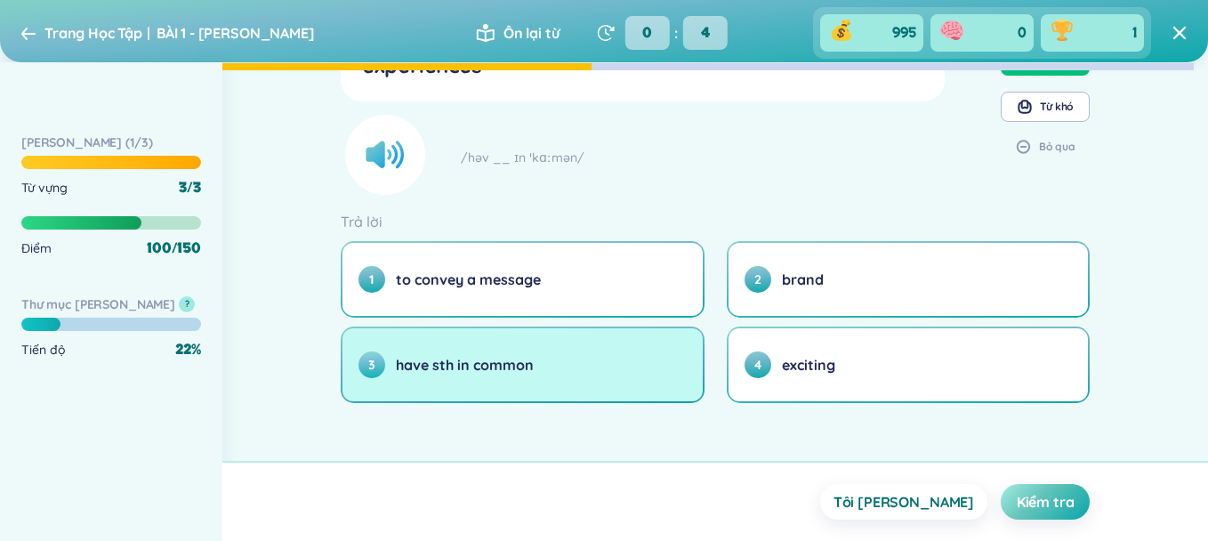
click at [607, 374] on button "3 have sth in common" at bounding box center [522, 364] width 360 height 73
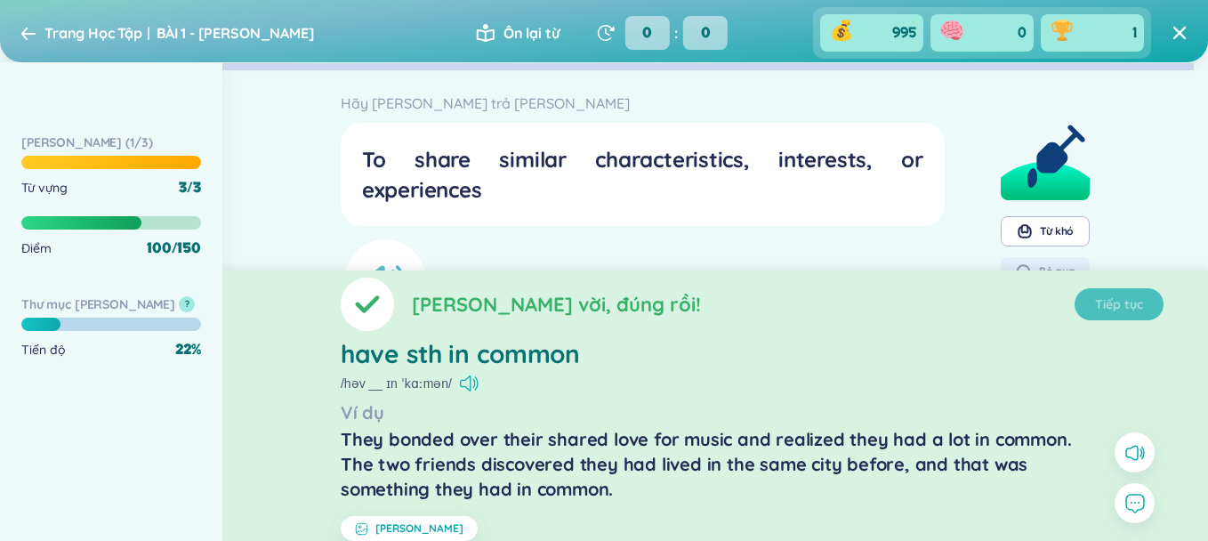
click at [1055, 498] on div "They bonded over their shared love for music and realized they had a lot in com…" at bounding box center [715, 464] width 749 height 75
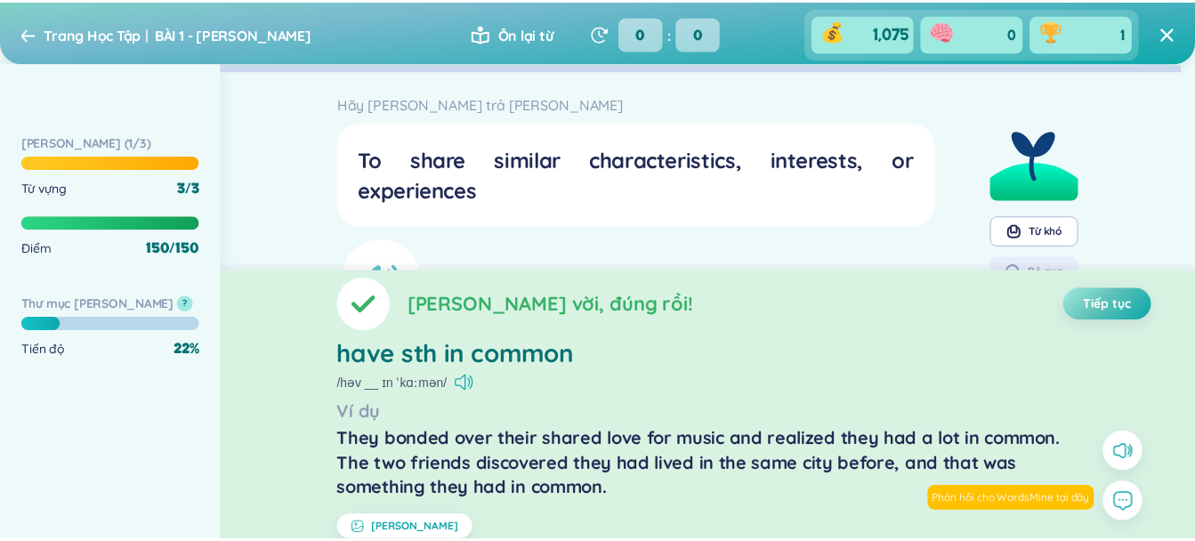
scroll to position [14, 0]
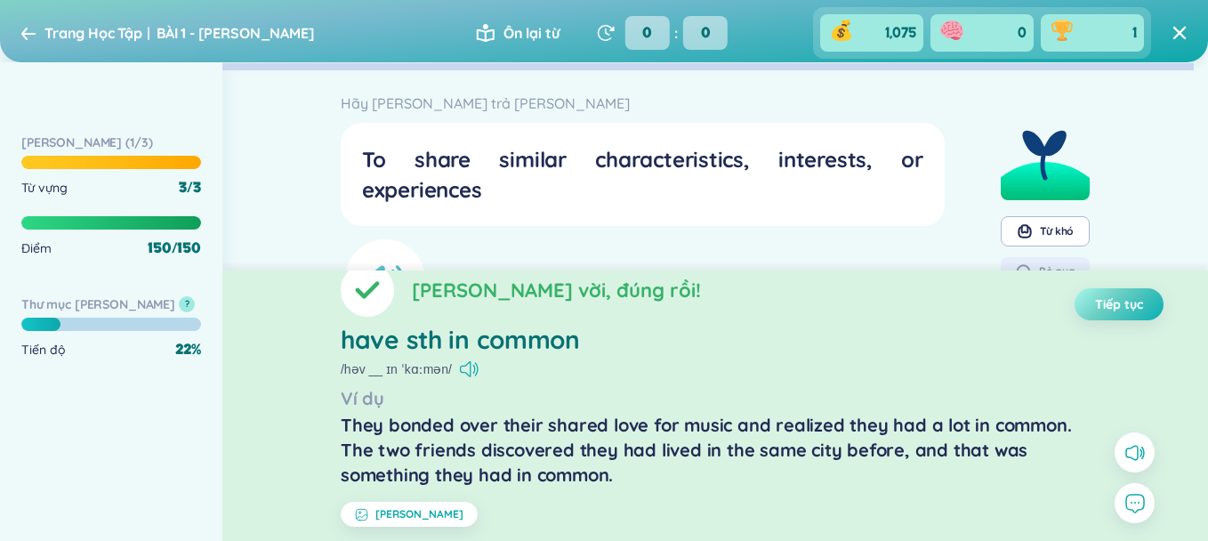
click at [1142, 315] on button "Tiếp tục" at bounding box center [1118, 304] width 89 height 32
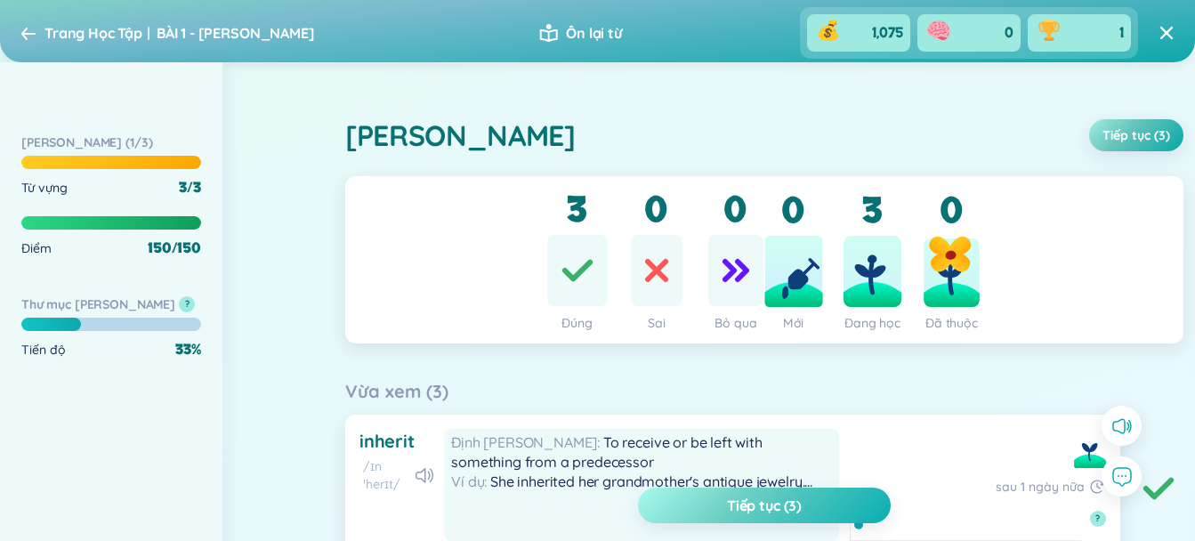
click at [786, 512] on span "Tiếp tục (3)" at bounding box center [764, 505] width 75 height 20
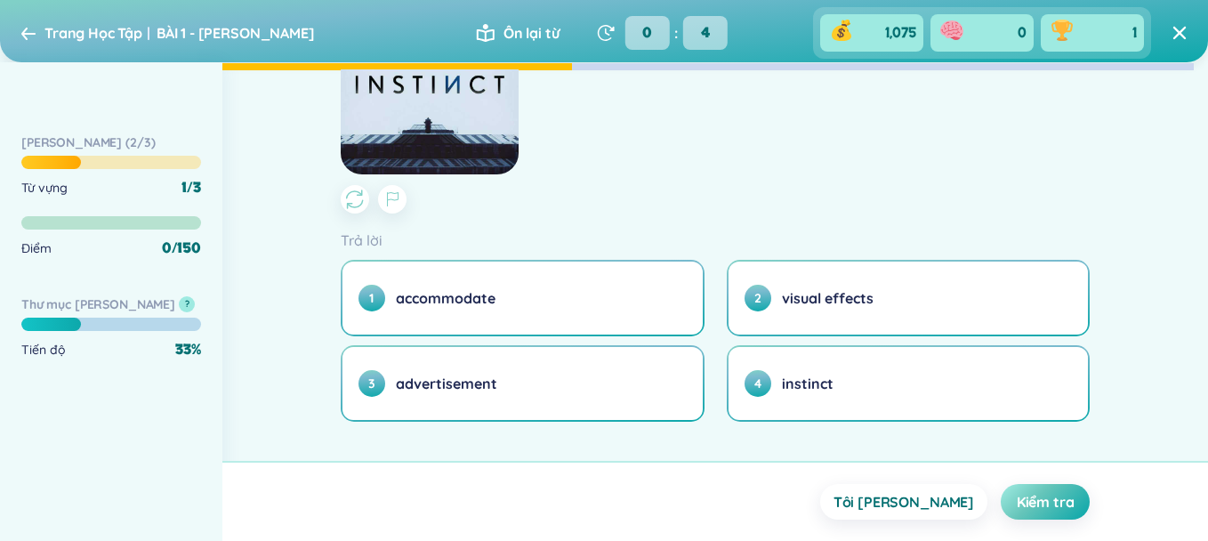
scroll to position [419, 0]
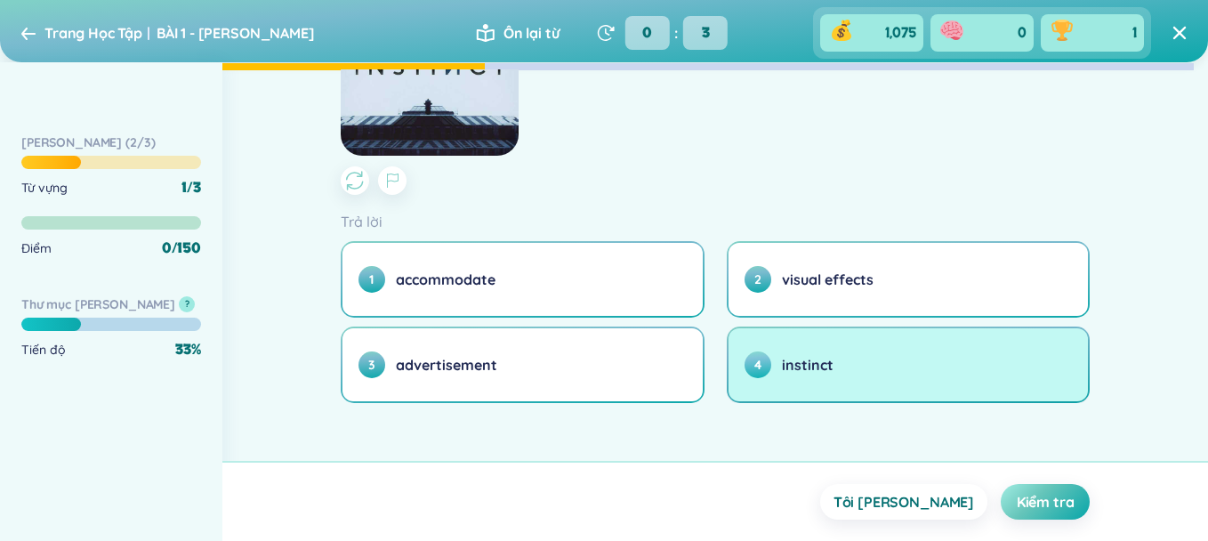
click at [850, 377] on button "4 instinct" at bounding box center [908, 364] width 360 height 73
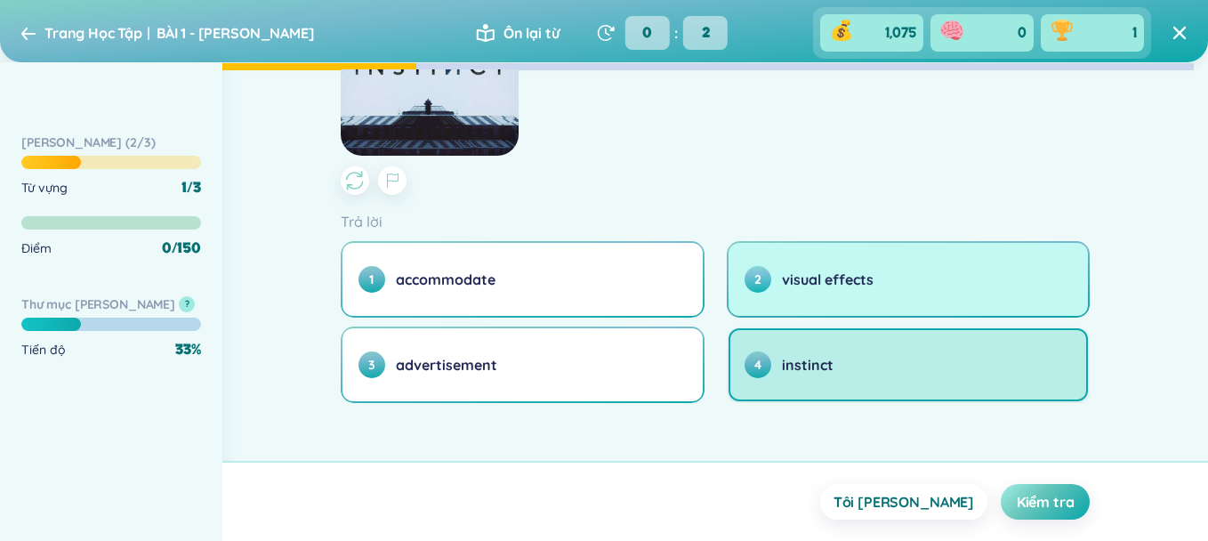
scroll to position [0, 0]
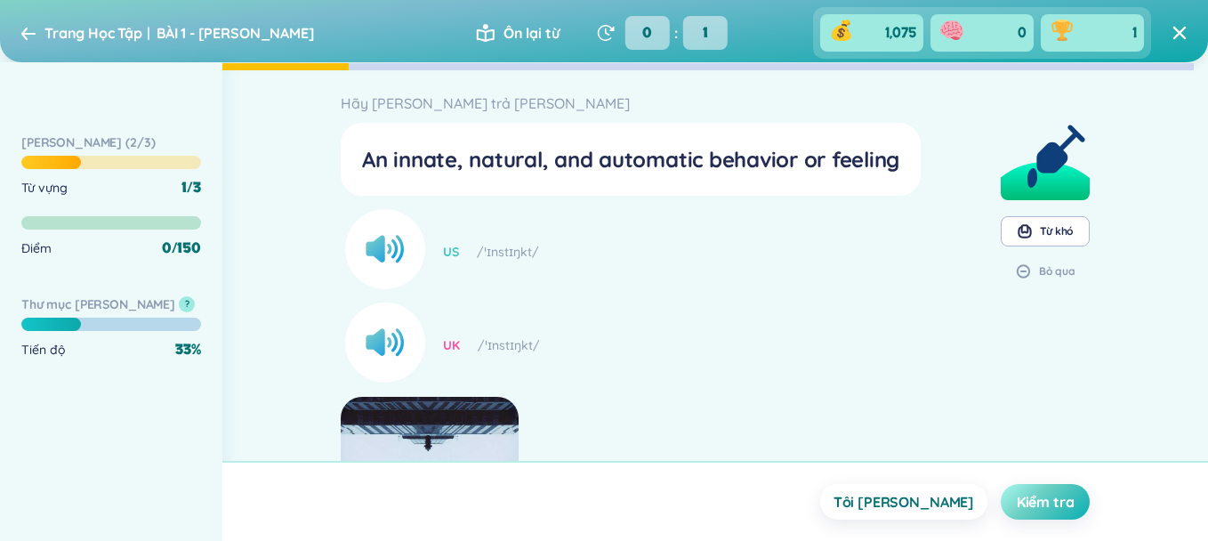
click at [1059, 507] on span "Kiểm tra" at bounding box center [1046, 502] width 58 height 20
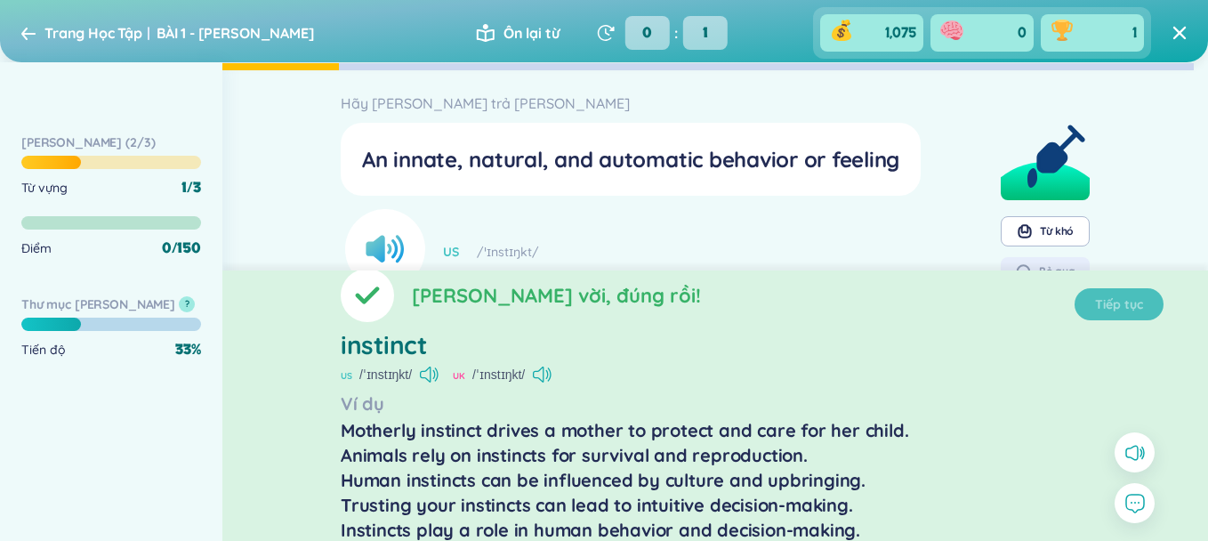
scroll to position [25, 0]
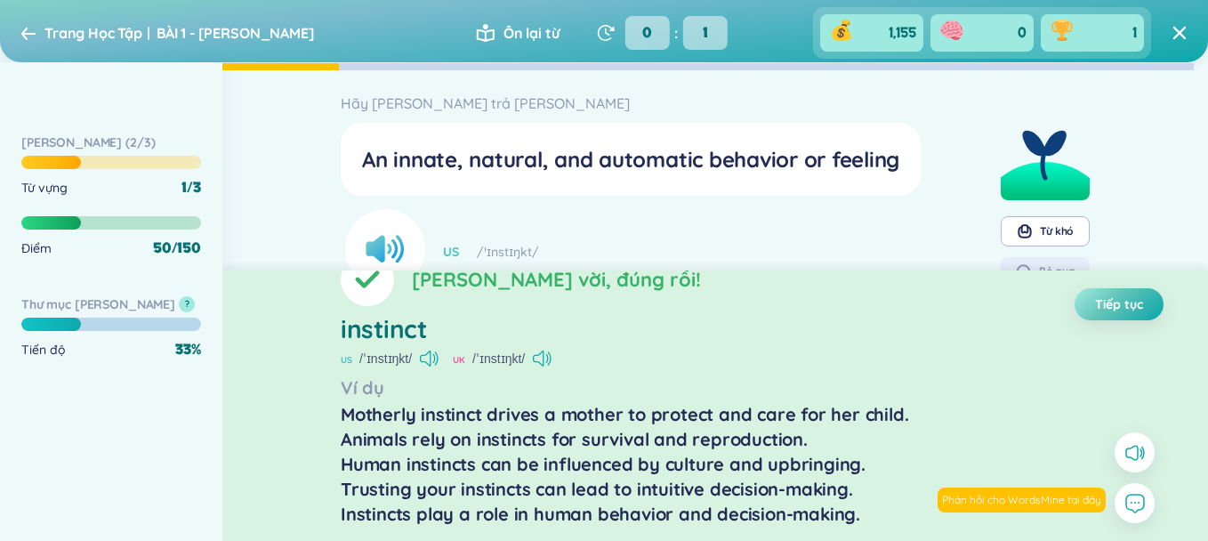
click at [630, 171] on div "An innate, natural, and automatic behavior or feeling" at bounding box center [630, 159] width 537 height 30
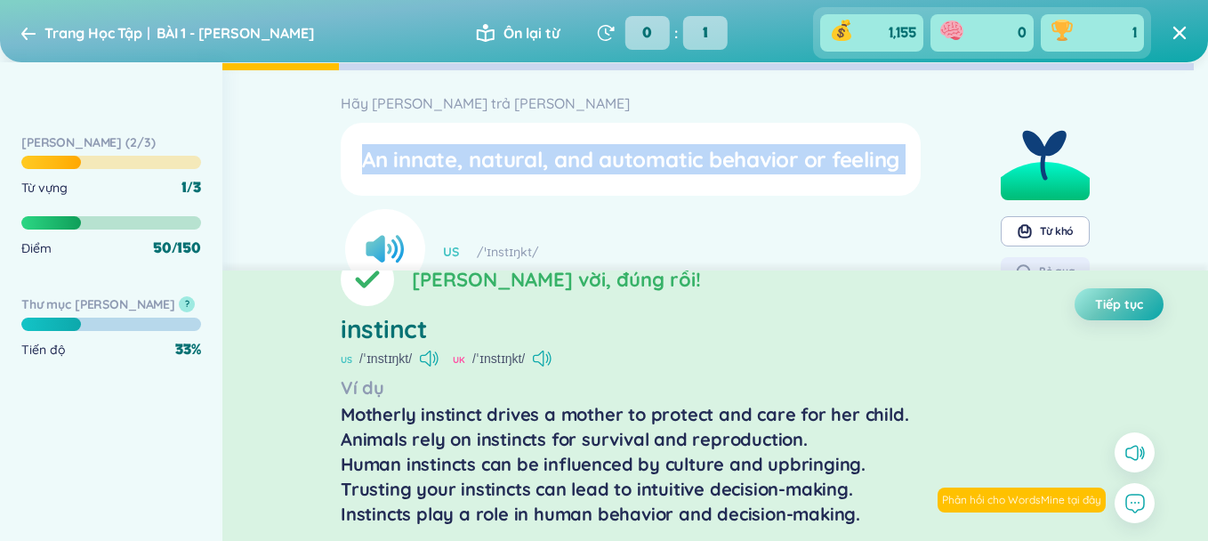
click at [630, 171] on div "An innate, natural, and automatic behavior or feeling" at bounding box center [630, 159] width 537 height 30
drag, startPoint x: 630, startPoint y: 171, endPoint x: 817, endPoint y: 165, distance: 187.7
click at [817, 165] on div "An innate, natural, and automatic behavior or feeling" at bounding box center [630, 159] width 537 height 30
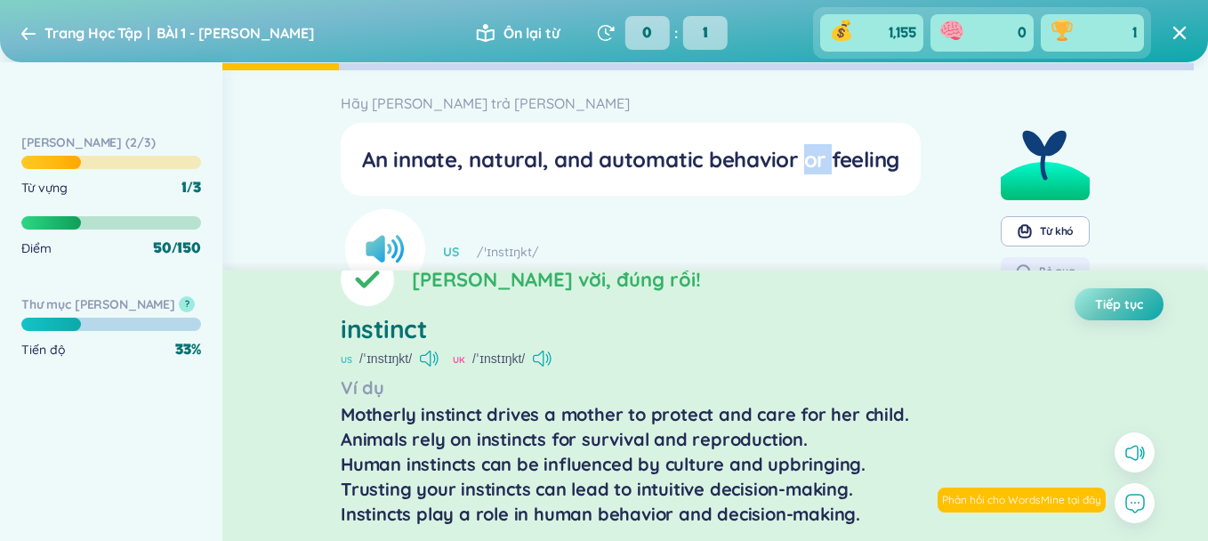
click at [817, 165] on div "An innate, natural, and automatic behavior or feeling" at bounding box center [630, 159] width 537 height 30
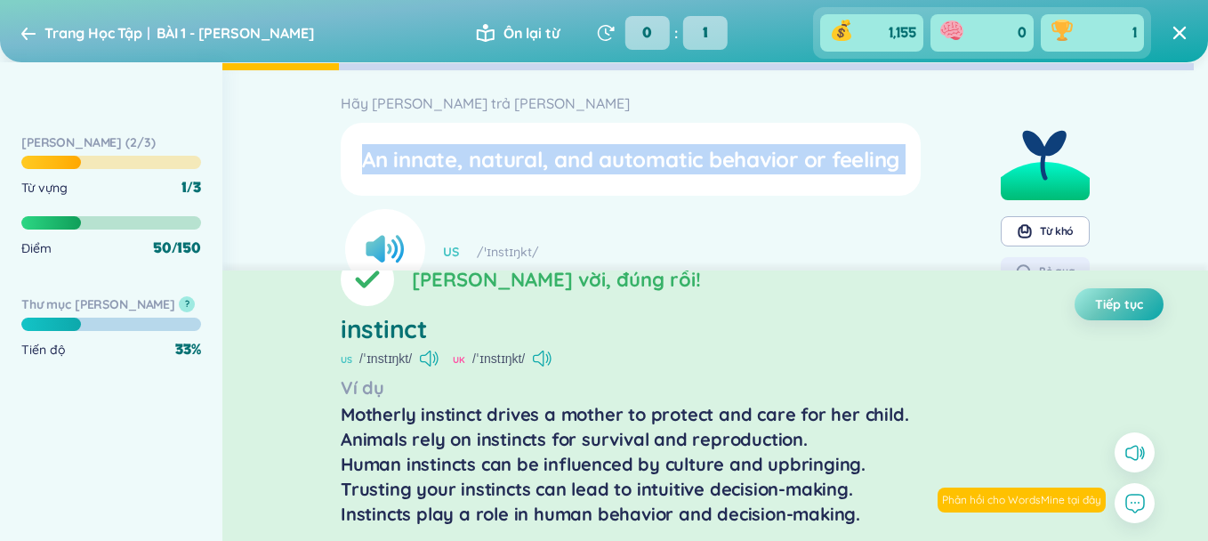
click at [817, 165] on div "An innate, natural, and automatic behavior or feeling" at bounding box center [630, 159] width 537 height 30
drag, startPoint x: 817, startPoint y: 165, endPoint x: 776, endPoint y: 166, distance: 41.8
click at [776, 166] on div "An innate, natural, and automatic behavior or feeling" at bounding box center [630, 159] width 537 height 30
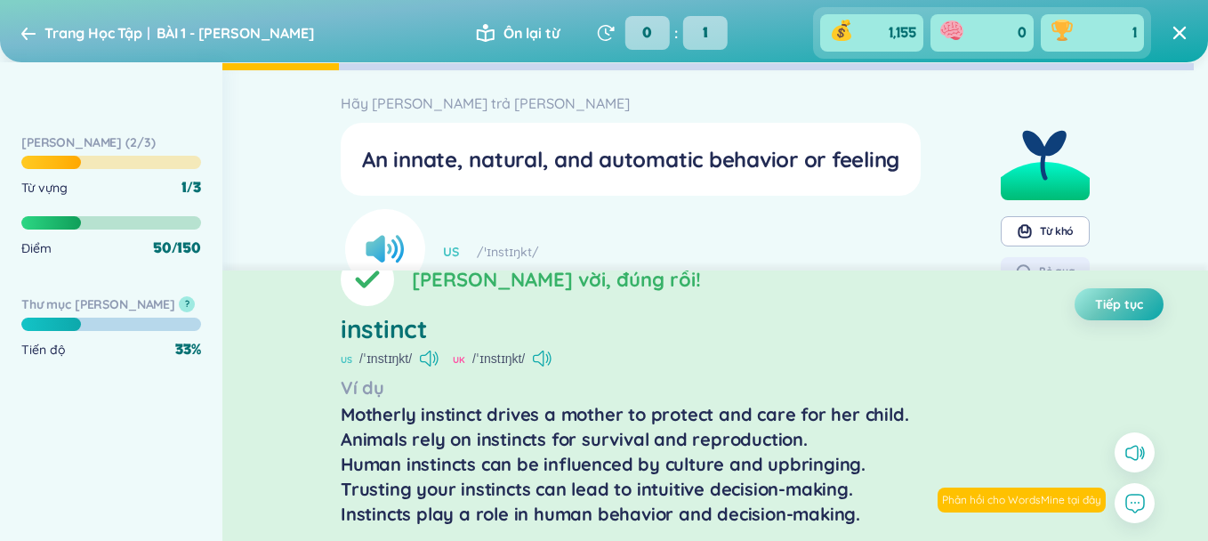
click at [538, 179] on div "An innate, natural, and automatic behavior or feeling" at bounding box center [631, 159] width 566 height 59
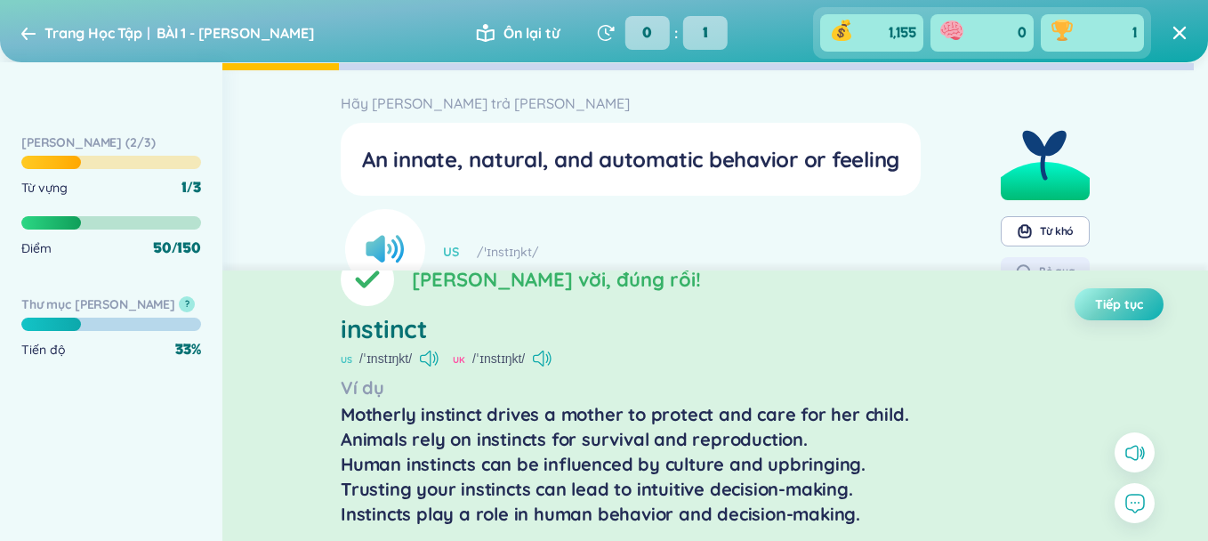
click at [1107, 302] on span "Tiếp tục" at bounding box center [1119, 304] width 48 height 18
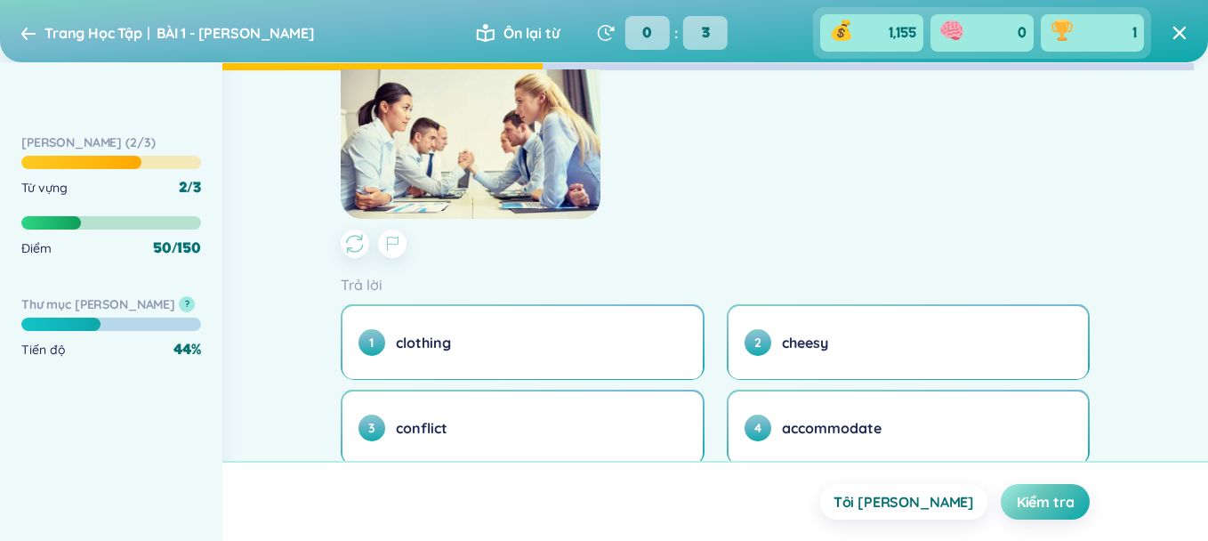
scroll to position [419, 0]
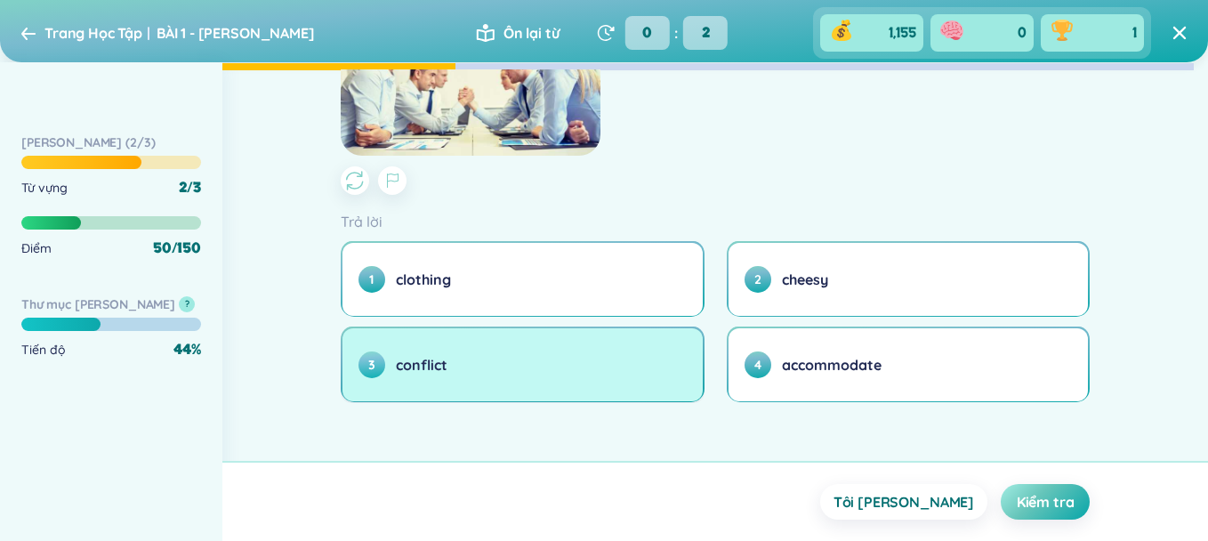
click at [577, 343] on button "3 conflict" at bounding box center [522, 364] width 360 height 73
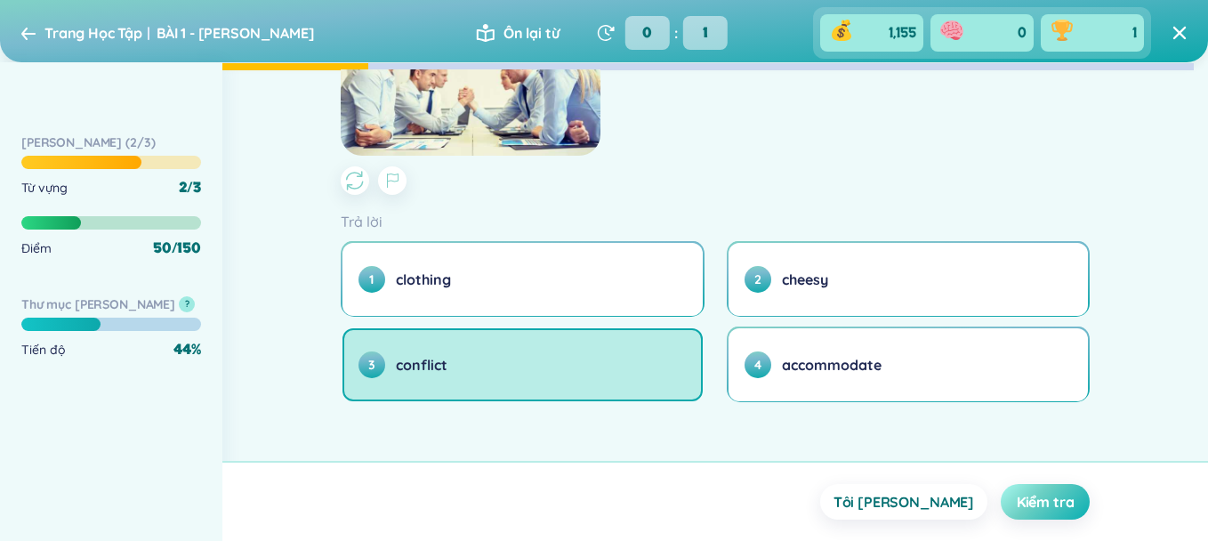
click at [1058, 499] on span "Kiểm tra" at bounding box center [1046, 502] width 58 height 20
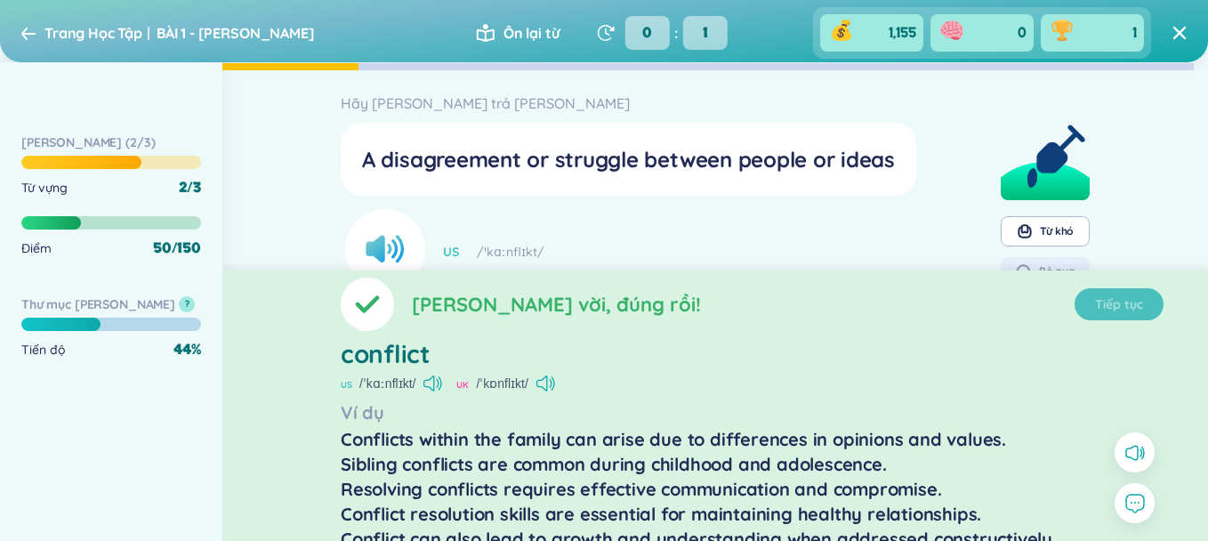
scroll to position [25, 0]
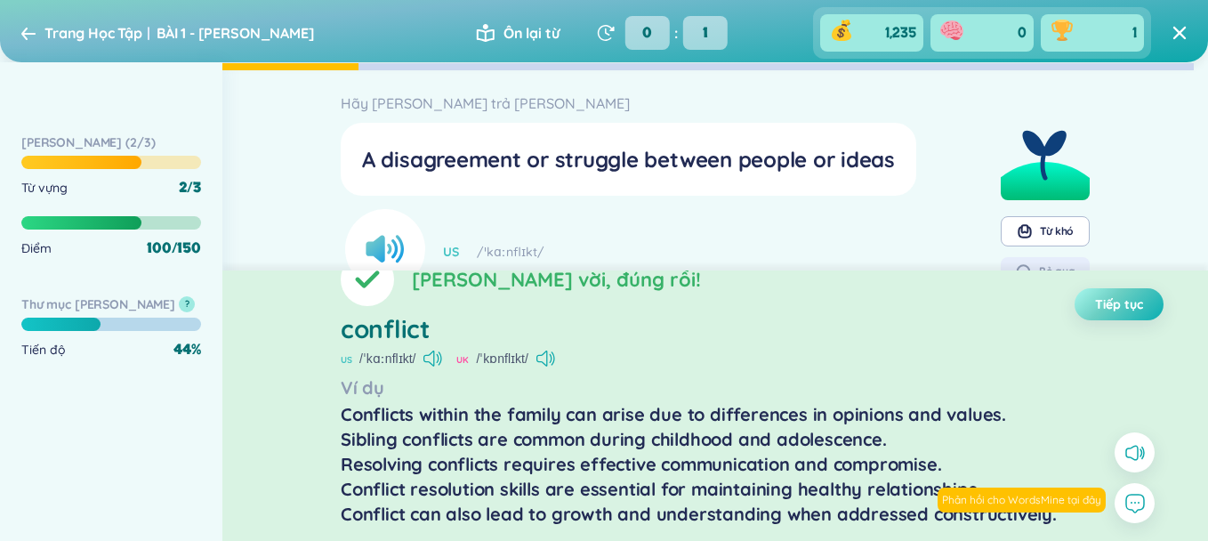
click at [1126, 294] on button "Tiếp tục" at bounding box center [1118, 304] width 89 height 32
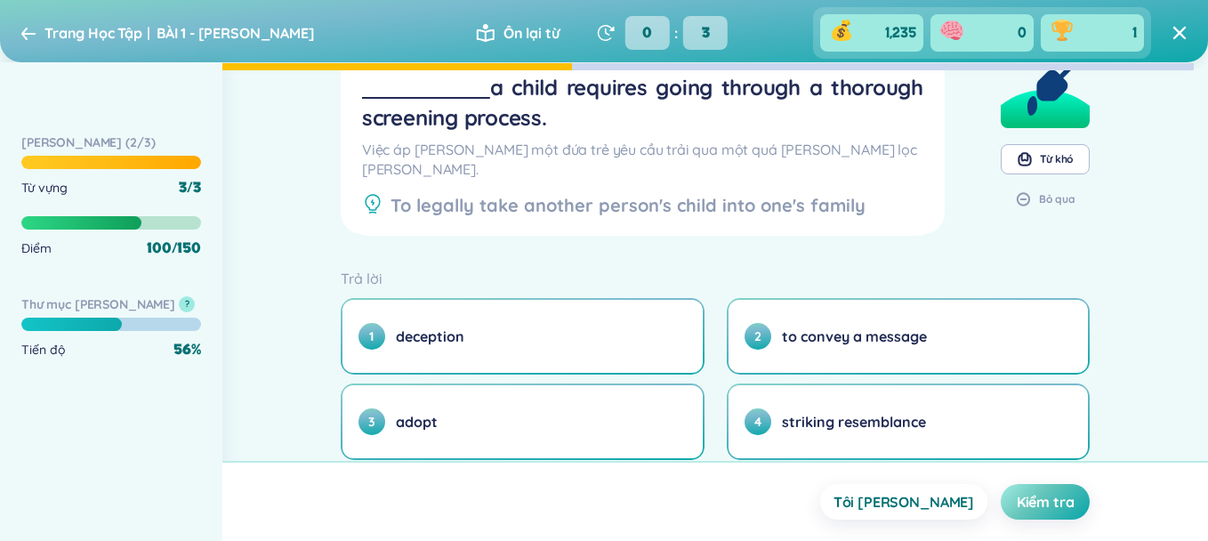
scroll to position [118, 0]
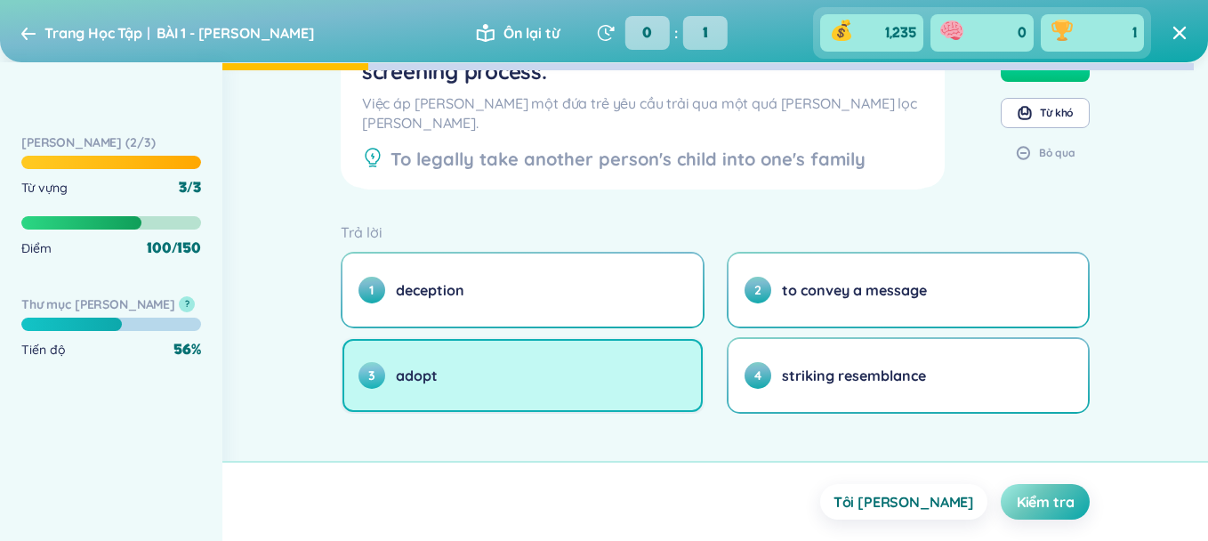
click at [500, 364] on button "3 adopt" at bounding box center [522, 375] width 360 height 73
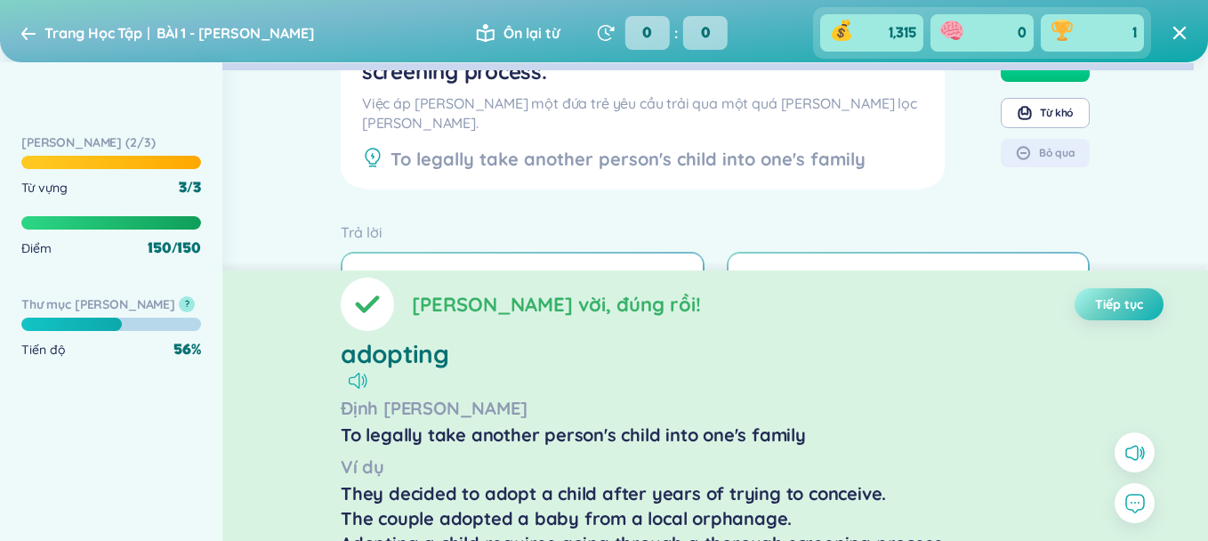
click at [1138, 310] on span "Tiếp tục" at bounding box center [1119, 304] width 48 height 18
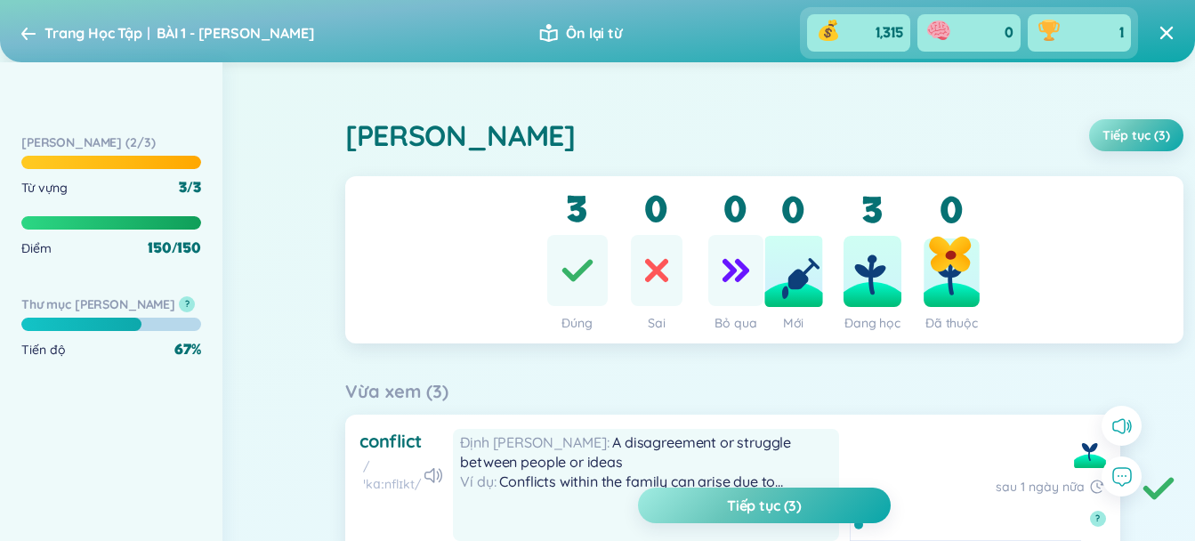
click at [28, 25] on div "Trang Học Tập BÀI 1 - [PERSON_NAME]" at bounding box center [168, 33] width 294 height 28
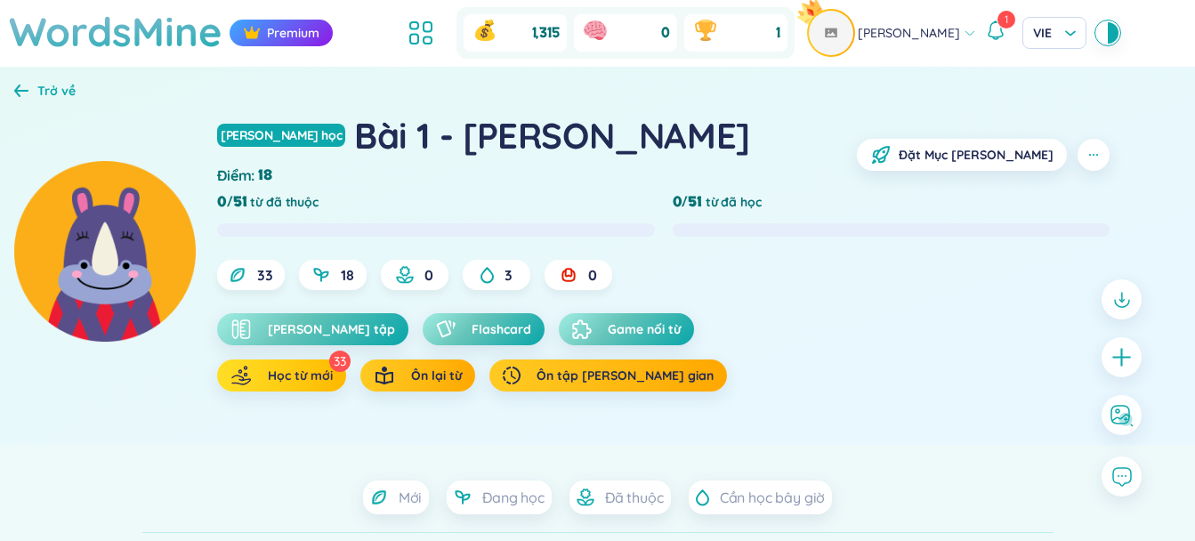
click at [313, 372] on span "Học từ mới" at bounding box center [300, 375] width 65 height 18
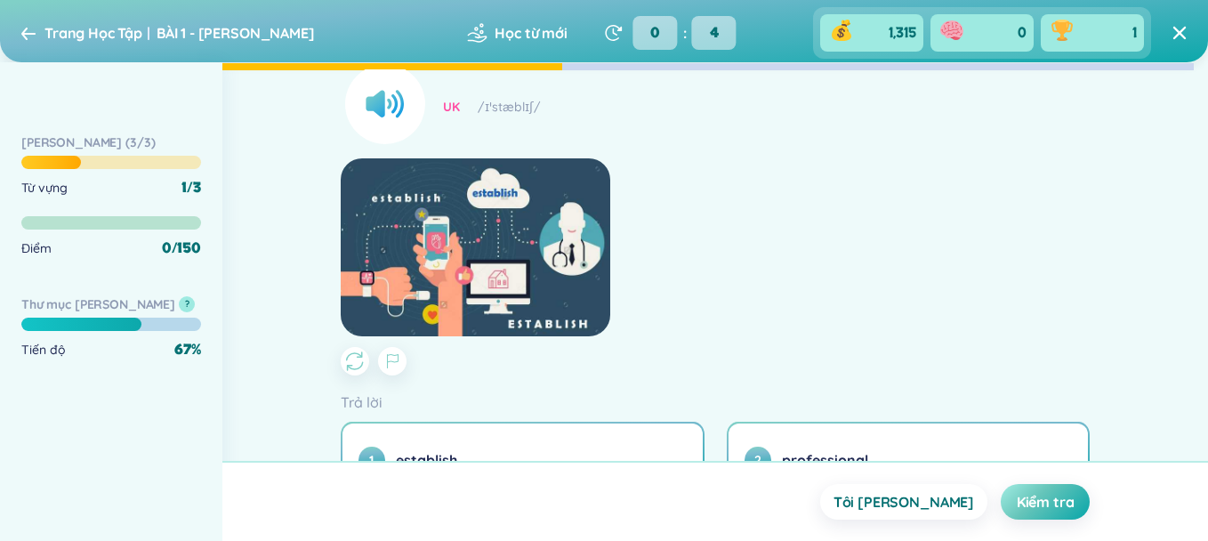
scroll to position [419, 0]
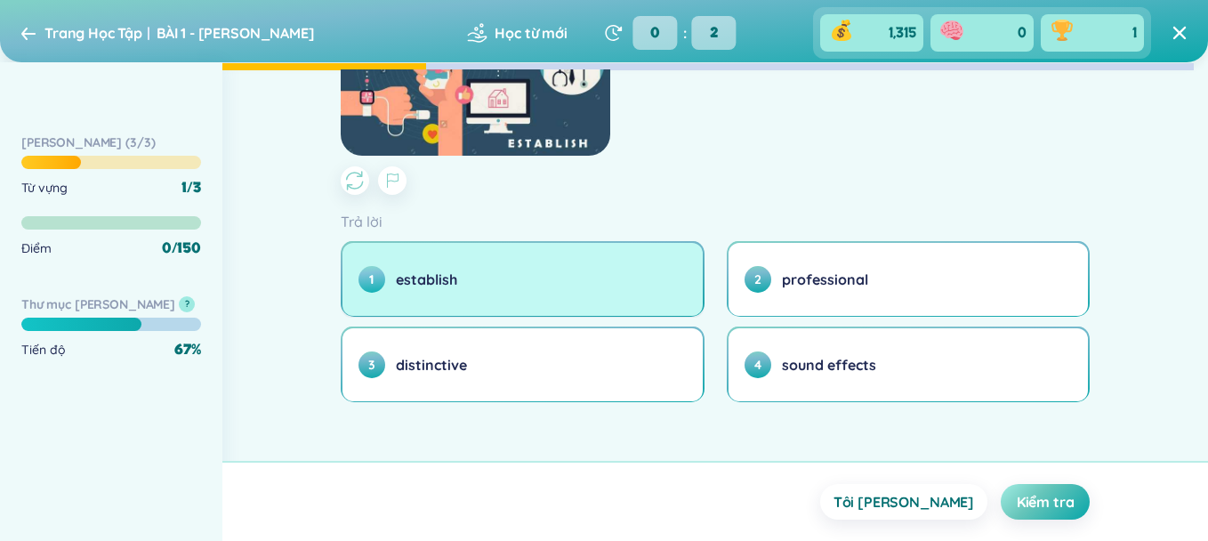
click at [683, 289] on button "1 establish" at bounding box center [522, 279] width 360 height 73
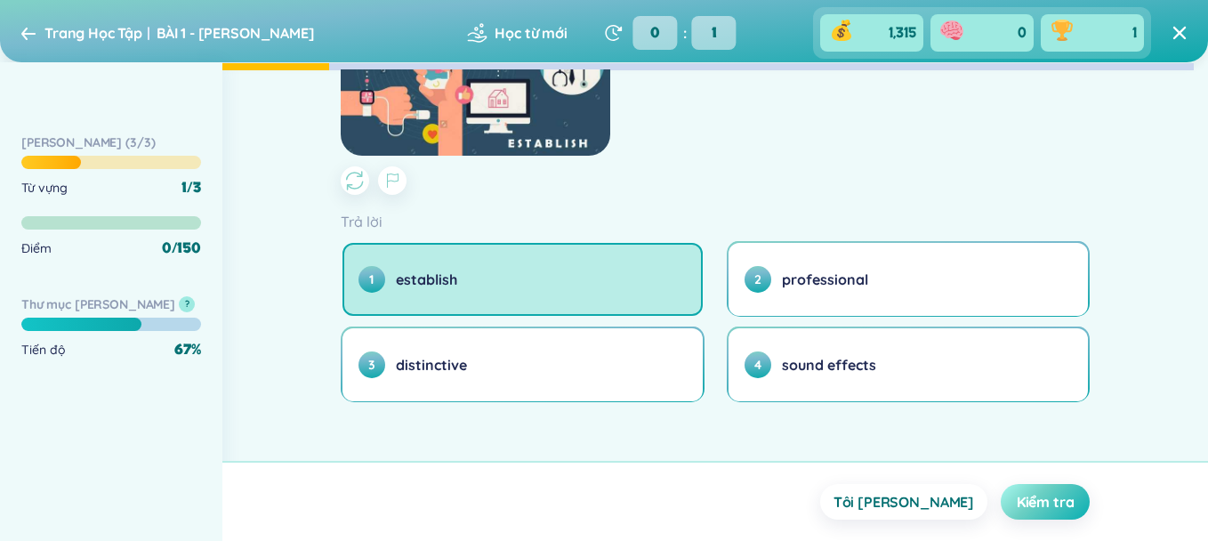
click at [1056, 500] on span "Kiểm tra" at bounding box center [1046, 502] width 58 height 20
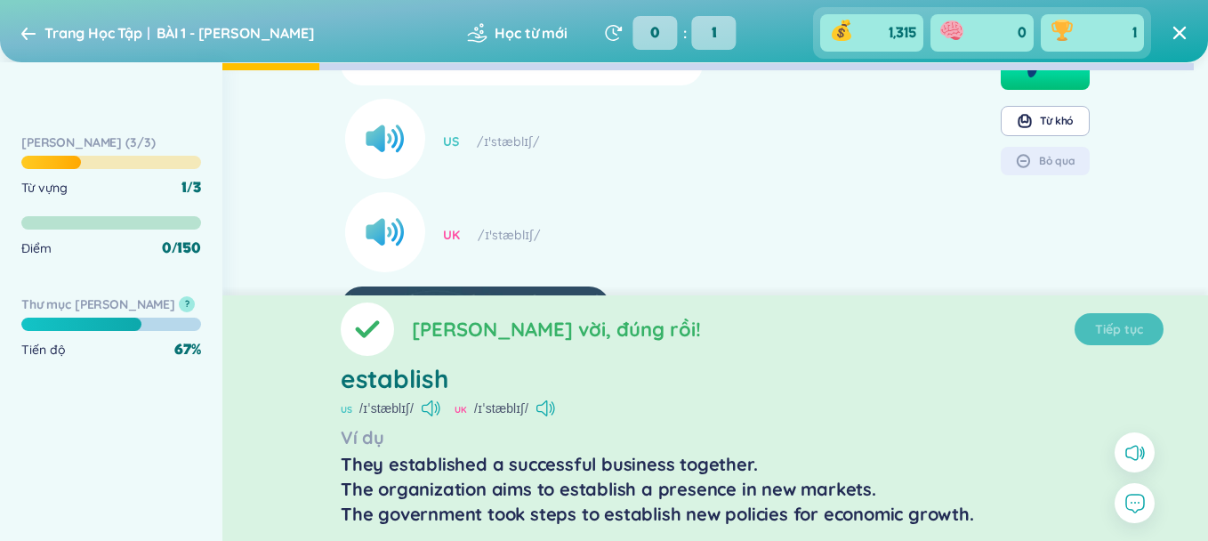
scroll to position [0, 0]
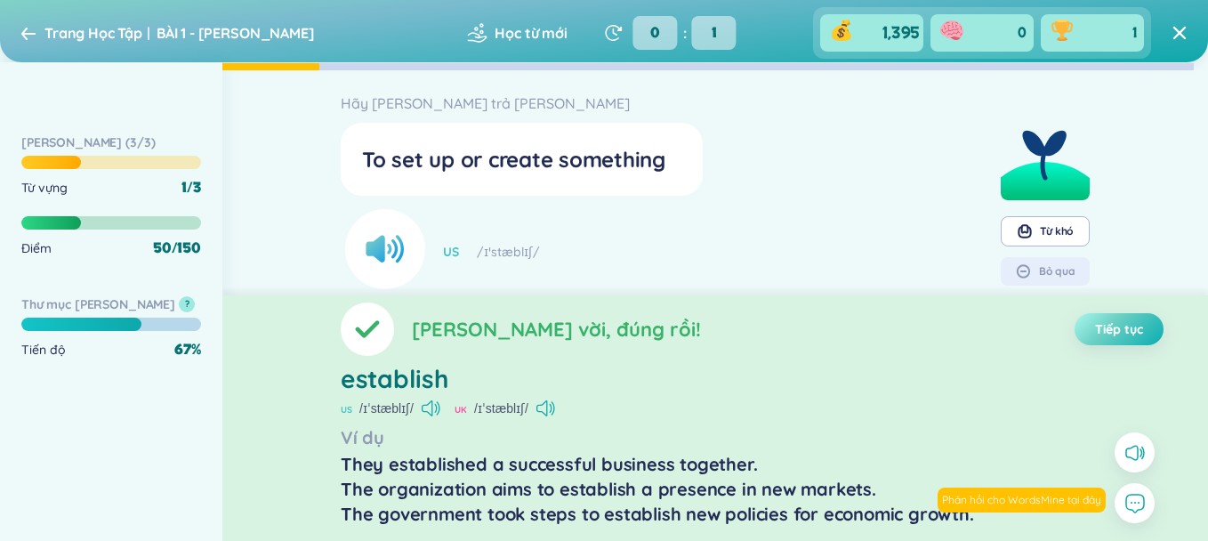
click at [1105, 327] on span "Tiếp tục" at bounding box center [1119, 329] width 48 height 18
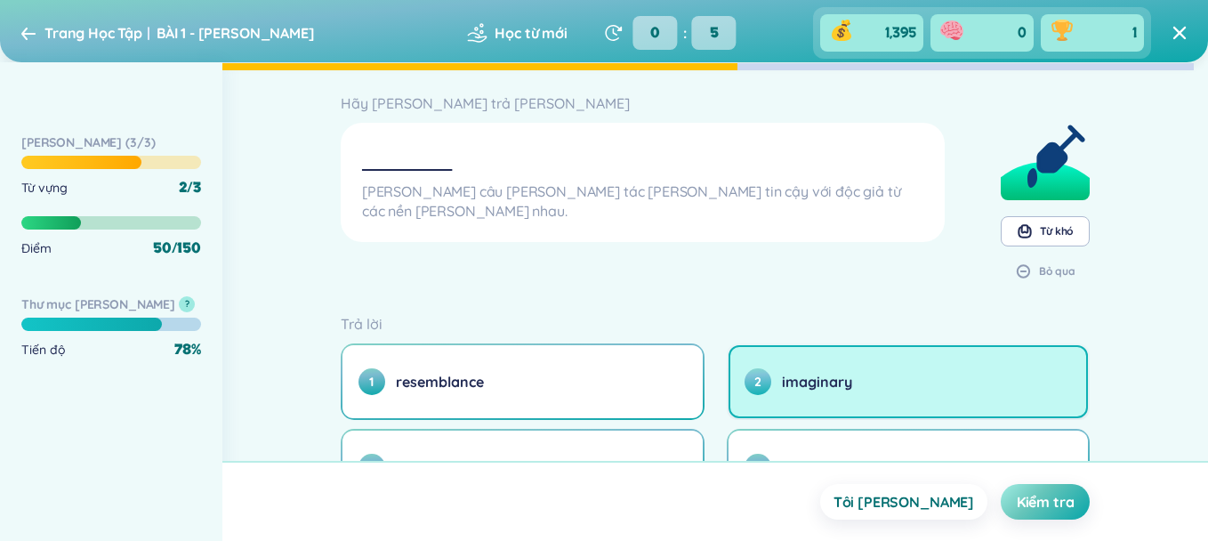
click at [838, 382] on span "imaginary" at bounding box center [817, 382] width 70 height 20
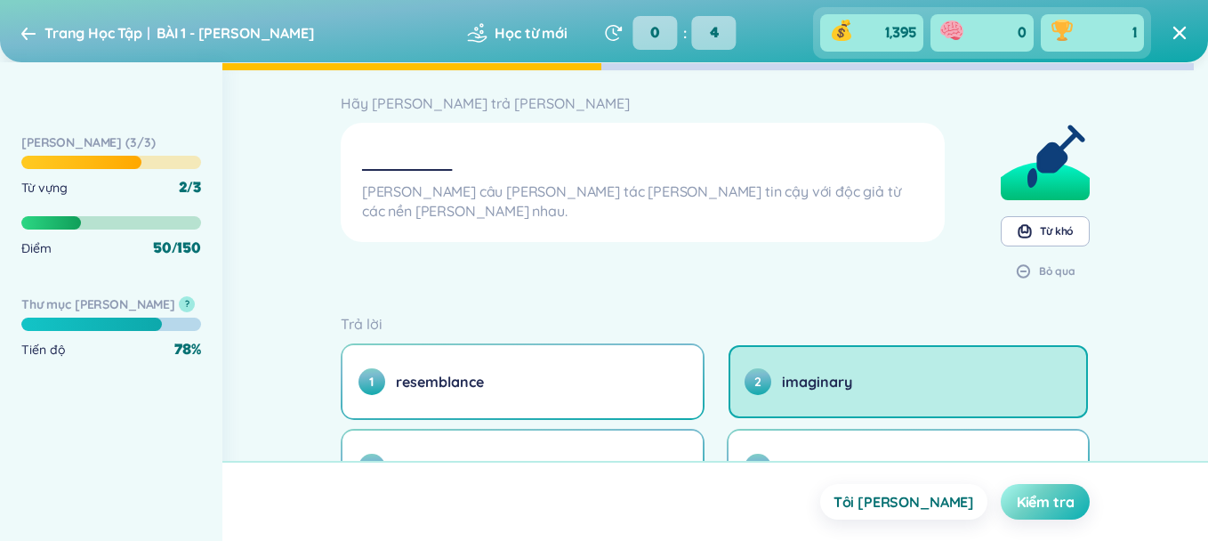
click at [1061, 503] on span "Kiểm tra" at bounding box center [1046, 502] width 58 height 20
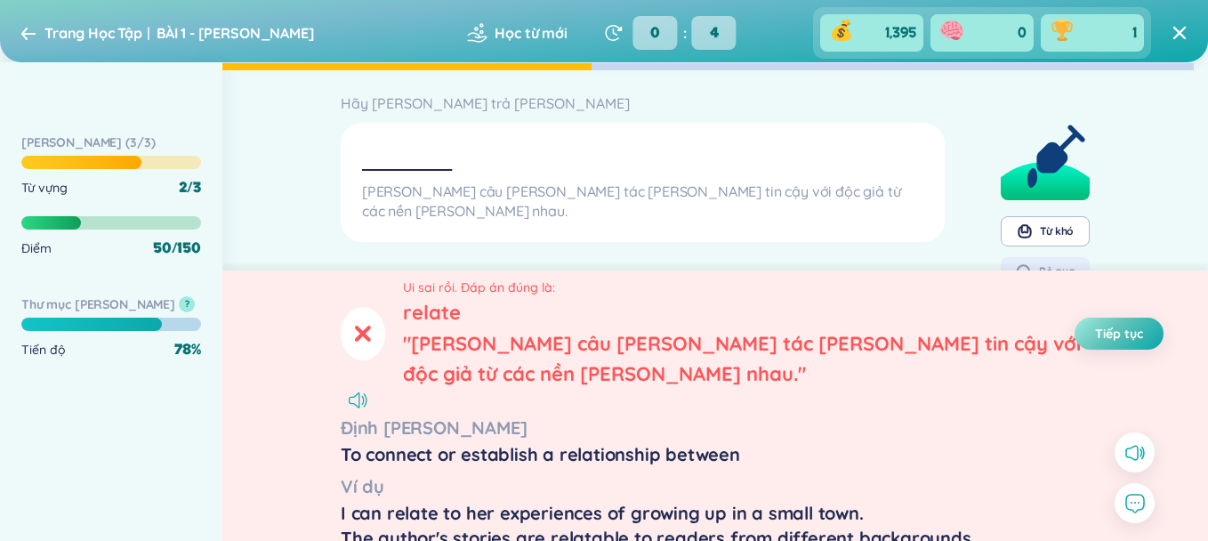
scroll to position [88, 0]
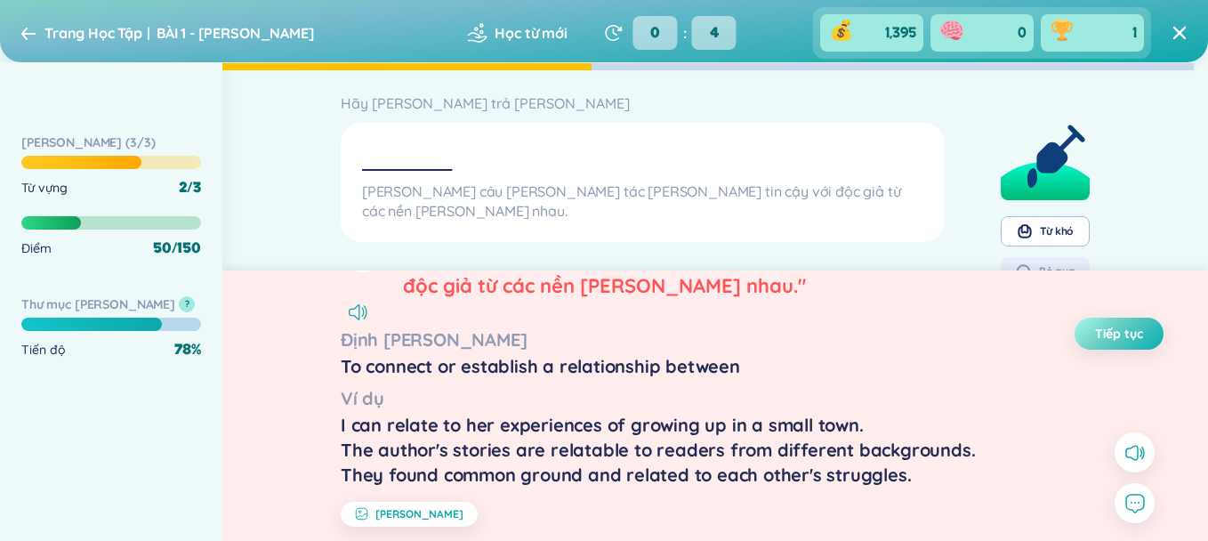
click at [1118, 331] on span "Tiếp tục" at bounding box center [1119, 334] width 48 height 18
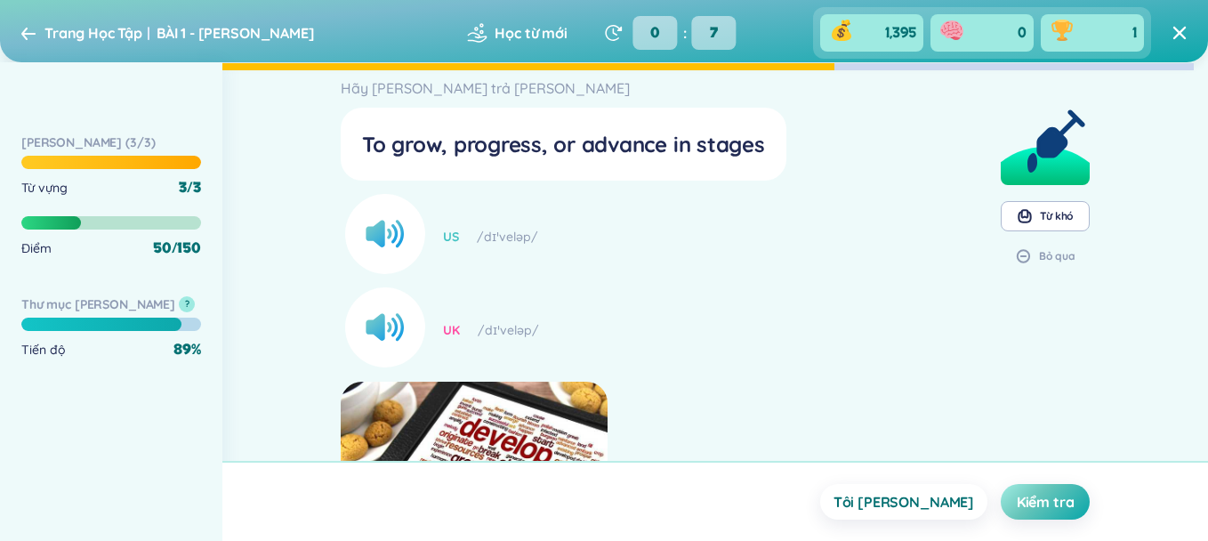
scroll to position [0, 0]
